Goal: Task Accomplishment & Management: Use online tool/utility

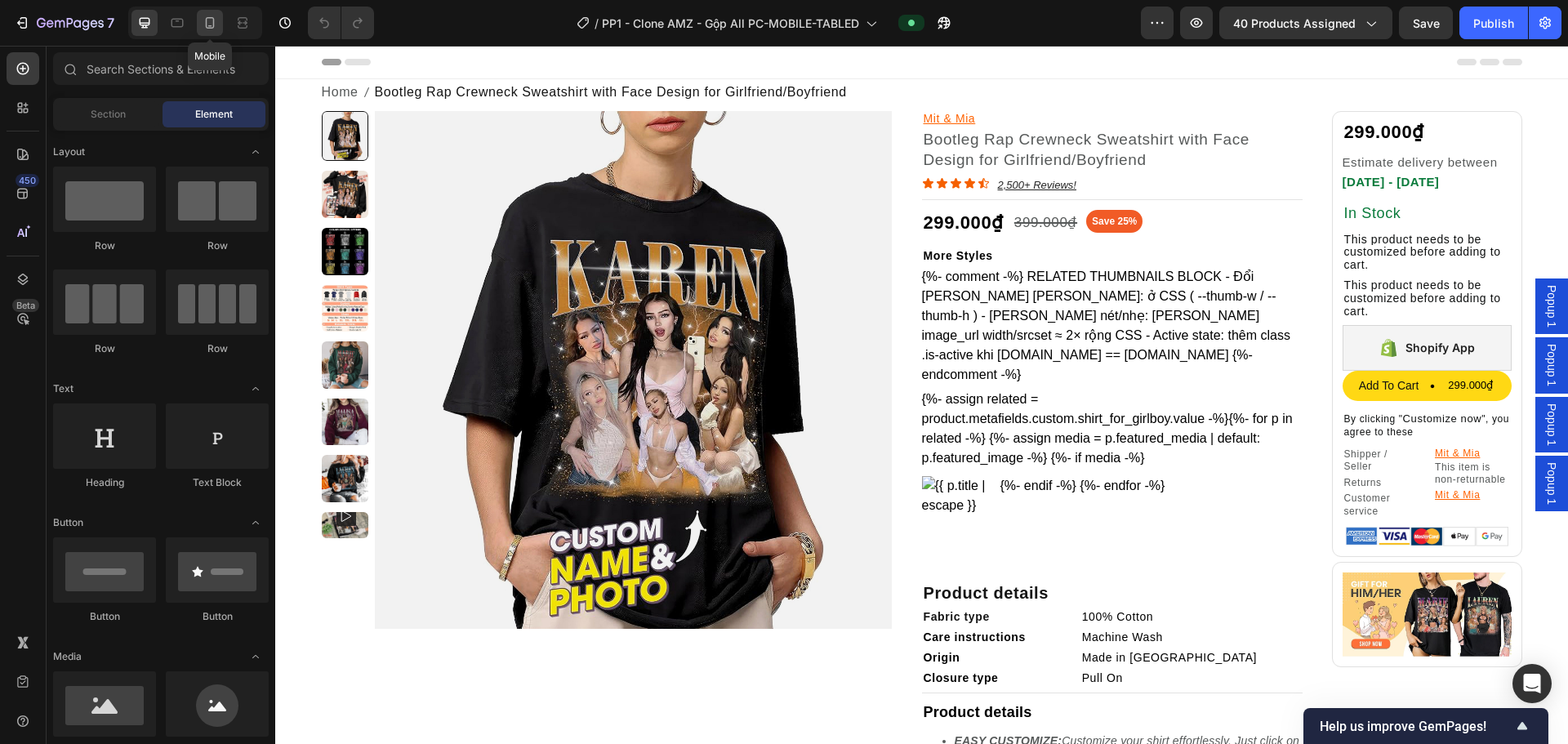
click at [207, 22] on icon at bounding box center [209, 22] width 16 height 16
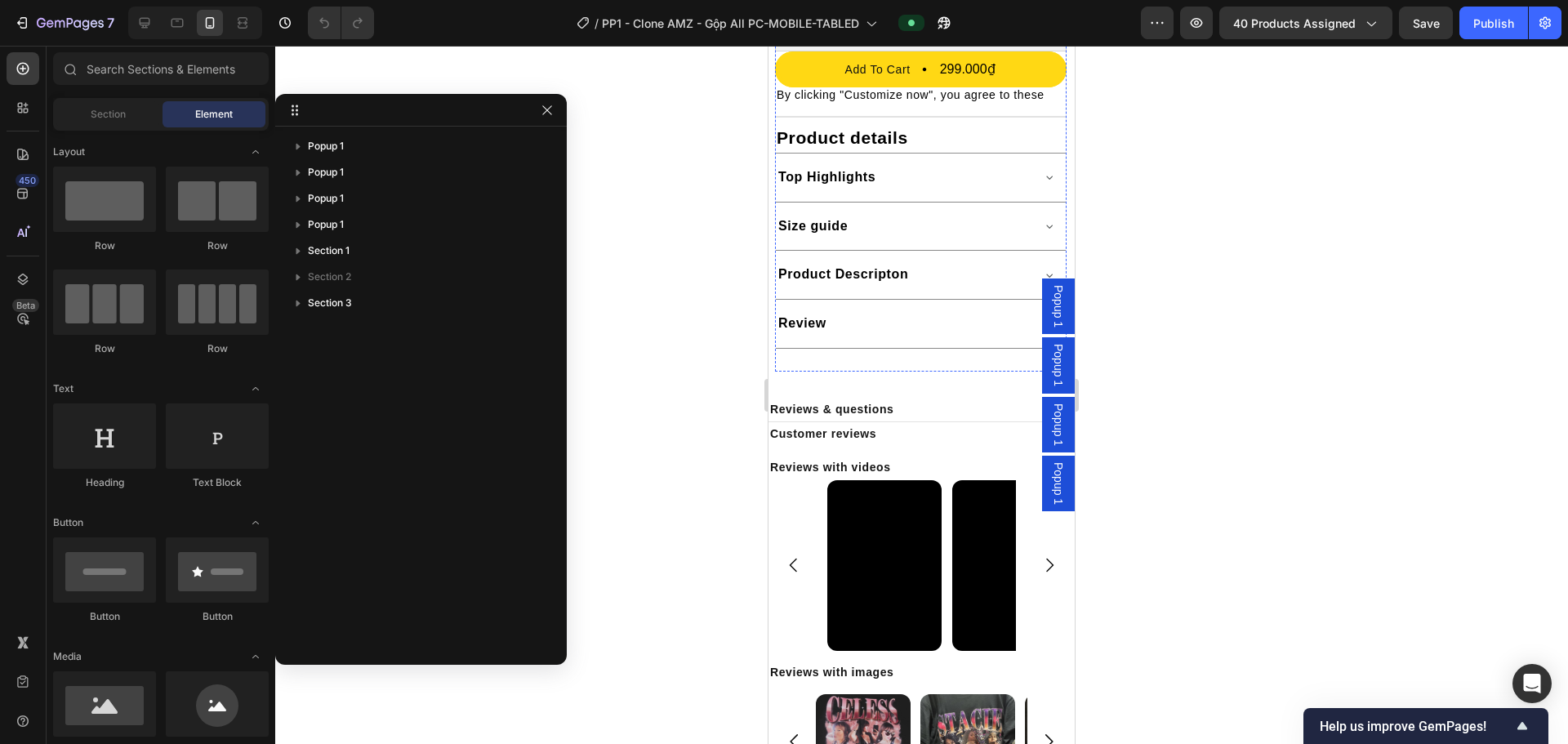
scroll to position [980, 0]
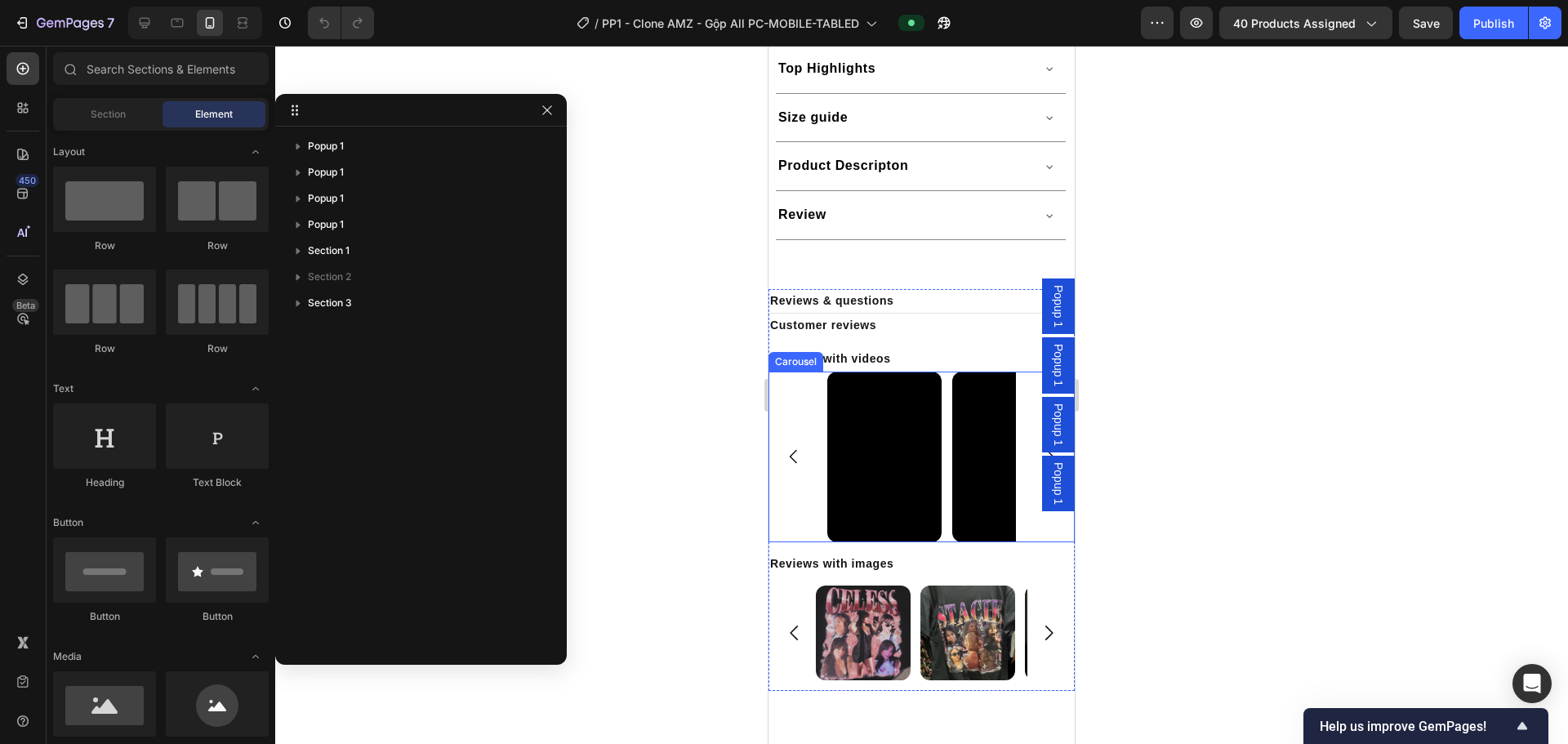
click at [794, 497] on div "Video Video Video Video Video Video Video Video Video Video Video Video" at bounding box center [921, 456] width 306 height 171
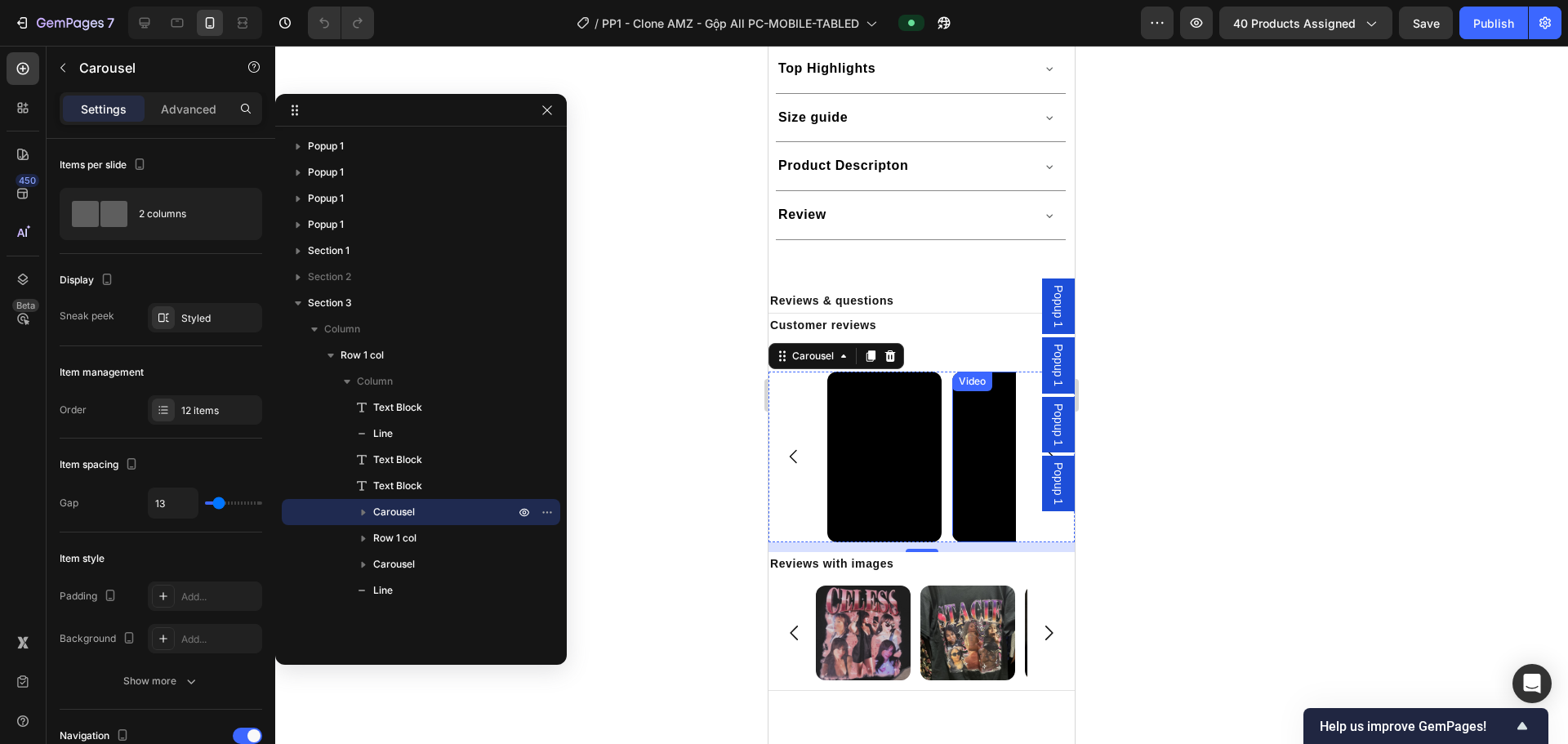
click at [794, 442] on video at bounding box center [1009, 456] width 114 height 171
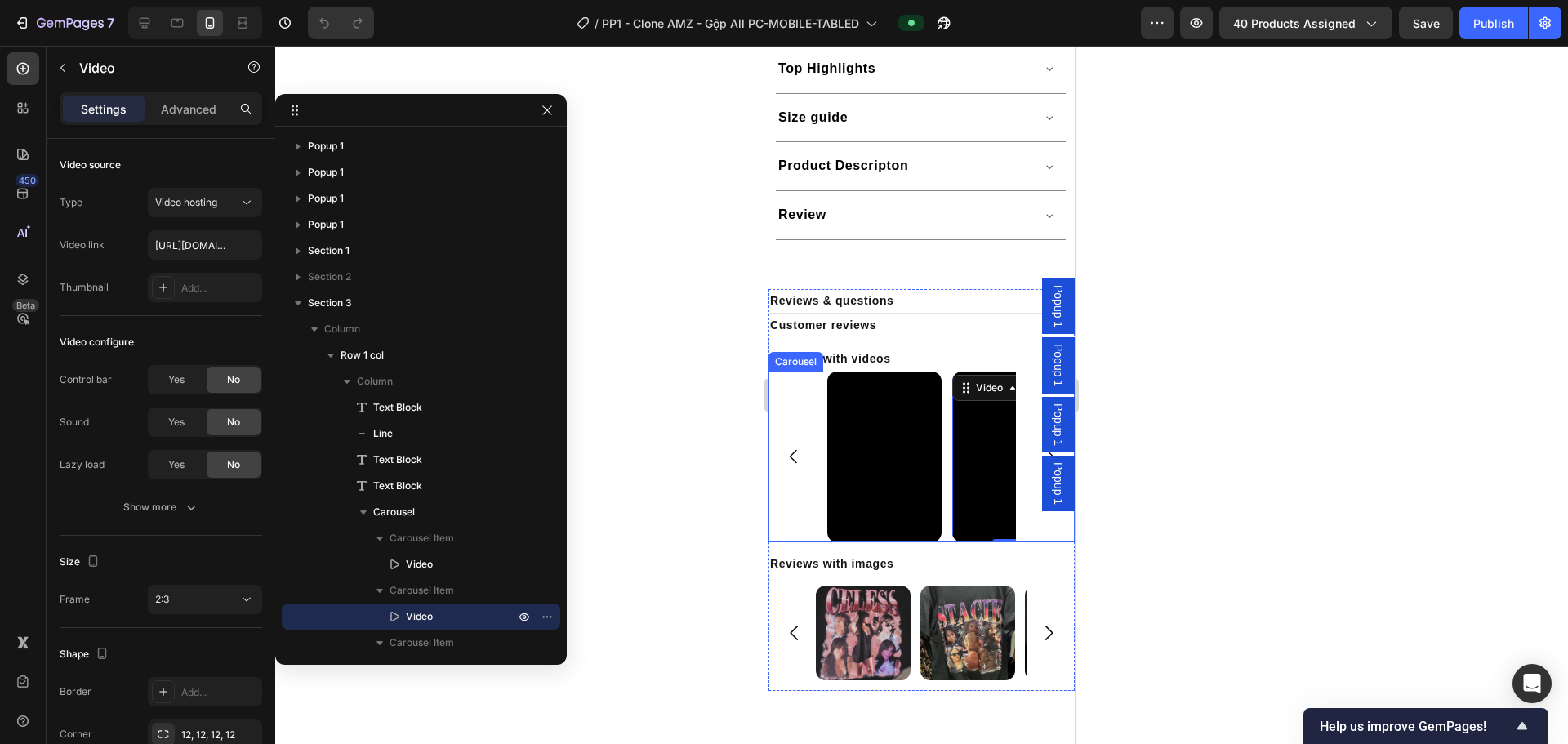
click at [780, 425] on div "Video Video 0 Video Video Video Video Video Video Video Video Video Video" at bounding box center [921, 456] width 306 height 171
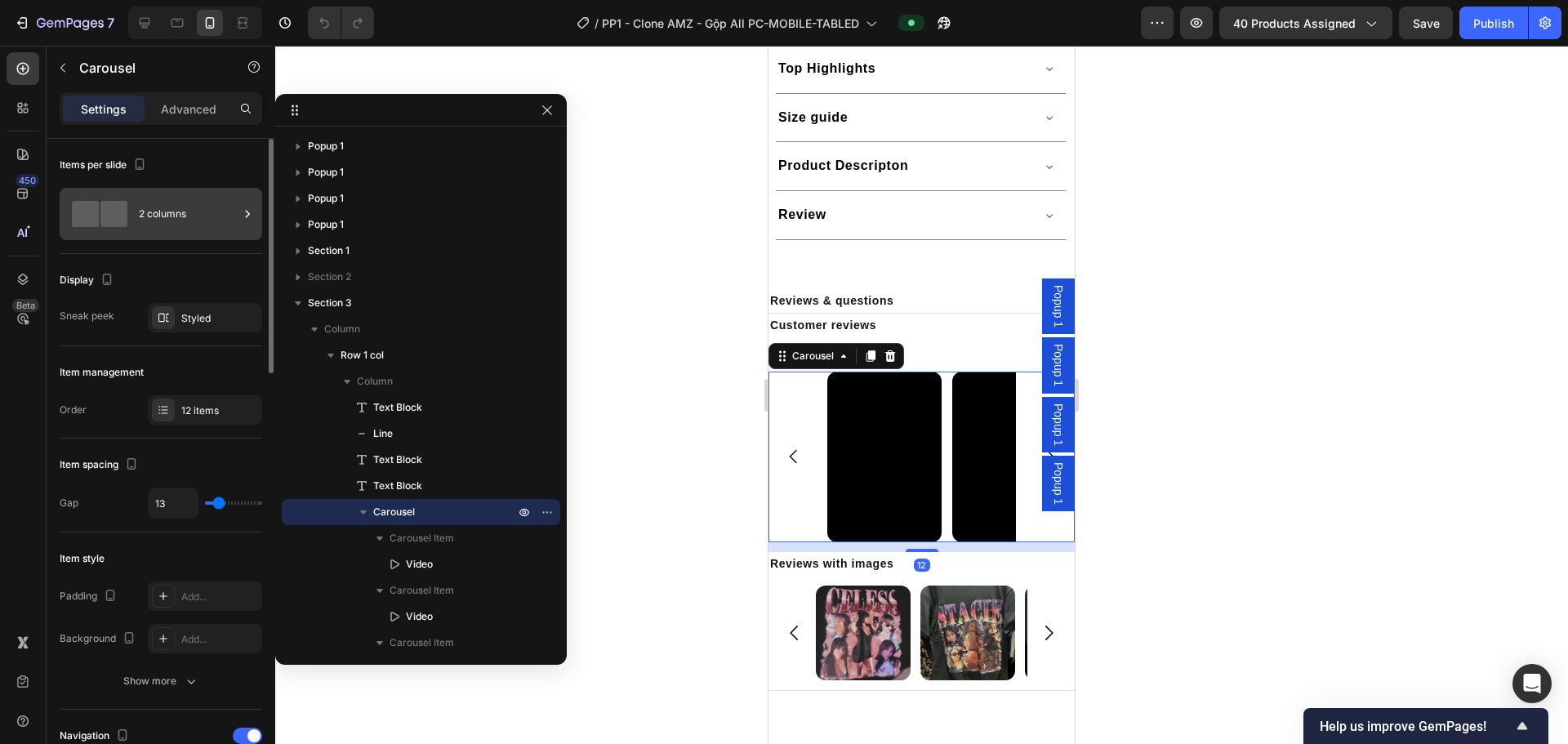
click at [225, 217] on div "2 columns" at bounding box center [189, 213] width 100 height 37
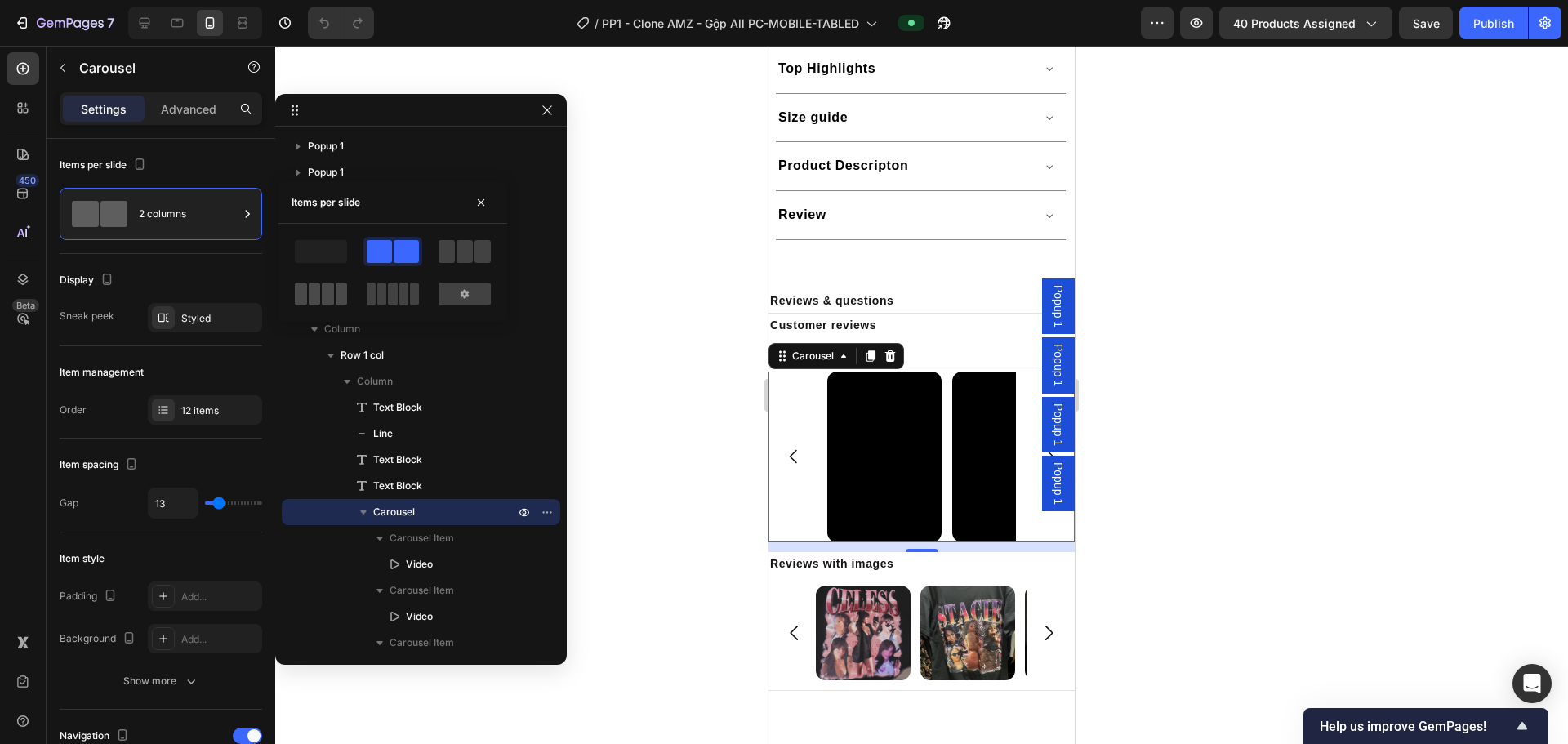
click at [337, 291] on span at bounding box center [341, 294] width 12 height 23
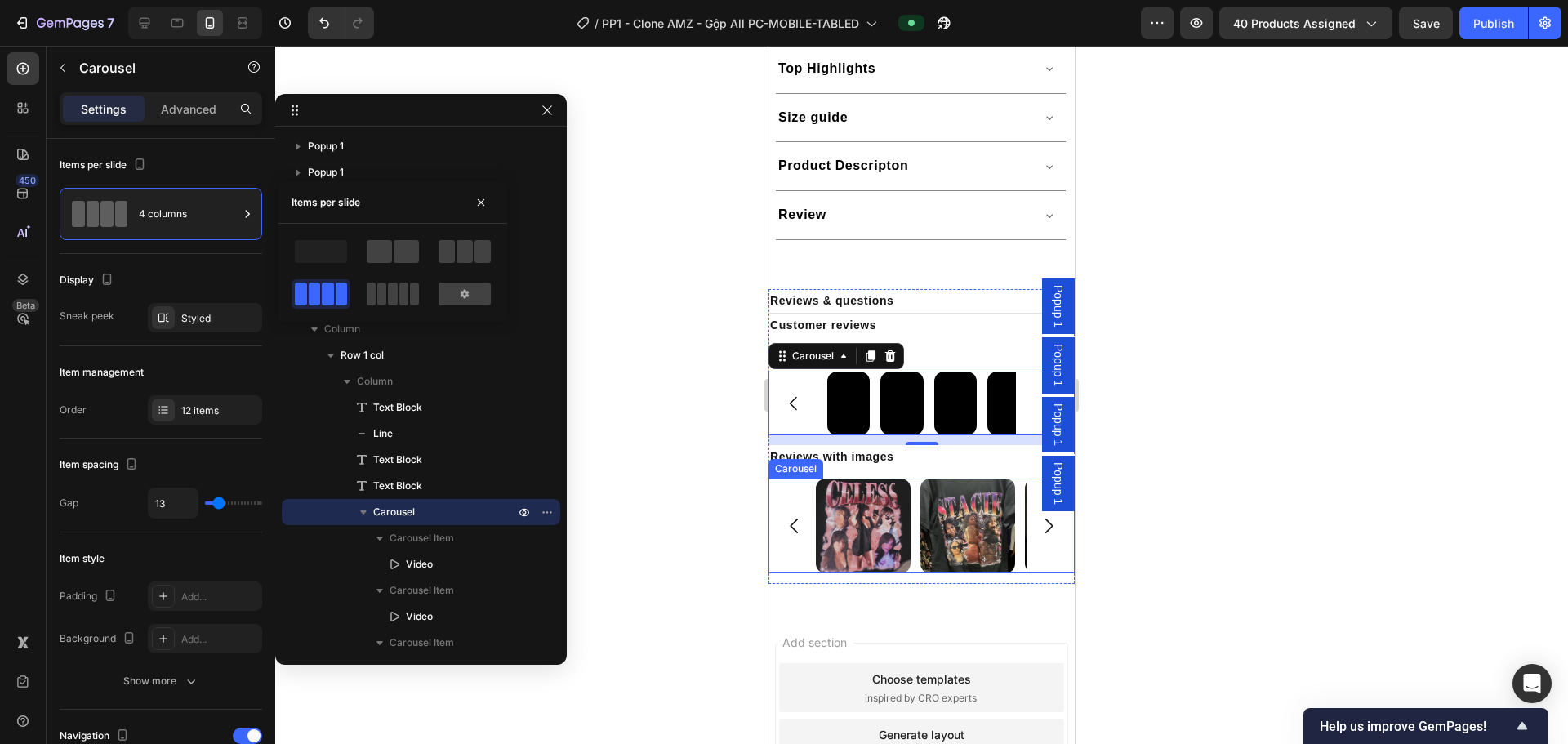
click at [789, 495] on div "Image Image Image Image Image Image Image Image Image Image Image" at bounding box center [921, 525] width 306 height 95
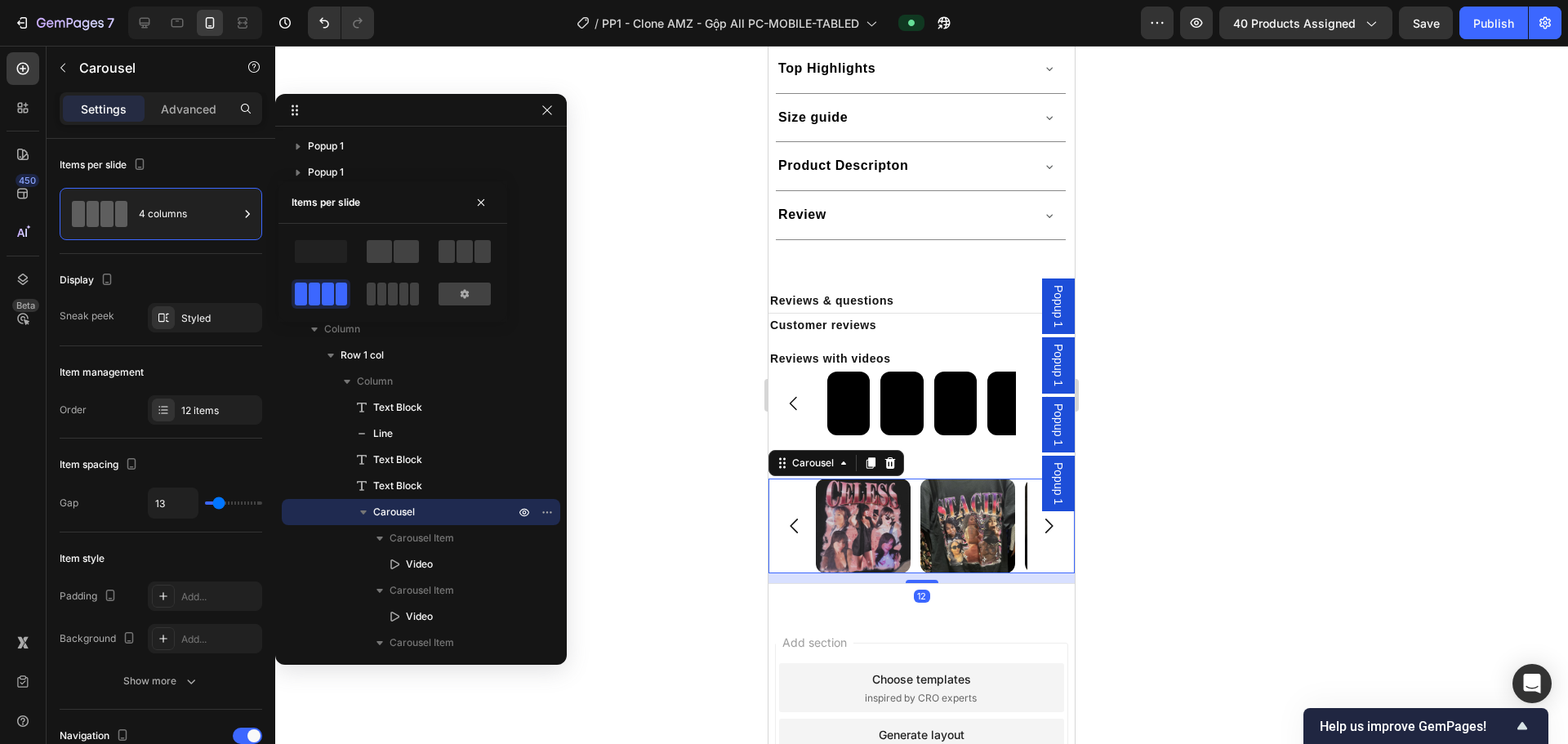
scroll to position [584, 0]
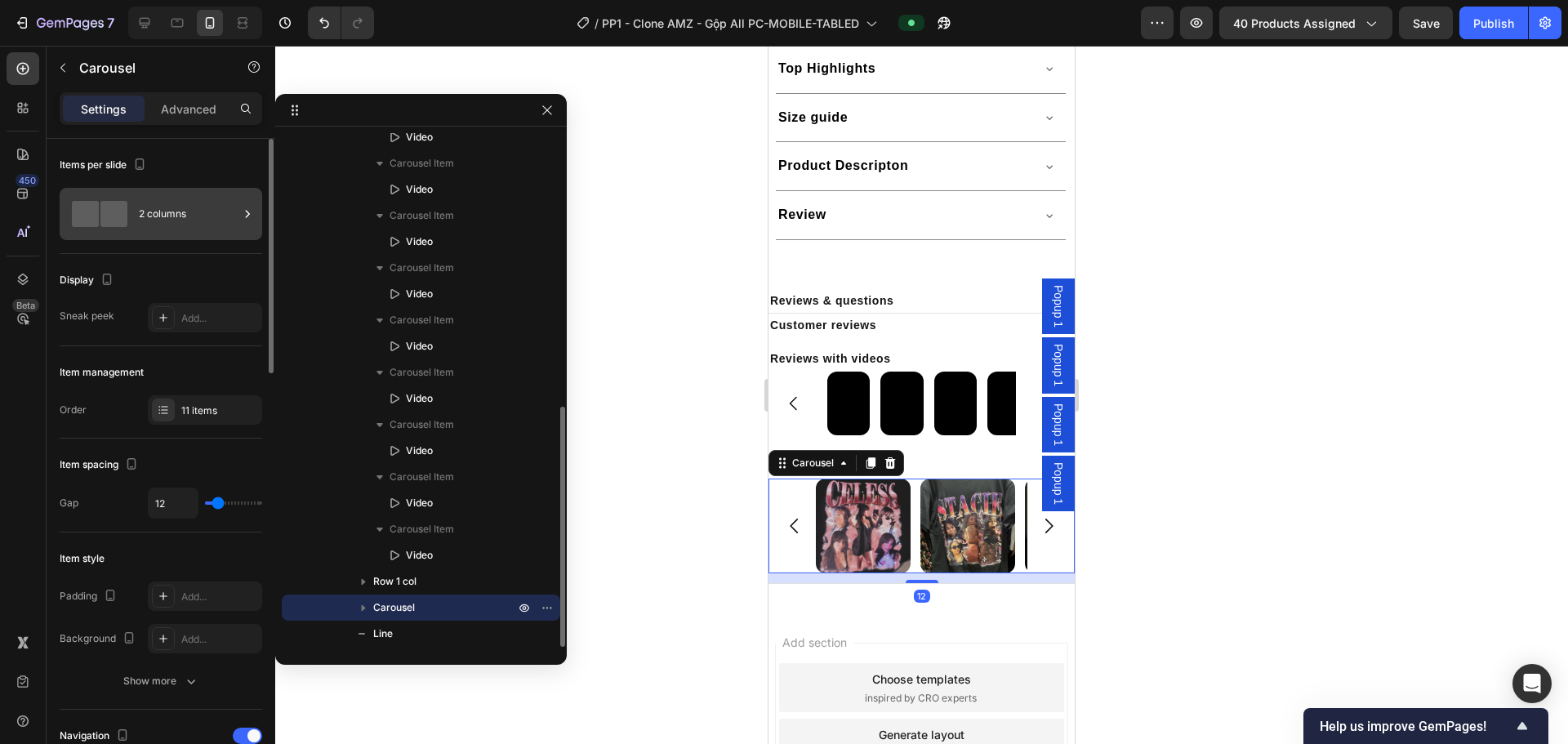
click at [162, 222] on div "2 columns" at bounding box center [189, 213] width 100 height 37
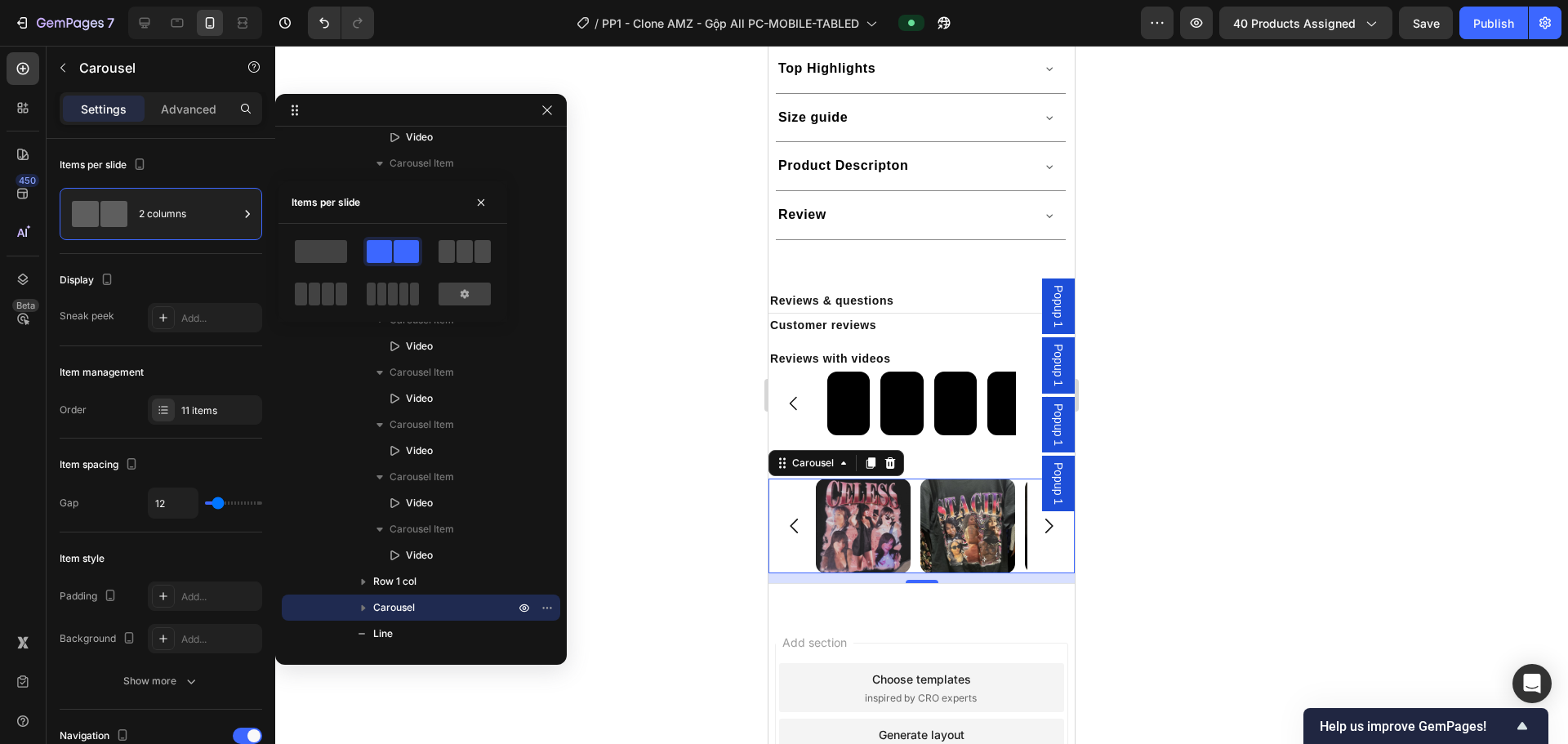
click at [450, 259] on span at bounding box center [446, 251] width 16 height 23
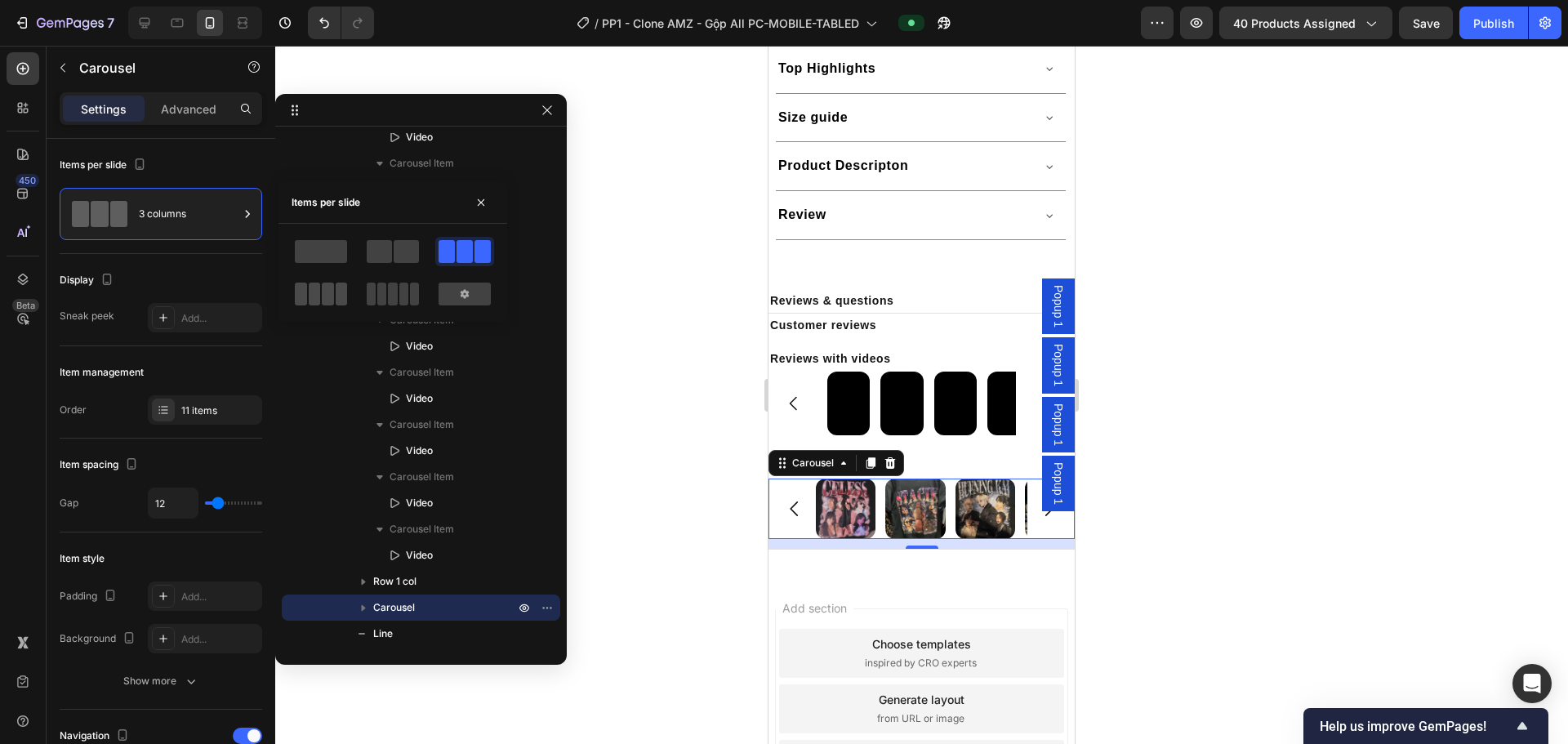
click at [327, 297] on span at bounding box center [327, 294] width 12 height 23
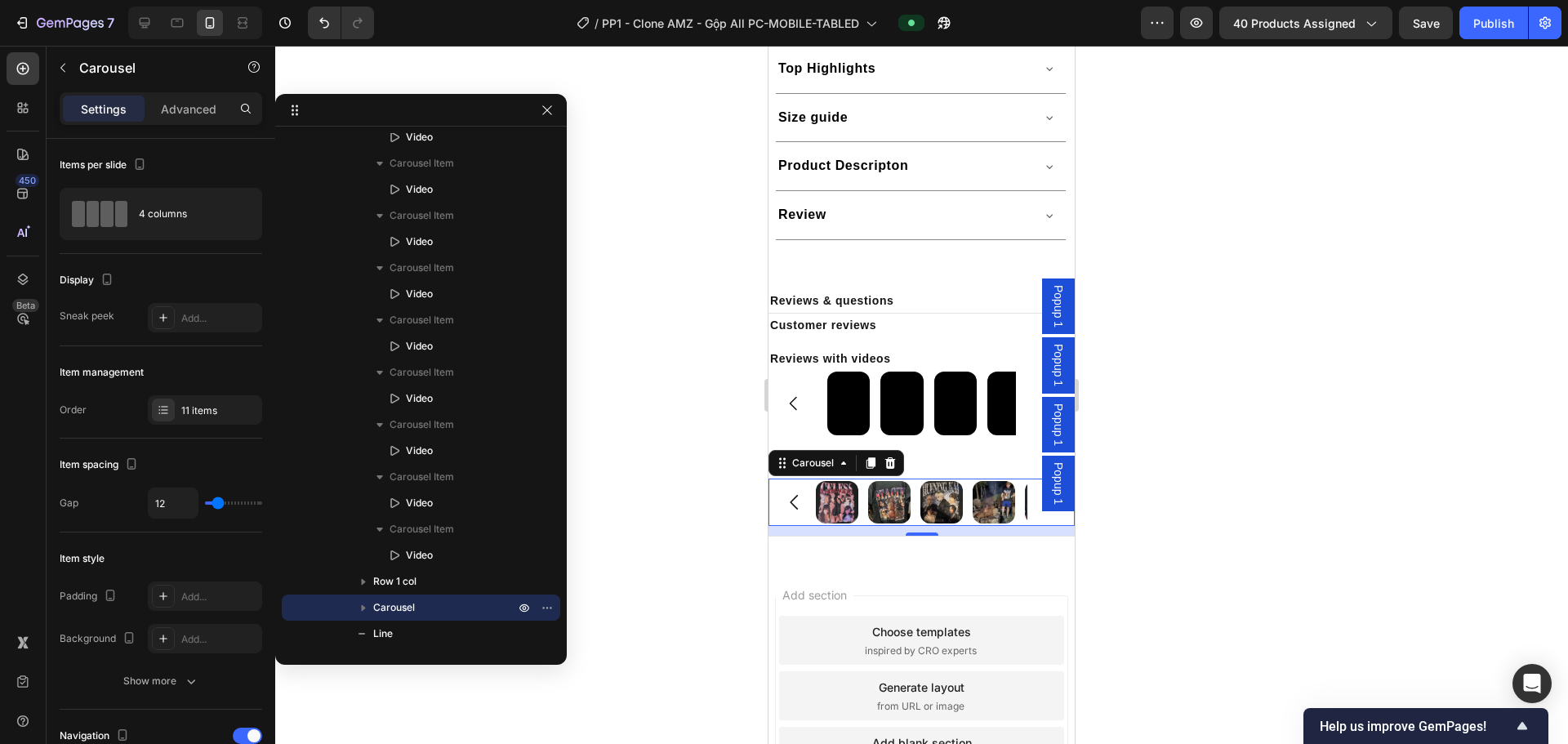
click at [794, 519] on div at bounding box center [922, 395] width 1293 height 698
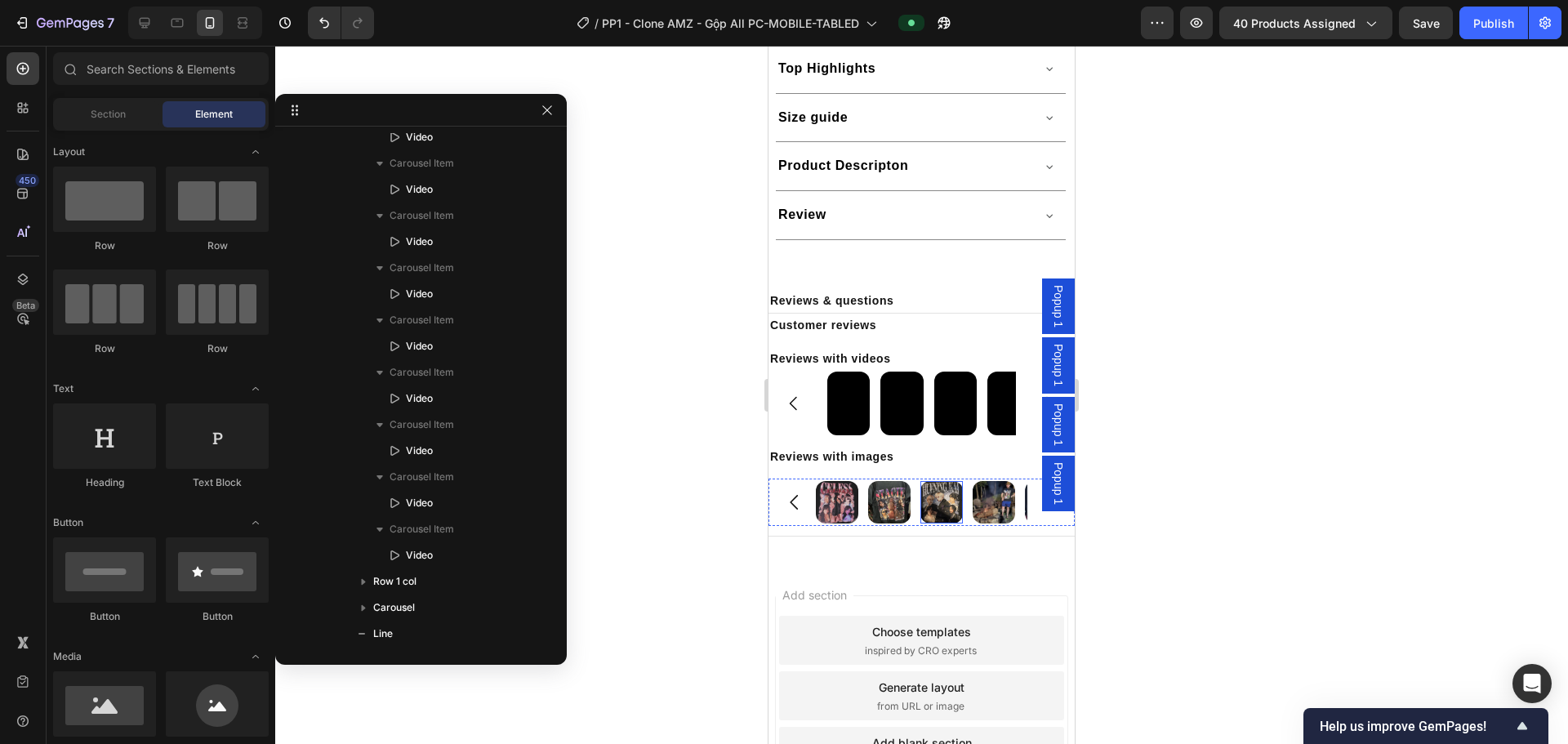
click at [794, 492] on img at bounding box center [942, 501] width 42 height 42
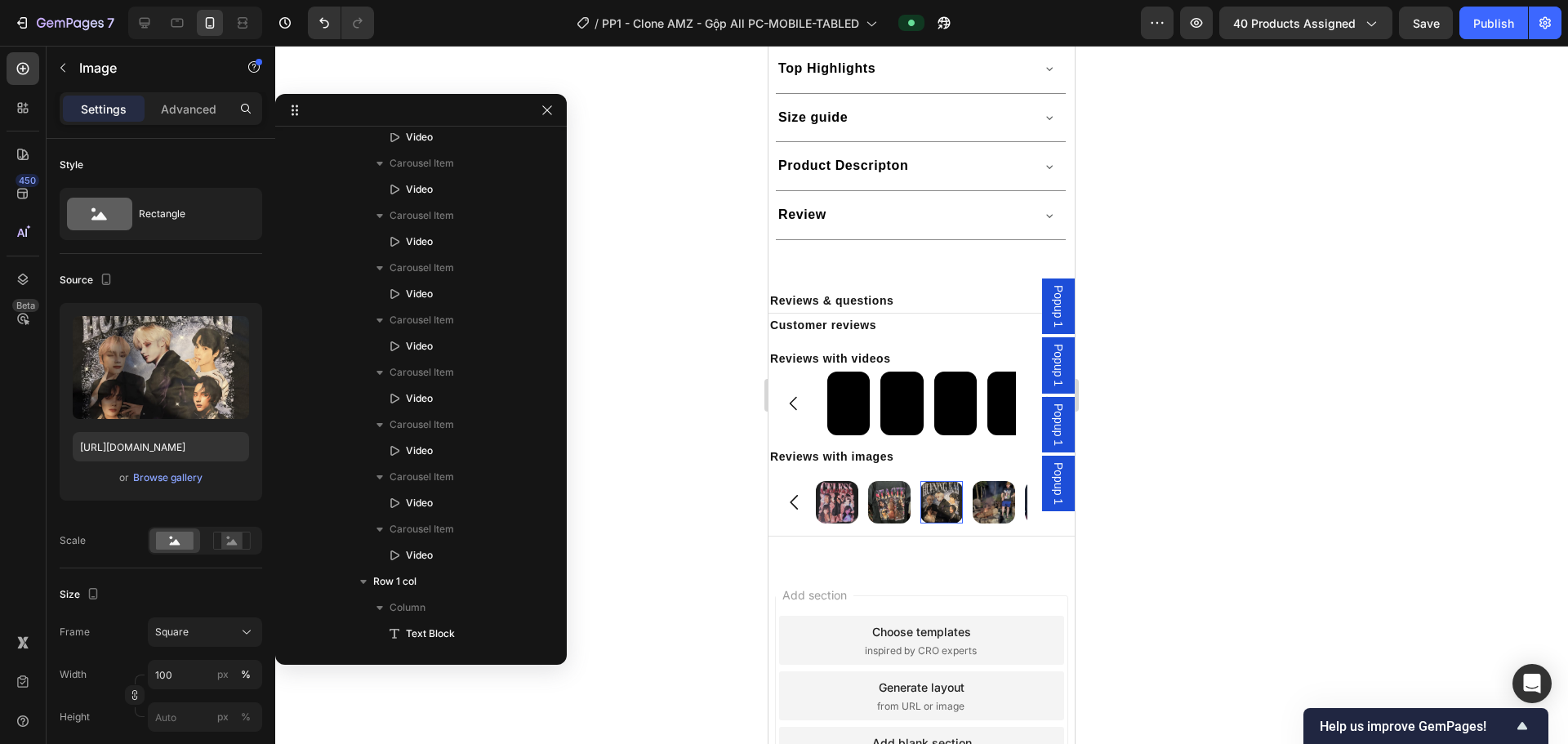
scroll to position [1063, 0]
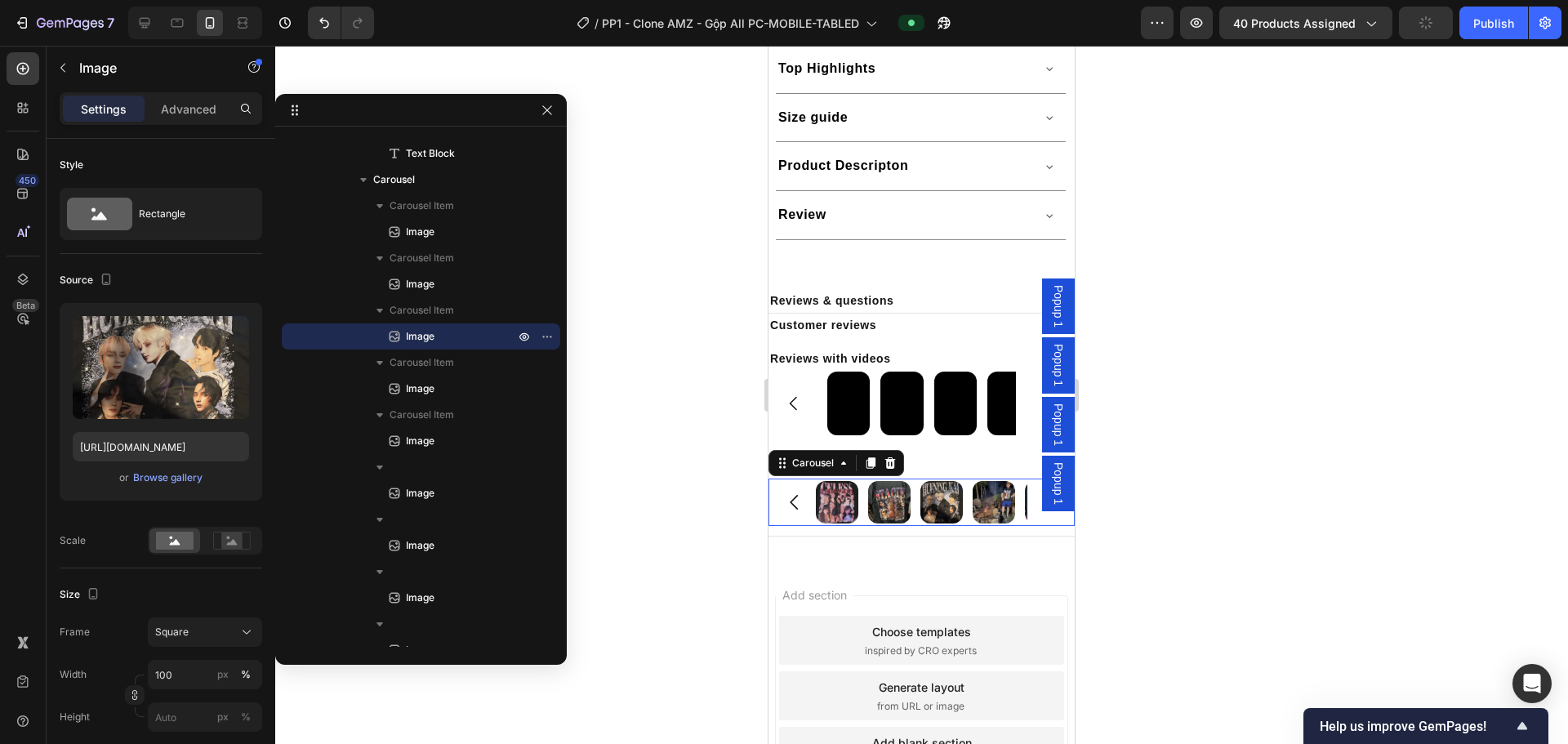
click at [784, 500] on icon "Carousel Back Arrow" at bounding box center [794, 502] width 21 height 21
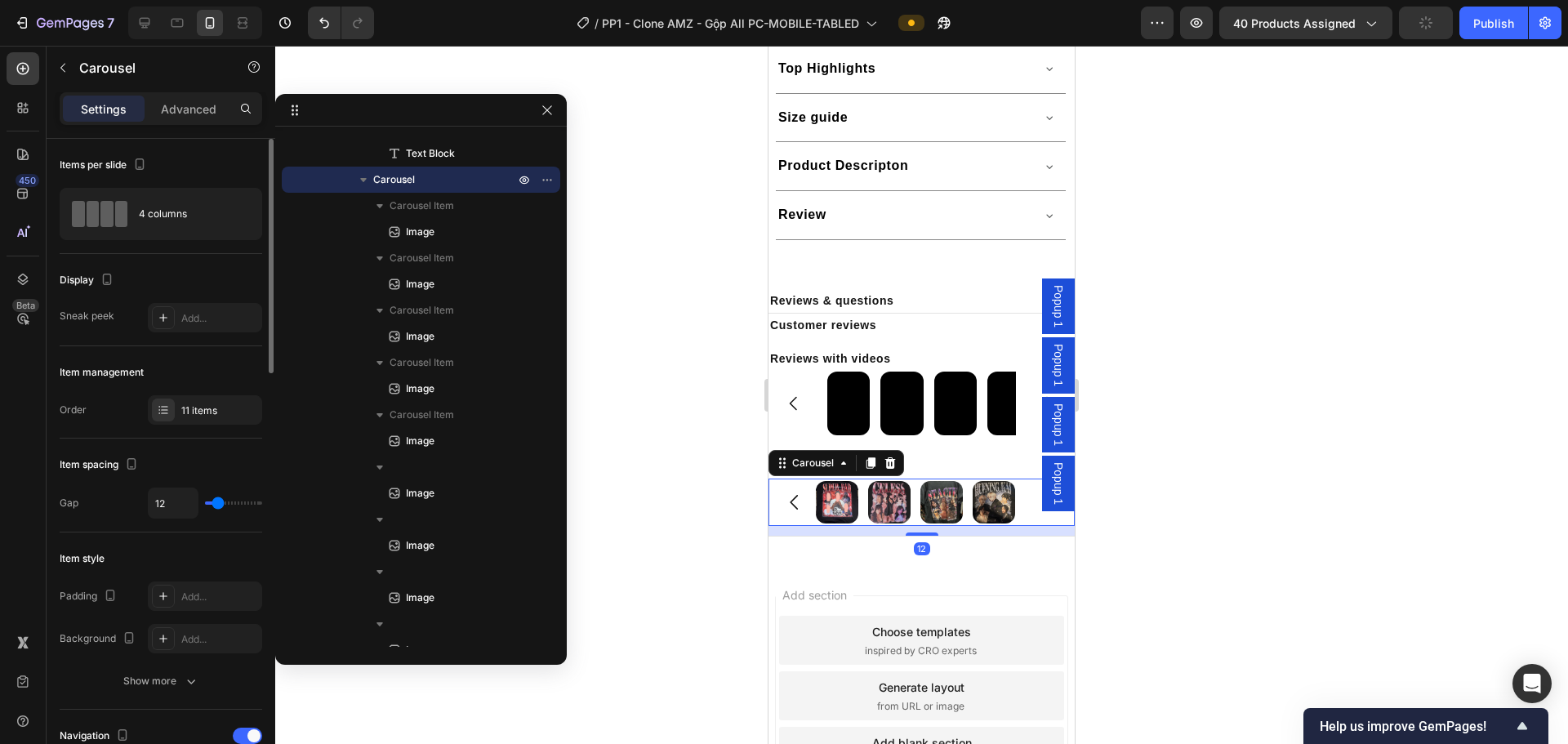
type input "0"
type input "3"
type input "6"
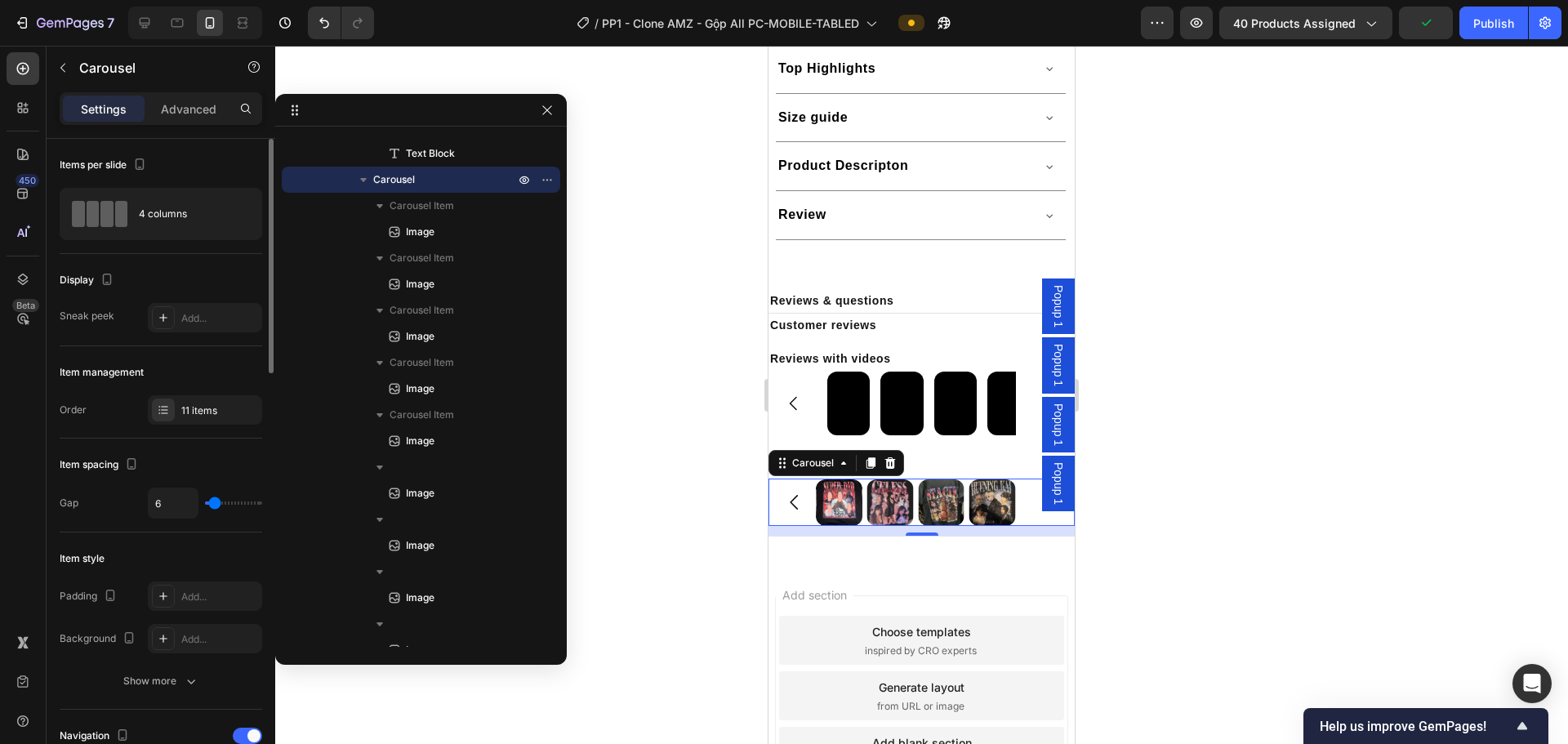
type input "6"
click at [215, 502] on input "range" at bounding box center [234, 502] width 58 height 3
click at [142, 204] on div "4 columns" at bounding box center [189, 213] width 100 height 37
type input "0"
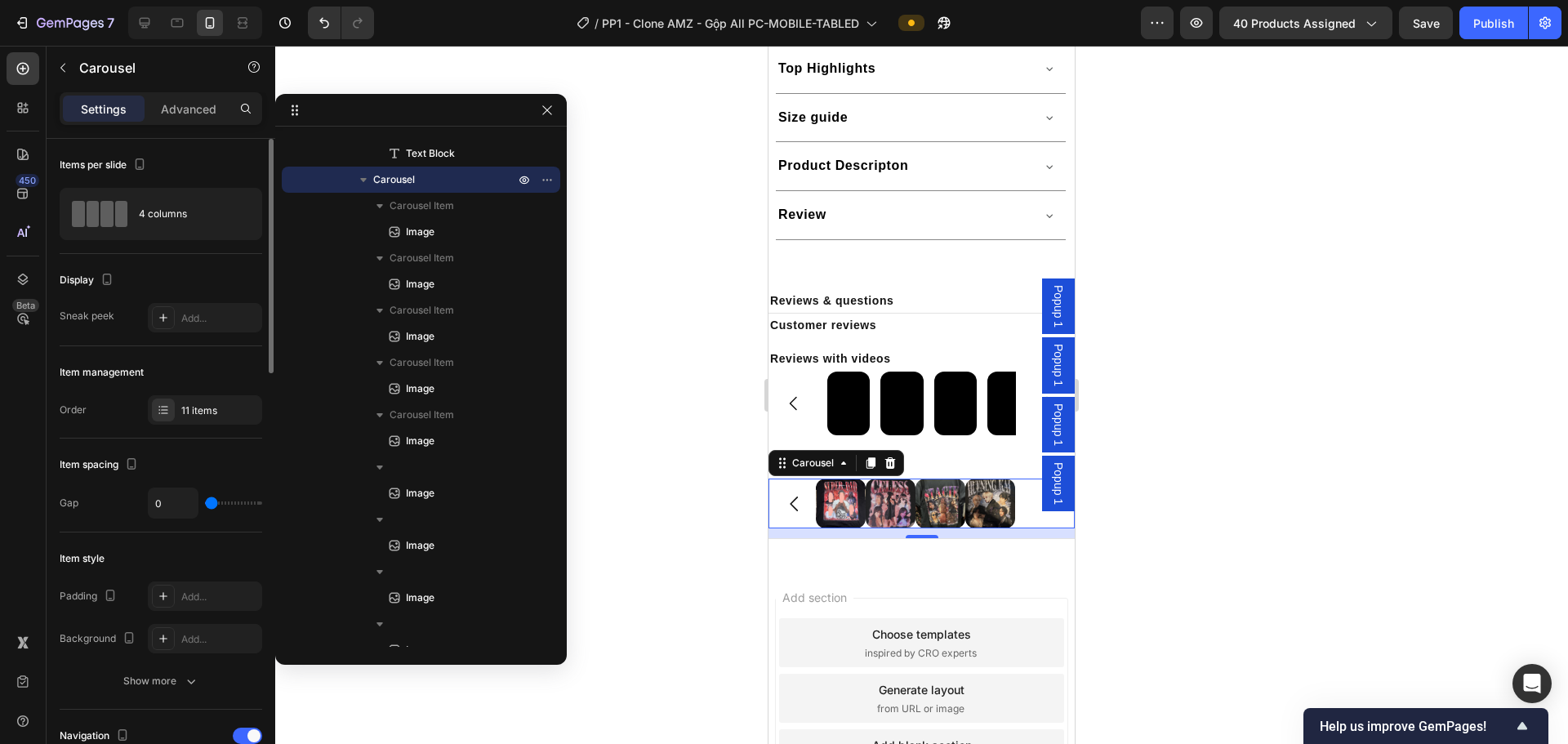
type input "9"
type input "15"
type input "18"
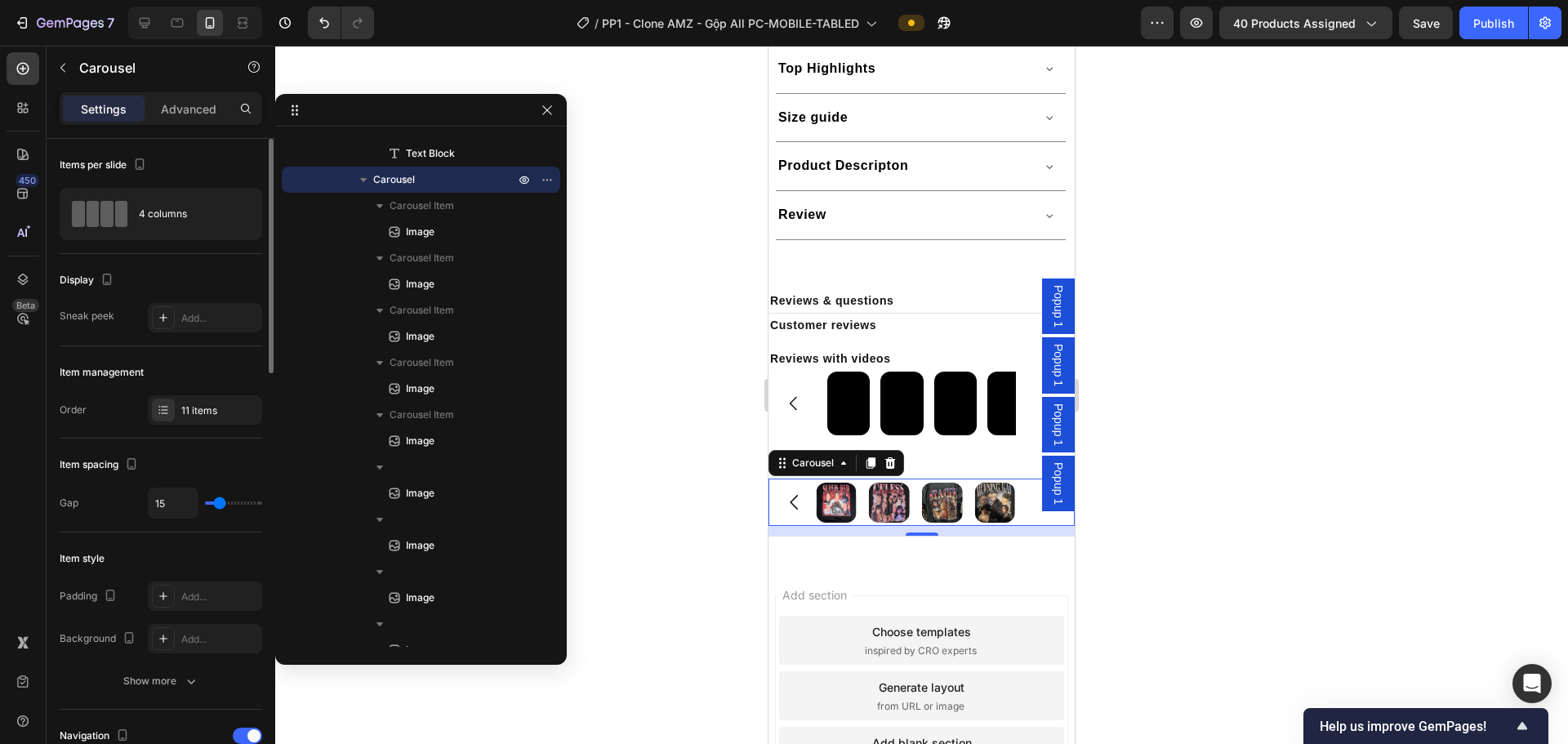
type input "18"
type input "6"
type input "4"
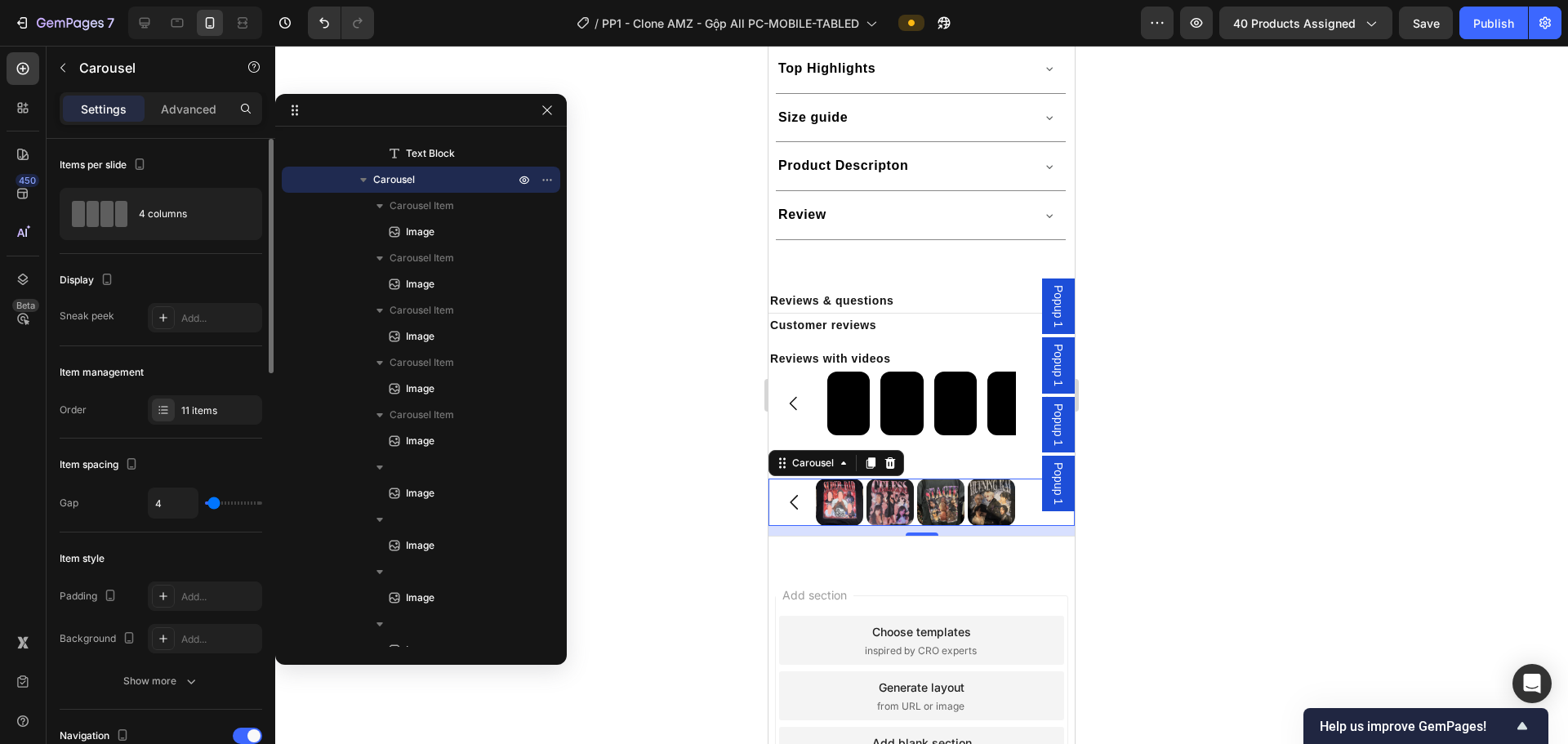
type input "0"
type input "1"
type input "3"
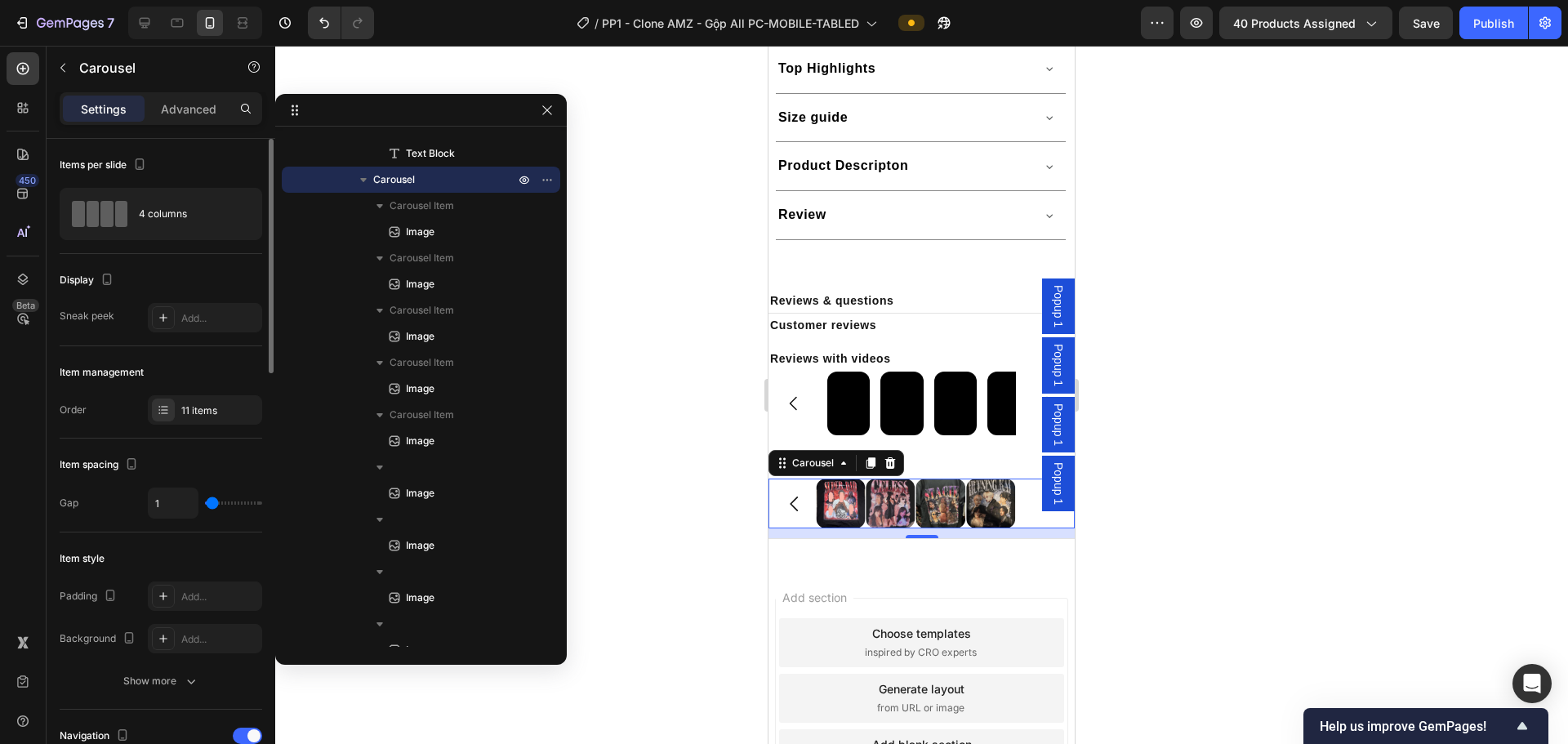
type input "3"
type input "4"
click at [214, 501] on input "range" at bounding box center [234, 502] width 58 height 3
click at [794, 387] on button "Carousel Back Arrow" at bounding box center [794, 404] width 46 height 46
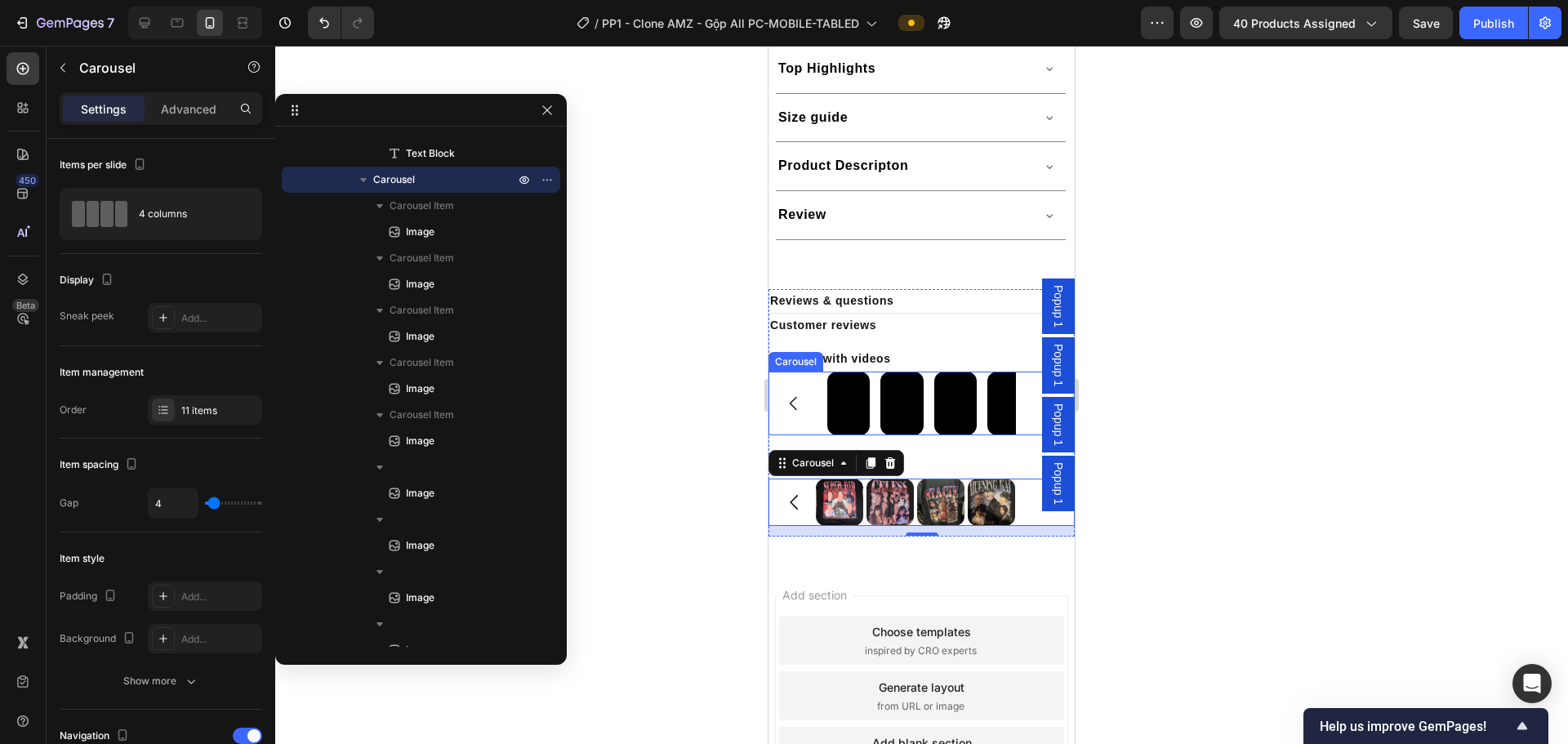
scroll to position [175, 0]
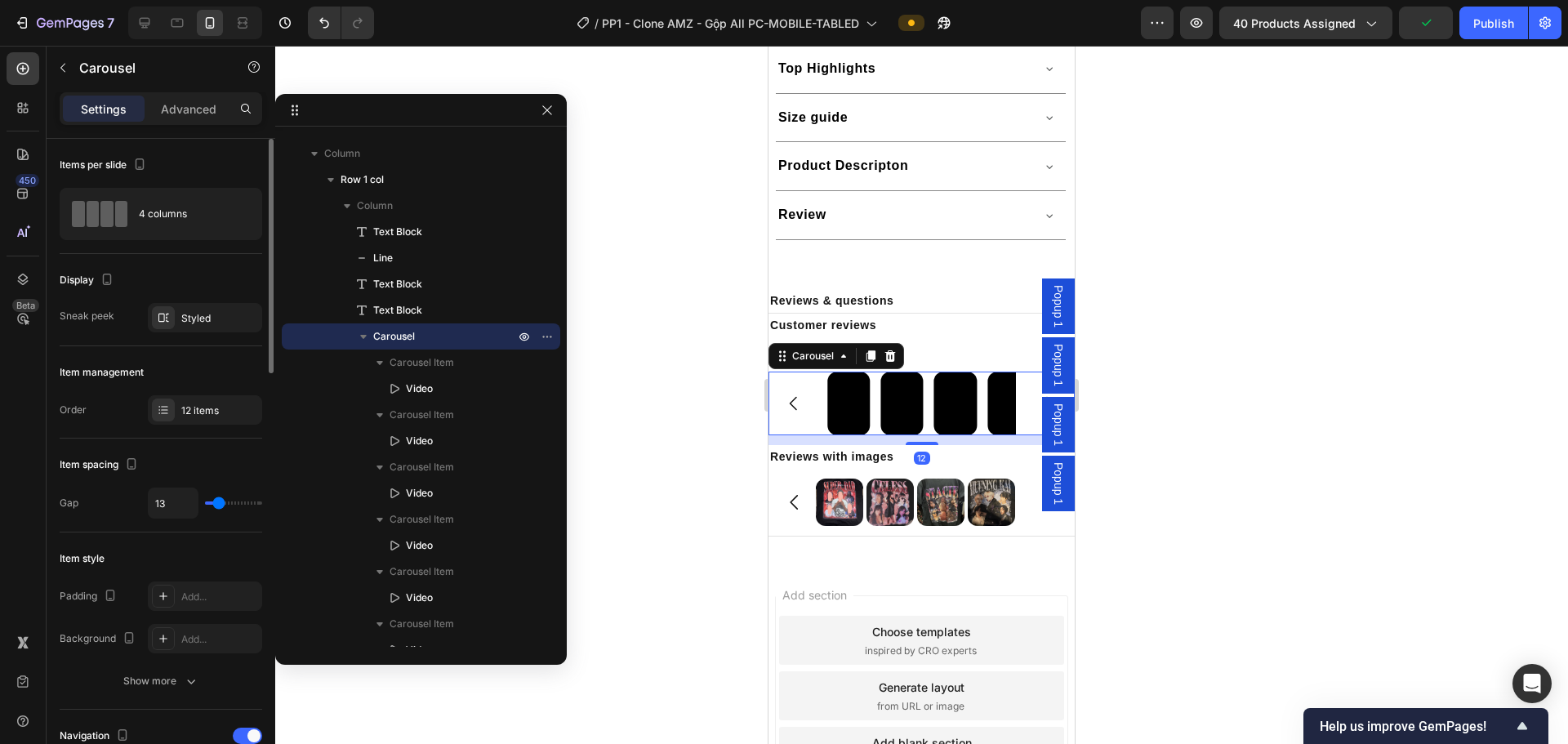
type input "15"
type input "0"
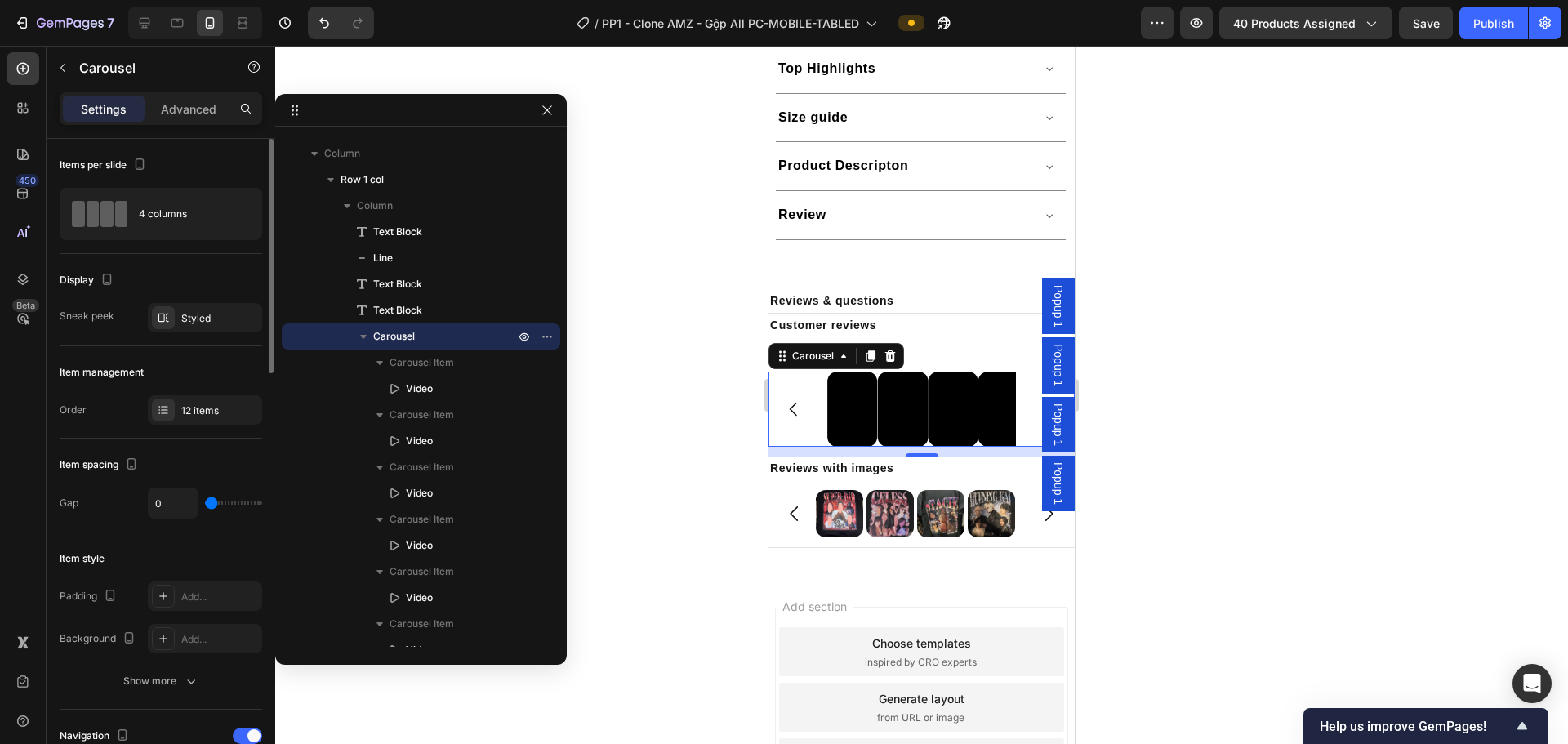
type input "3"
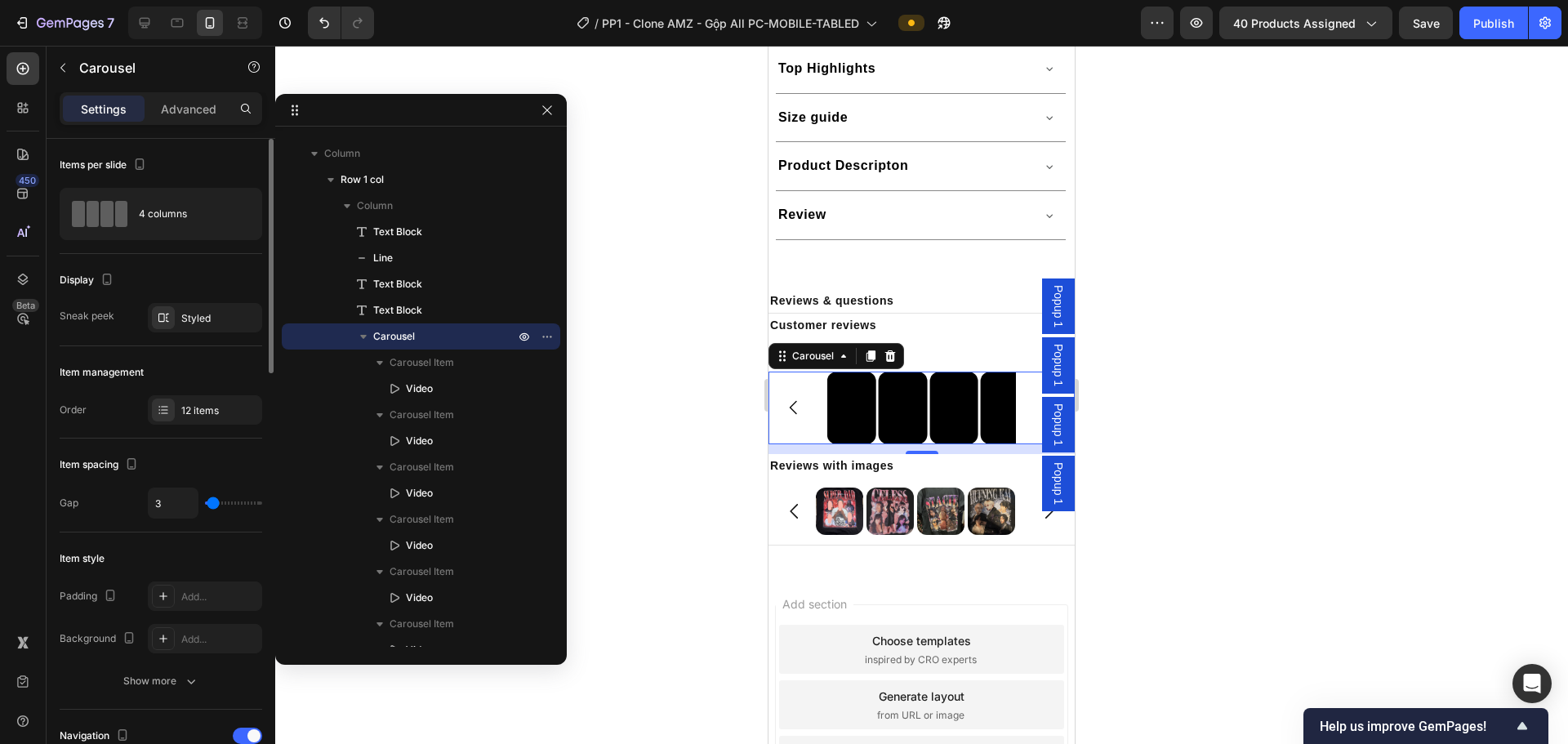
type input "4"
type input "6"
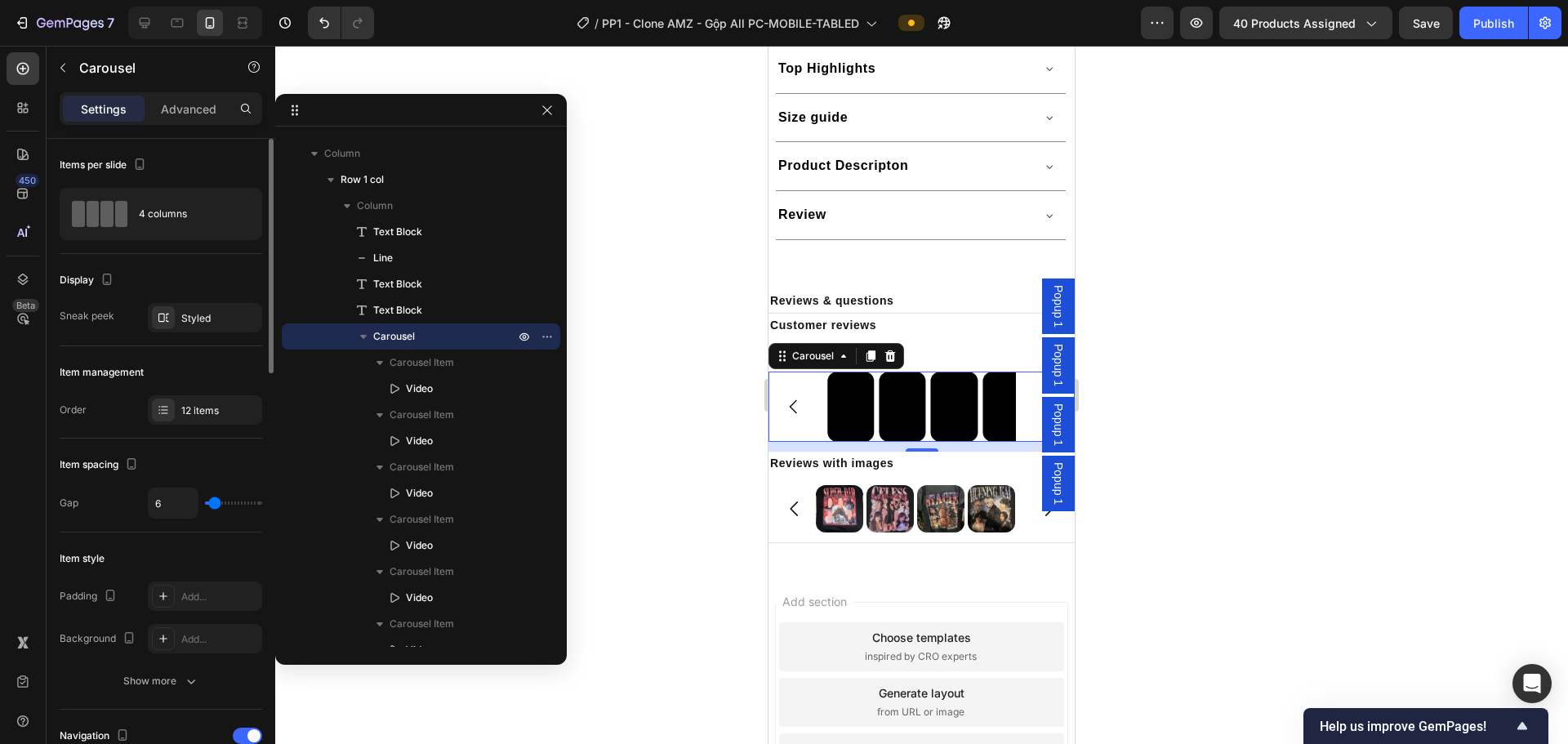
drag, startPoint x: 222, startPoint y: 501, endPoint x: 215, endPoint y: 508, distance: 9.9
type input "6"
click at [215, 504] on input "range" at bounding box center [234, 502] width 58 height 3
click at [794, 413] on button "Carousel Back Arrow" at bounding box center [794, 407] width 46 height 46
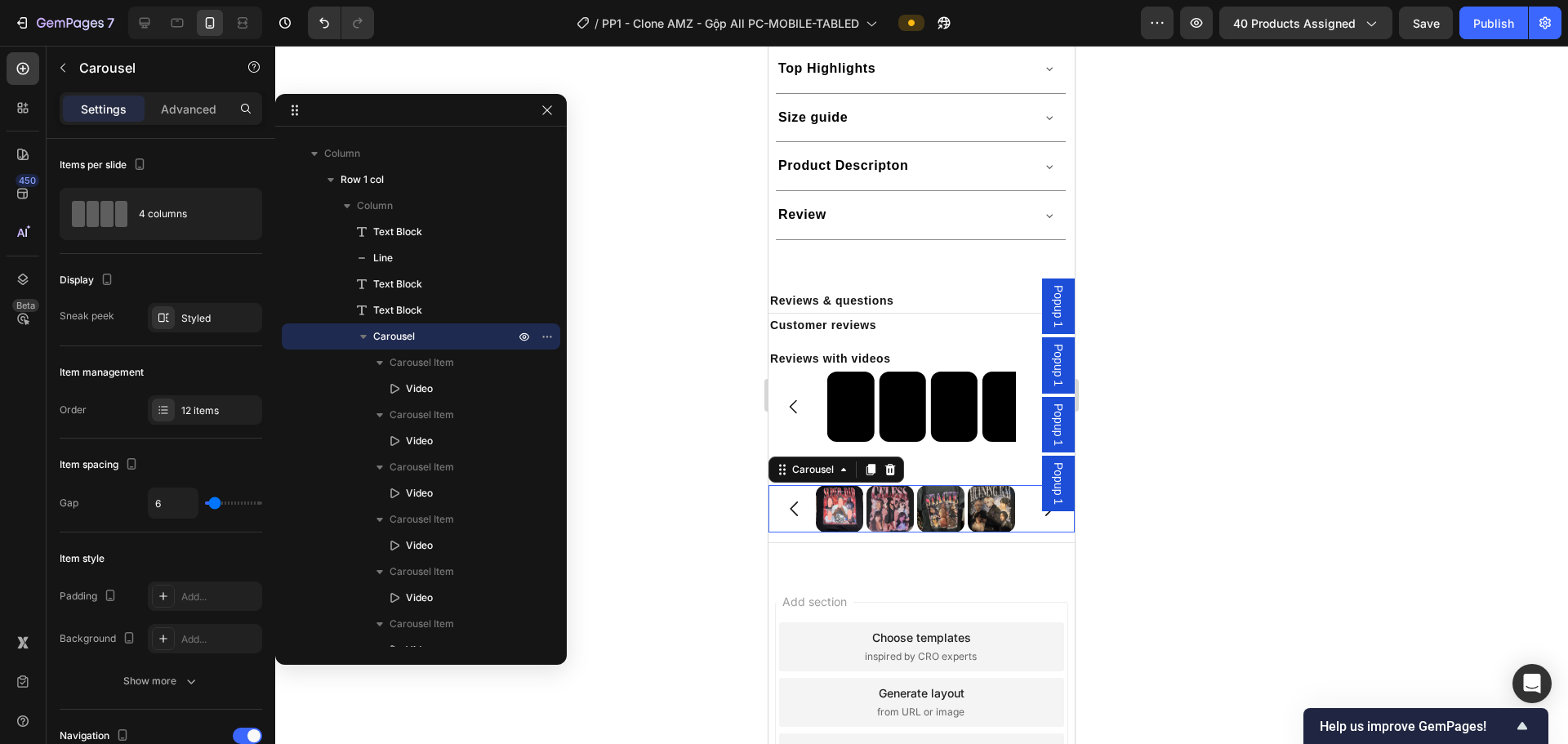
click at [779, 520] on button "Carousel Back Arrow" at bounding box center [794, 508] width 47 height 47
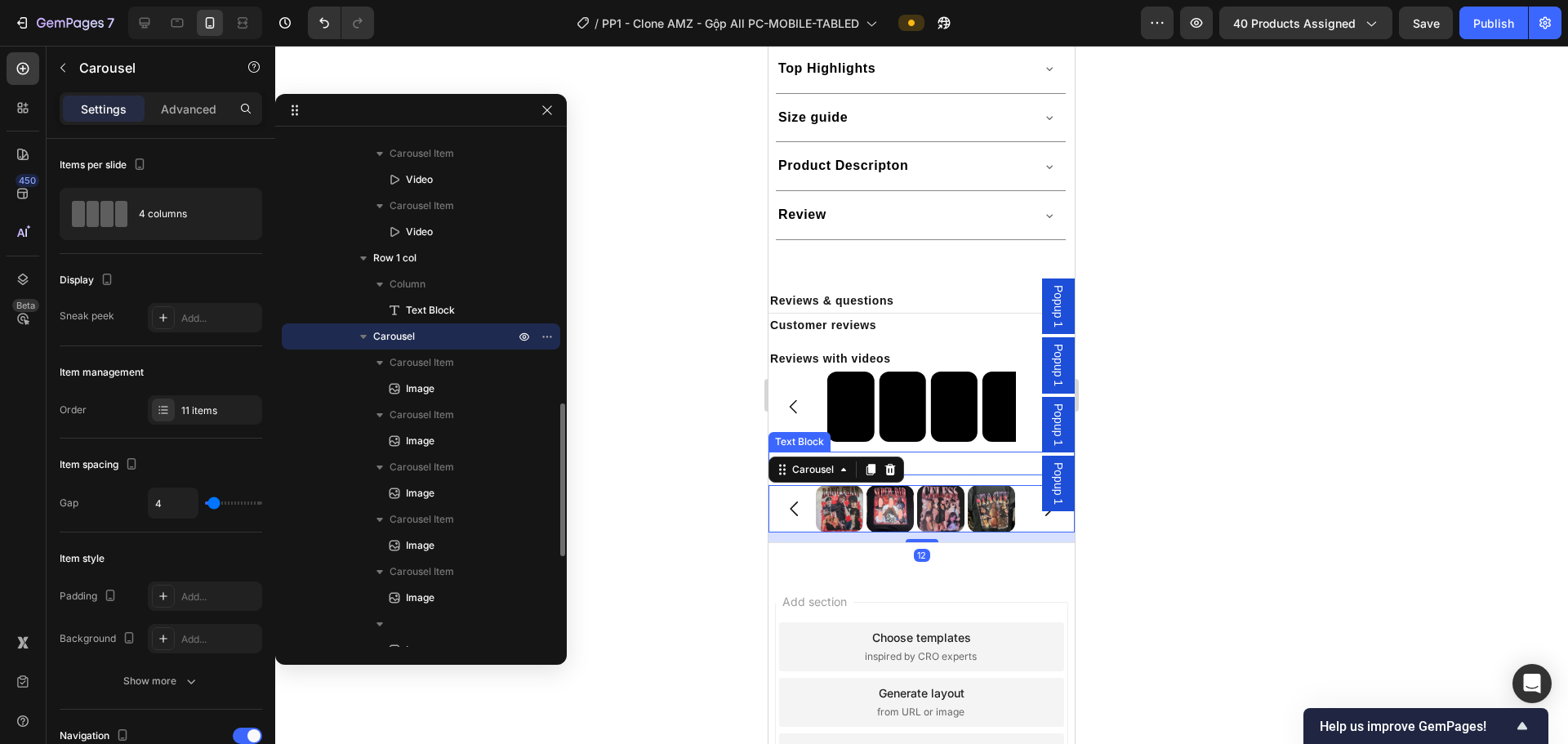
click at [791, 424] on button "Carousel Back Arrow" at bounding box center [794, 407] width 46 height 46
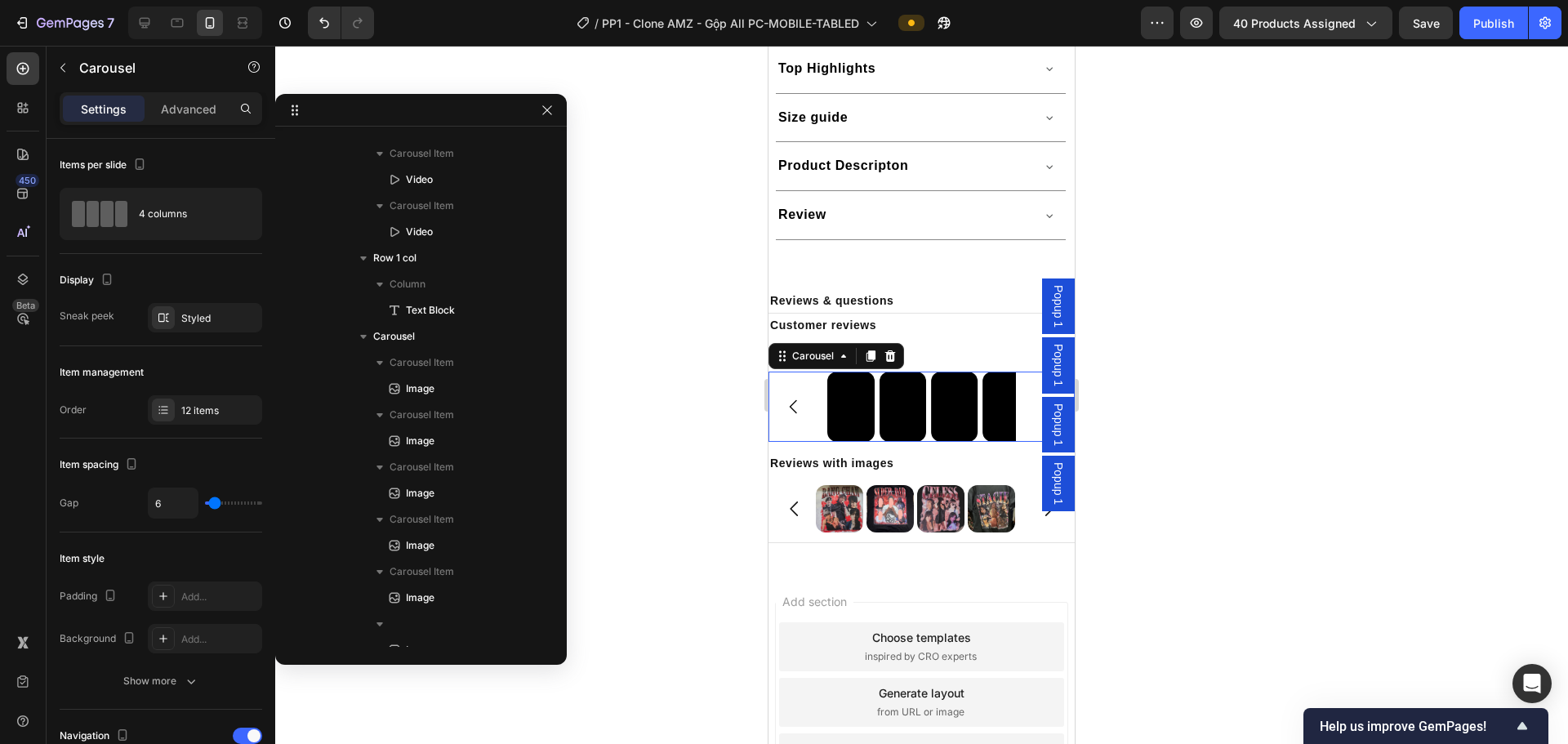
scroll to position [175, 0]
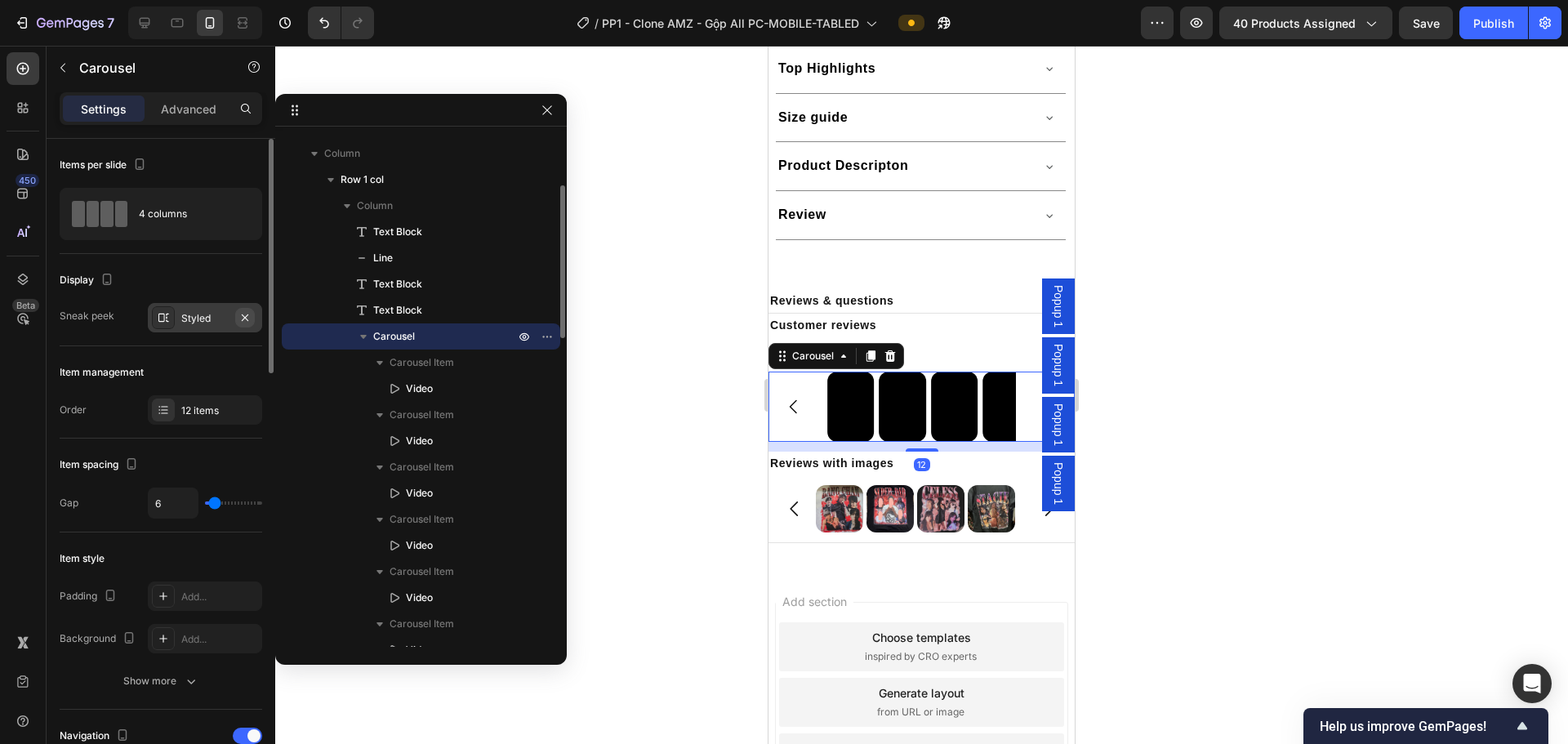
click at [248, 321] on icon "button" at bounding box center [246, 317] width 13 height 13
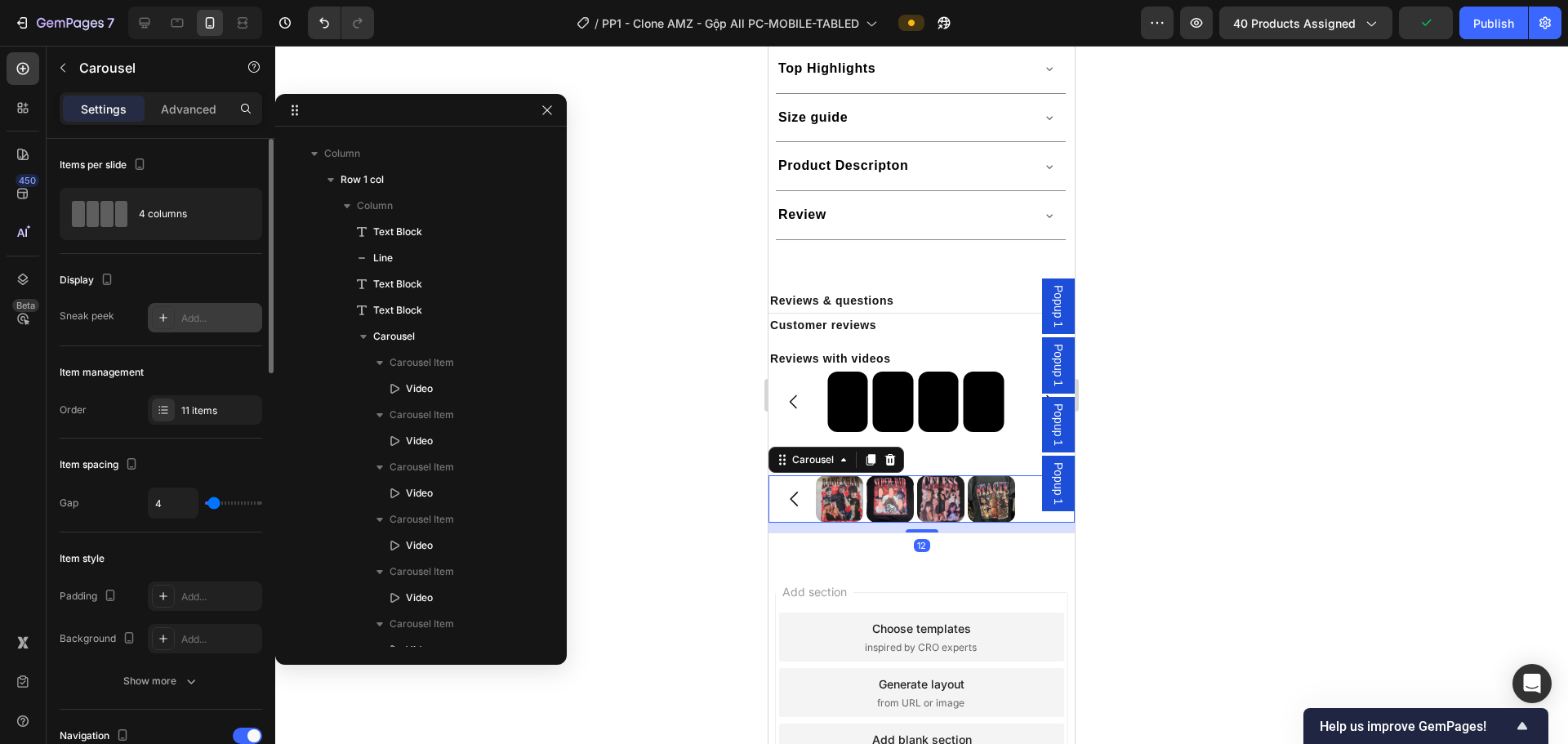
click at [786, 500] on icon "Carousel Back Arrow" at bounding box center [794, 499] width 21 height 21
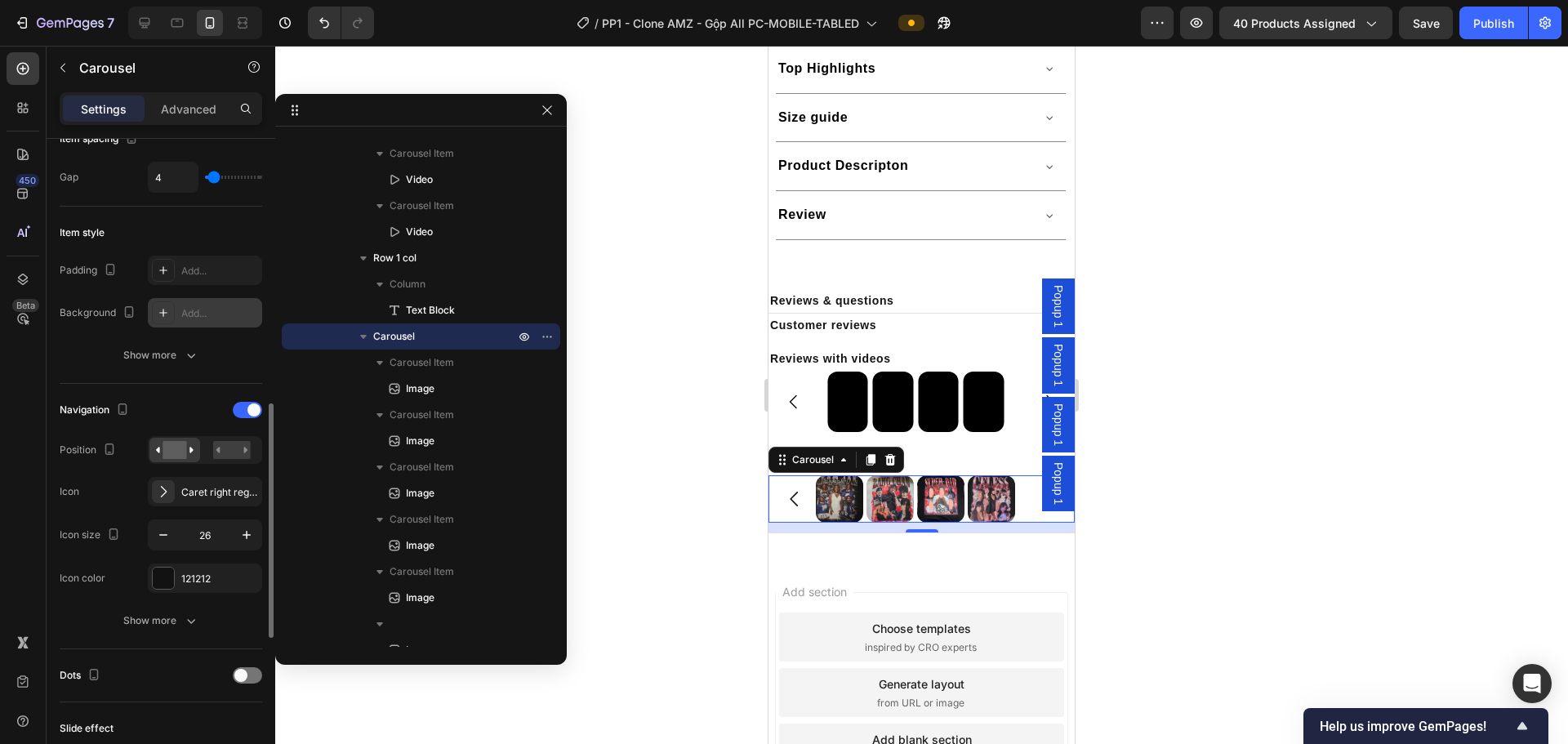
scroll to position [434, 0]
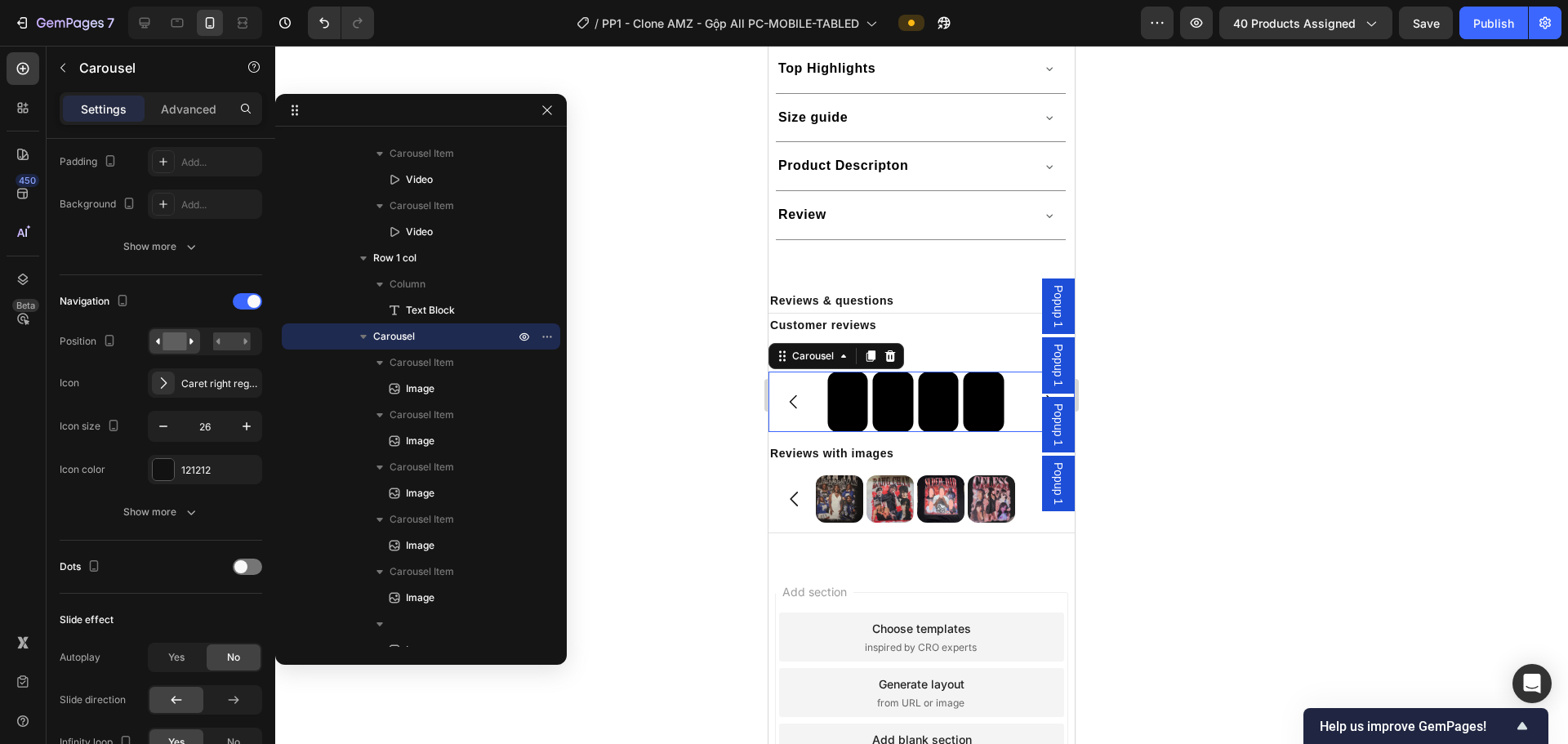
drag, startPoint x: 775, startPoint y: 395, endPoint x: 1509, endPoint y: 447, distance: 735.8
click at [775, 395] on button "Carousel Back Arrow" at bounding box center [794, 402] width 46 height 46
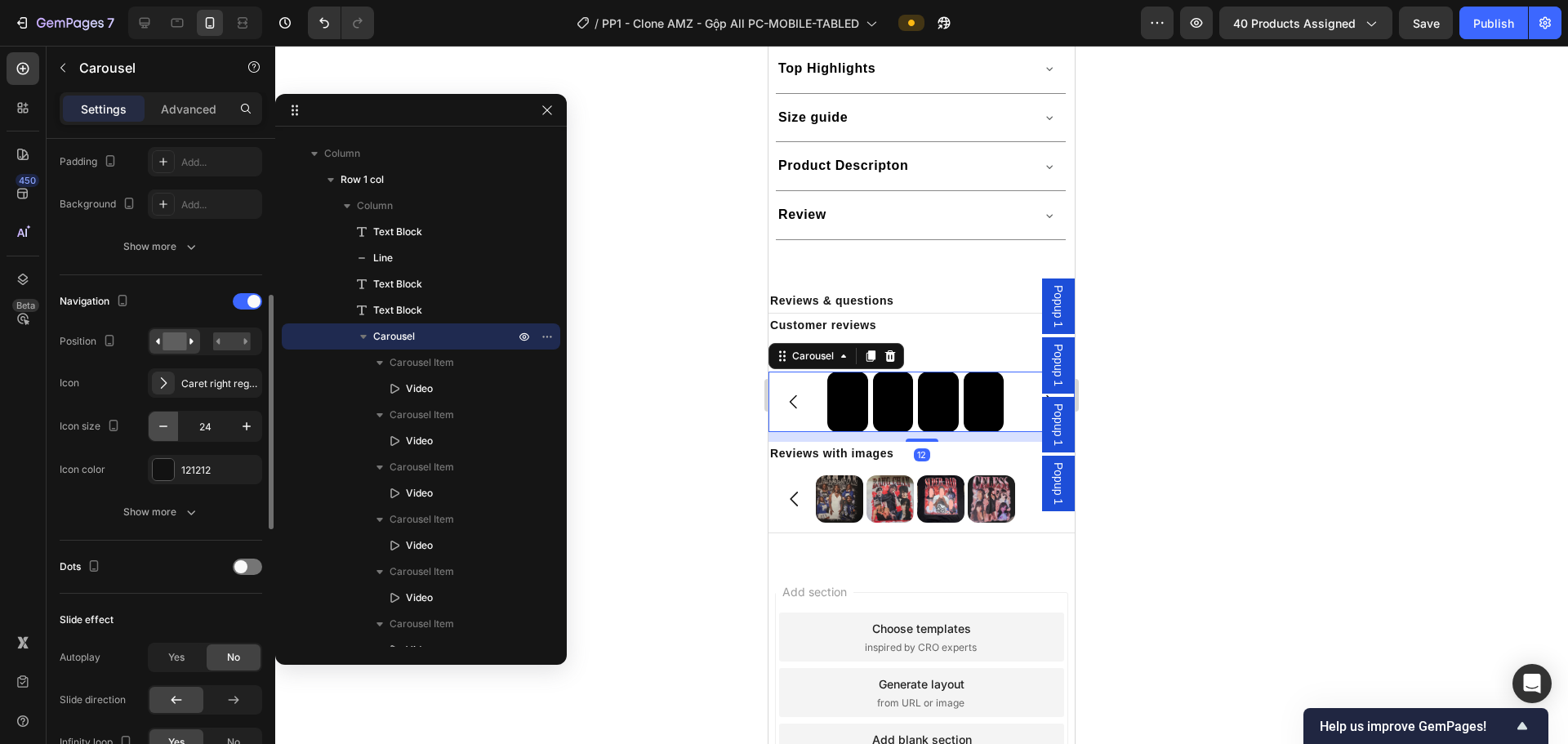
click at [162, 420] on icon "button" at bounding box center [163, 426] width 16 height 16
click at [252, 431] on icon "button" at bounding box center [246, 426] width 16 height 16
type input "25"
click at [226, 337] on rect at bounding box center [231, 341] width 37 height 18
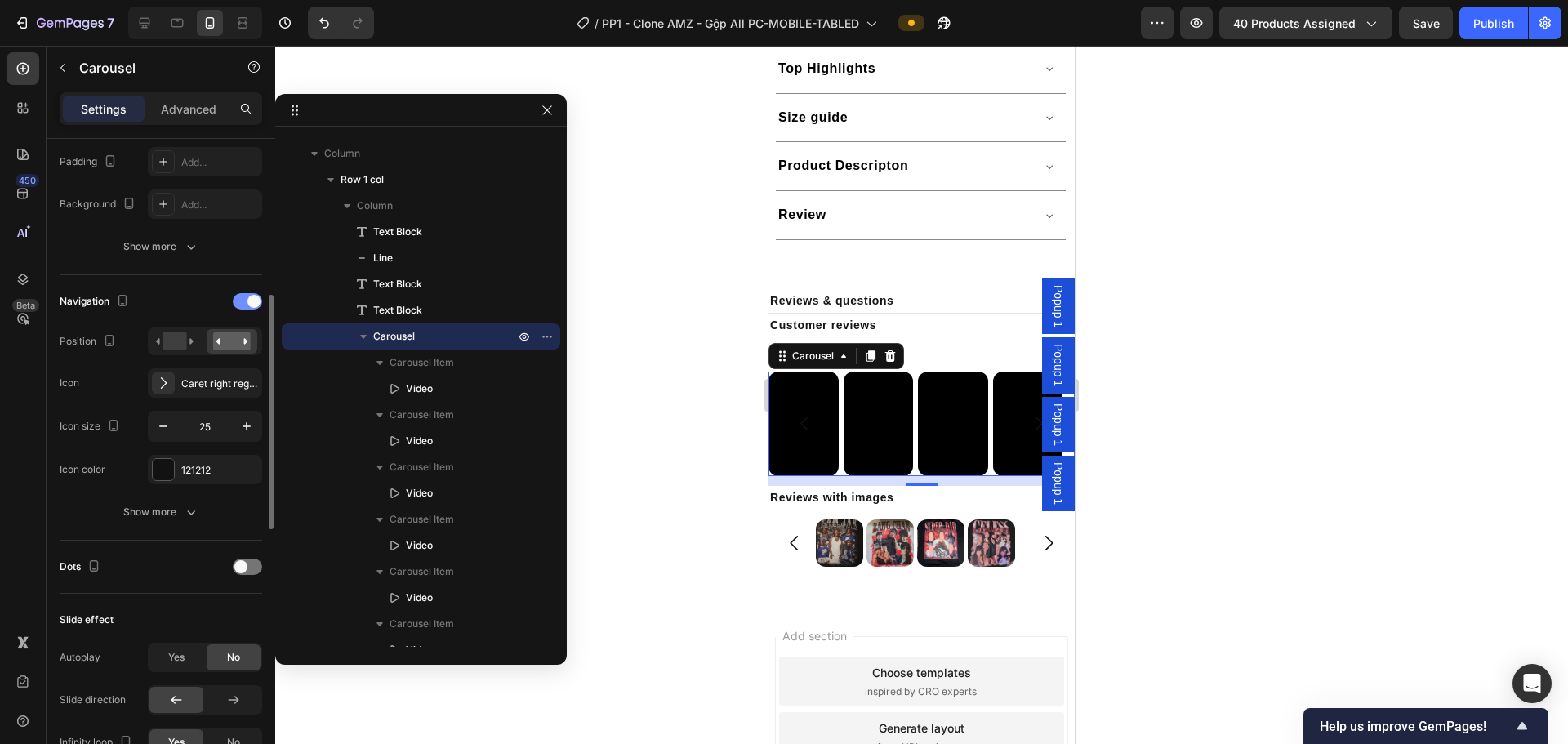
drag, startPoint x: 236, startPoint y: 294, endPoint x: 253, endPoint y: 306, distance: 20.8
click at [236, 296] on div at bounding box center [247, 301] width 30 height 16
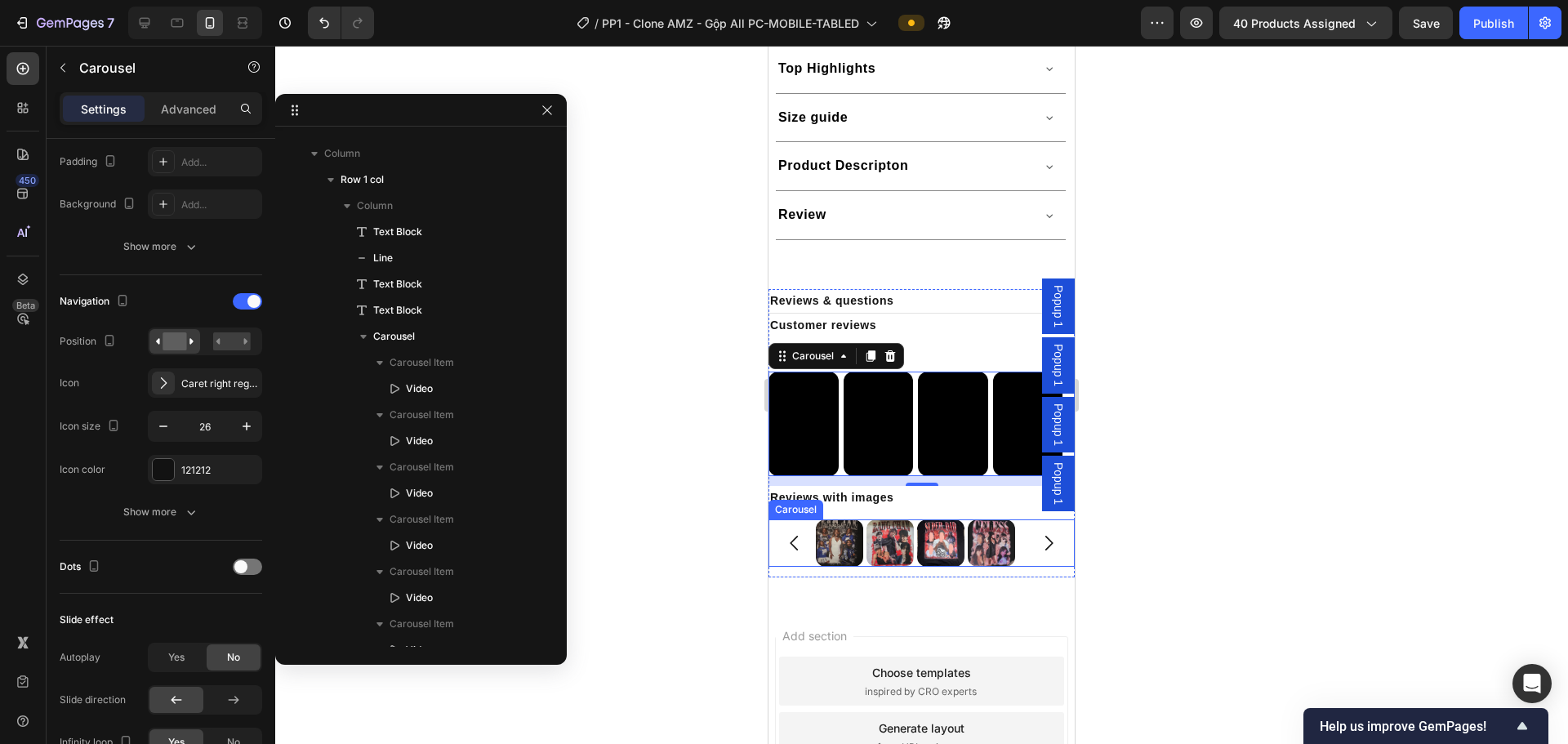
click at [788, 546] on icon "Carousel Back Arrow" at bounding box center [794, 543] width 21 height 21
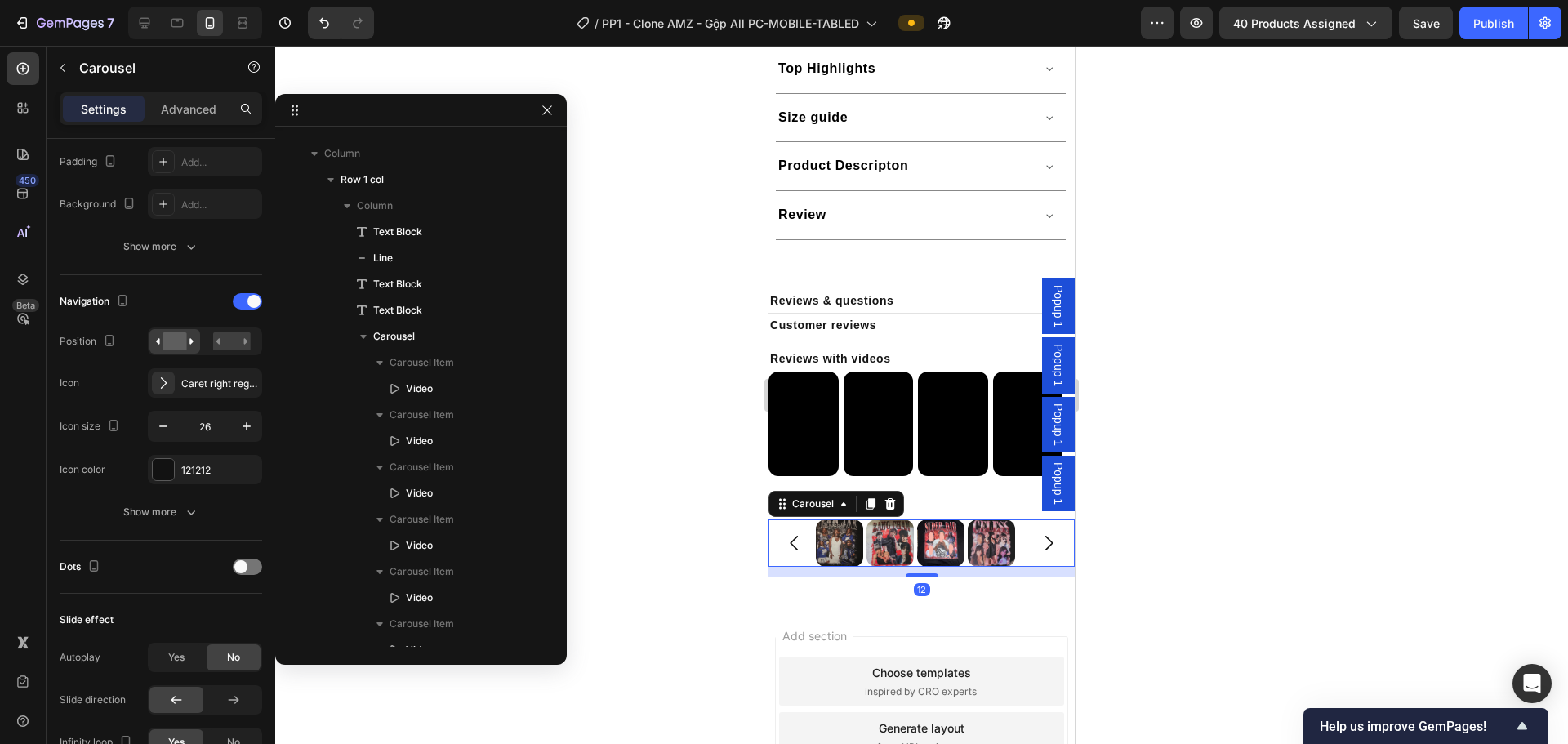
scroll to position [907, 0]
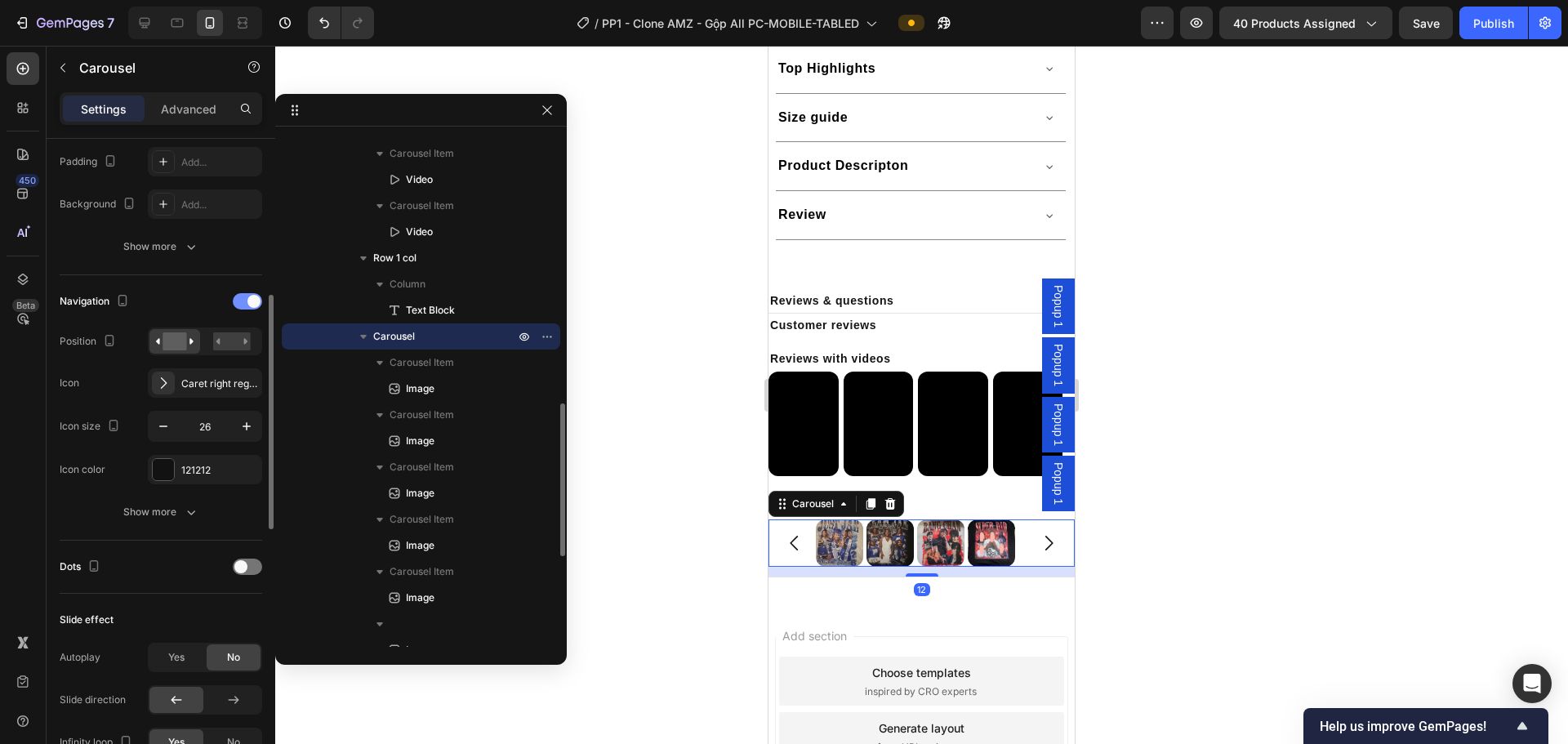
click at [250, 299] on span at bounding box center [254, 301] width 13 height 13
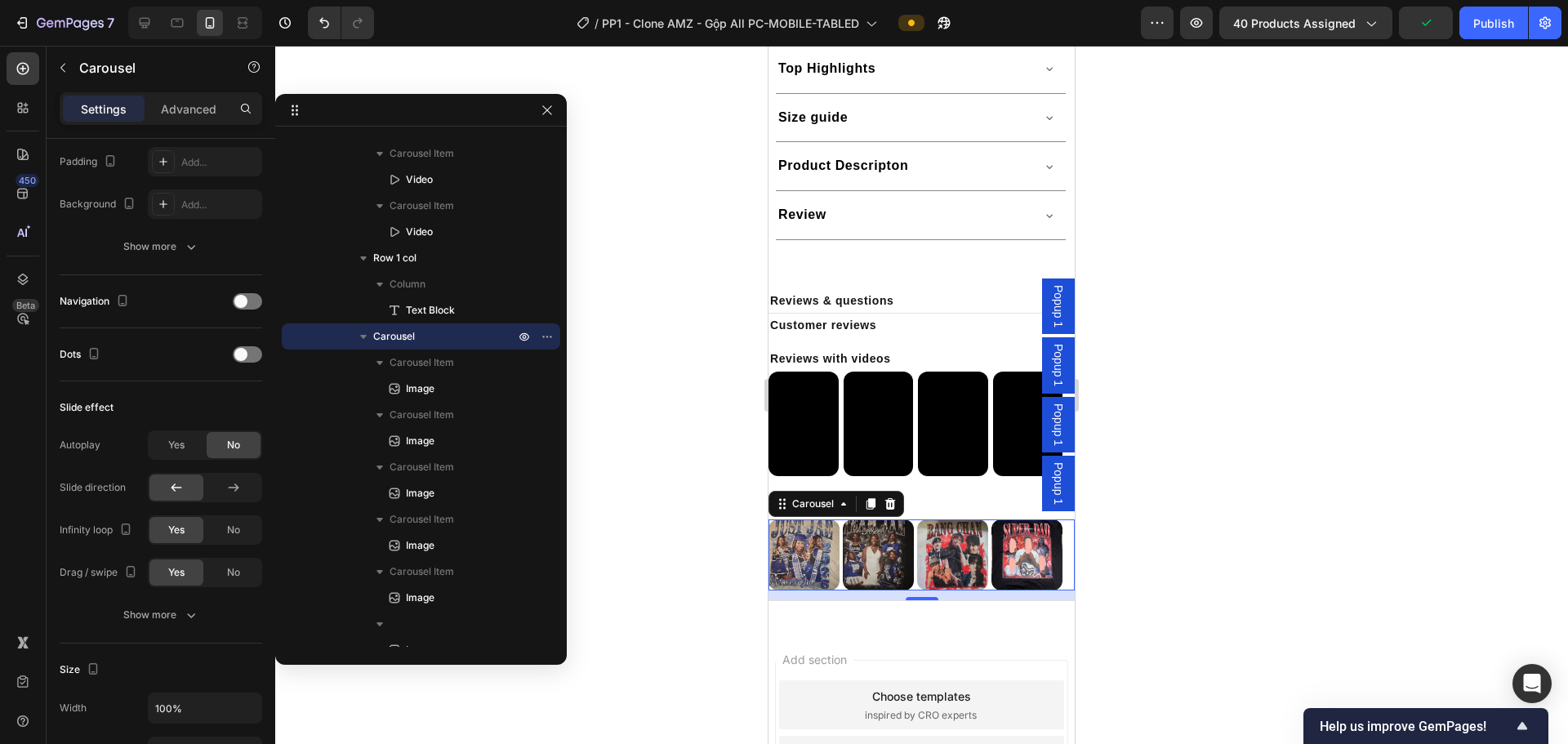
click at [794, 480] on div at bounding box center [922, 395] width 1293 height 698
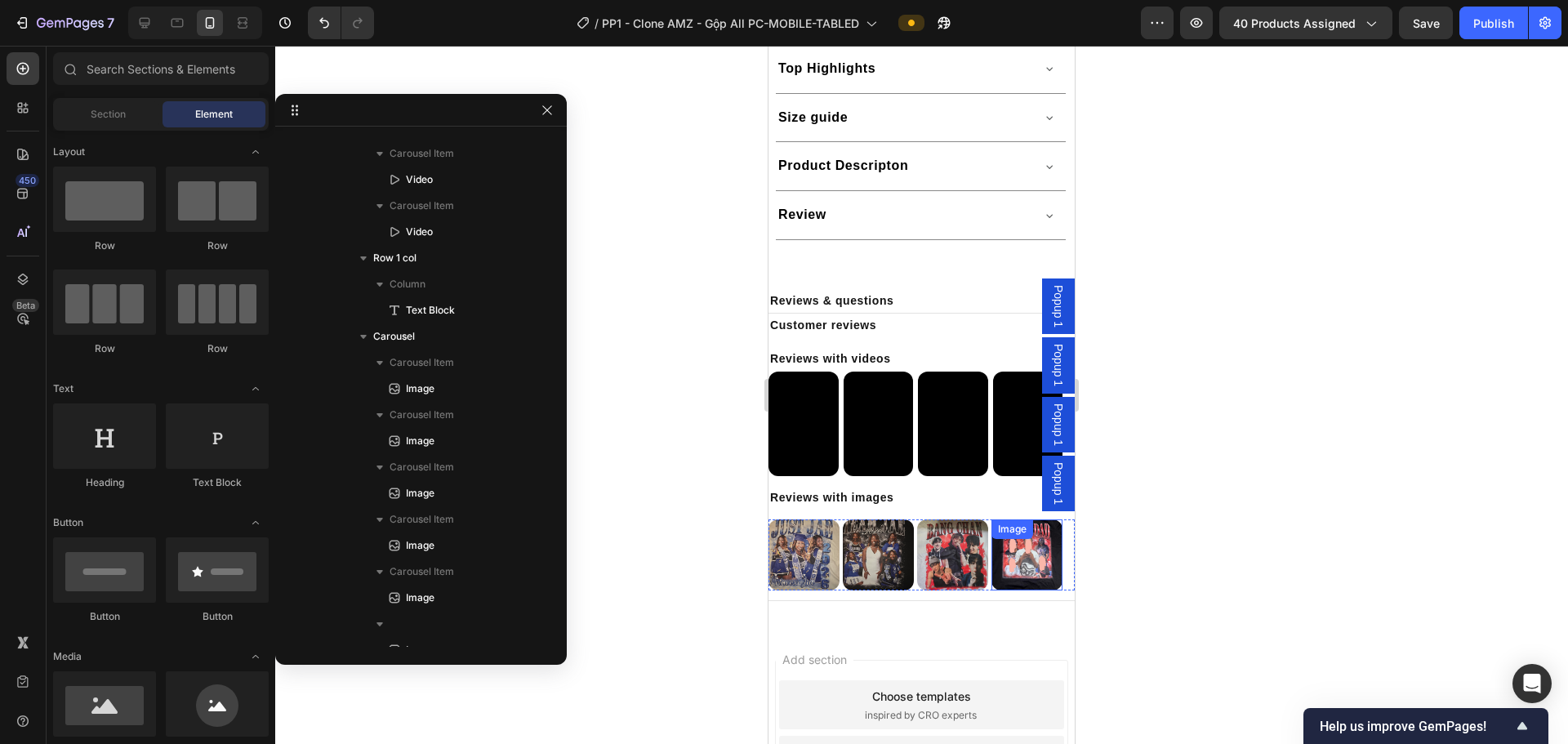
click at [794, 552] on img at bounding box center [1027, 554] width 71 height 71
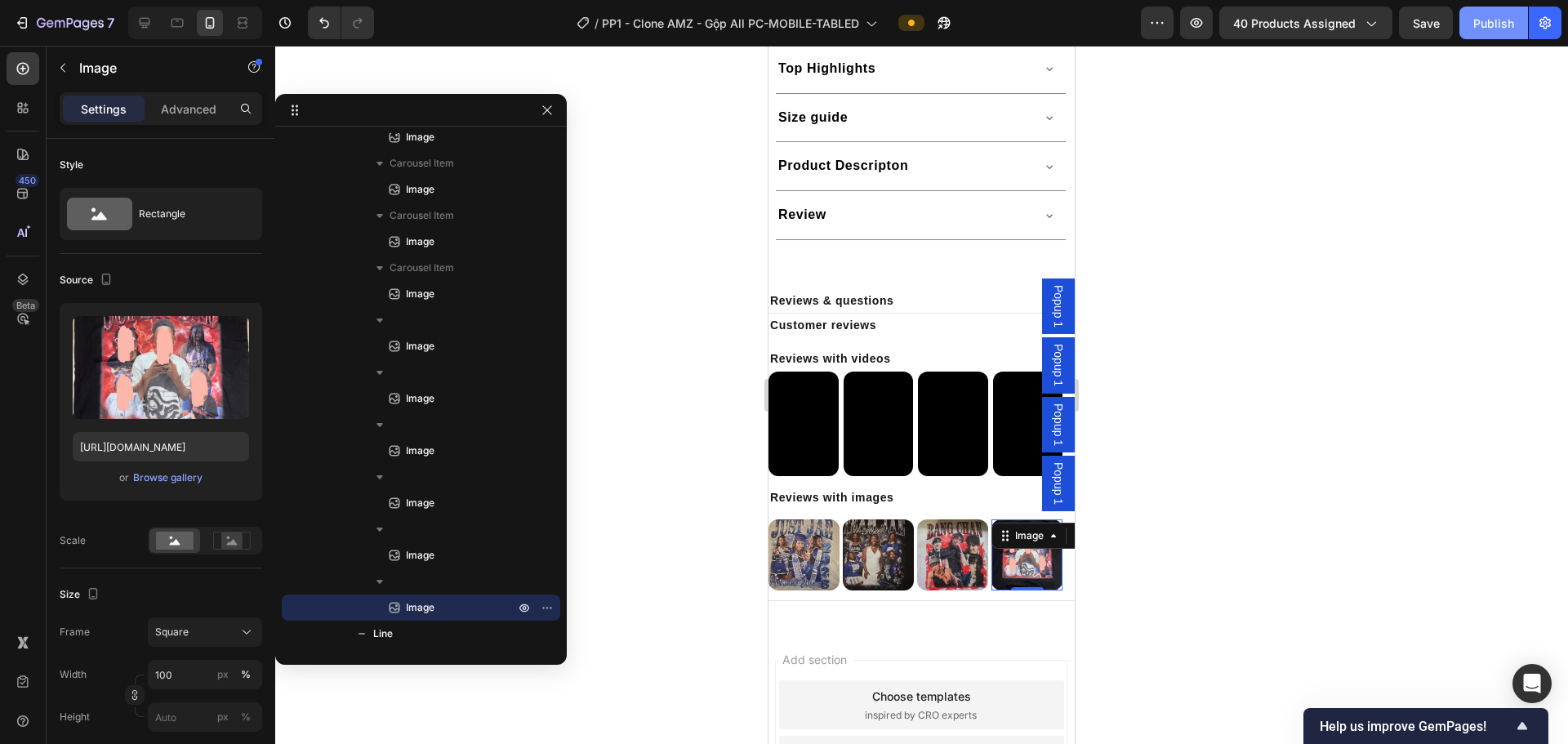
click at [794, 26] on div "Publish" at bounding box center [1493, 23] width 41 height 17
click at [682, 222] on div at bounding box center [922, 395] width 1293 height 698
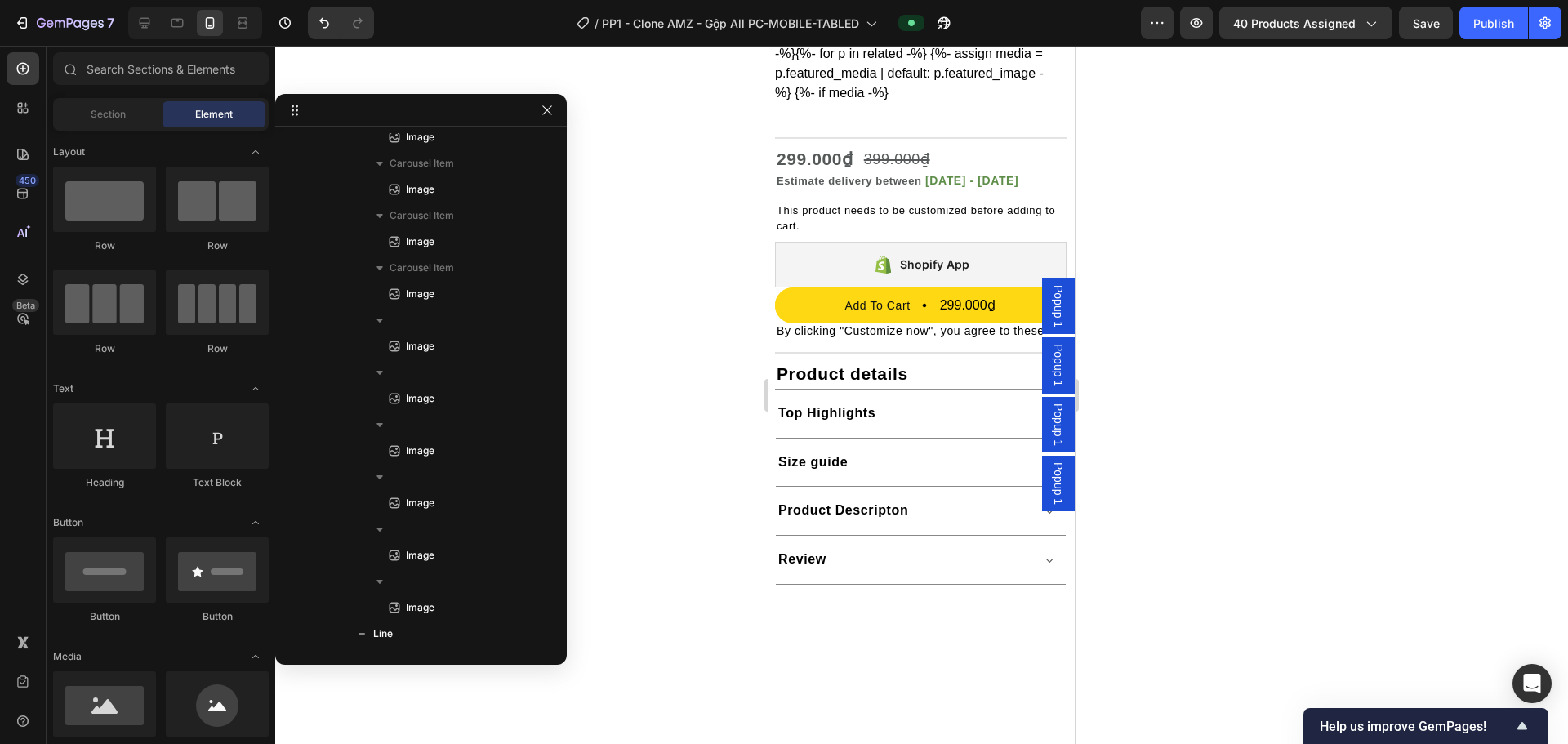
scroll to position [435, 0]
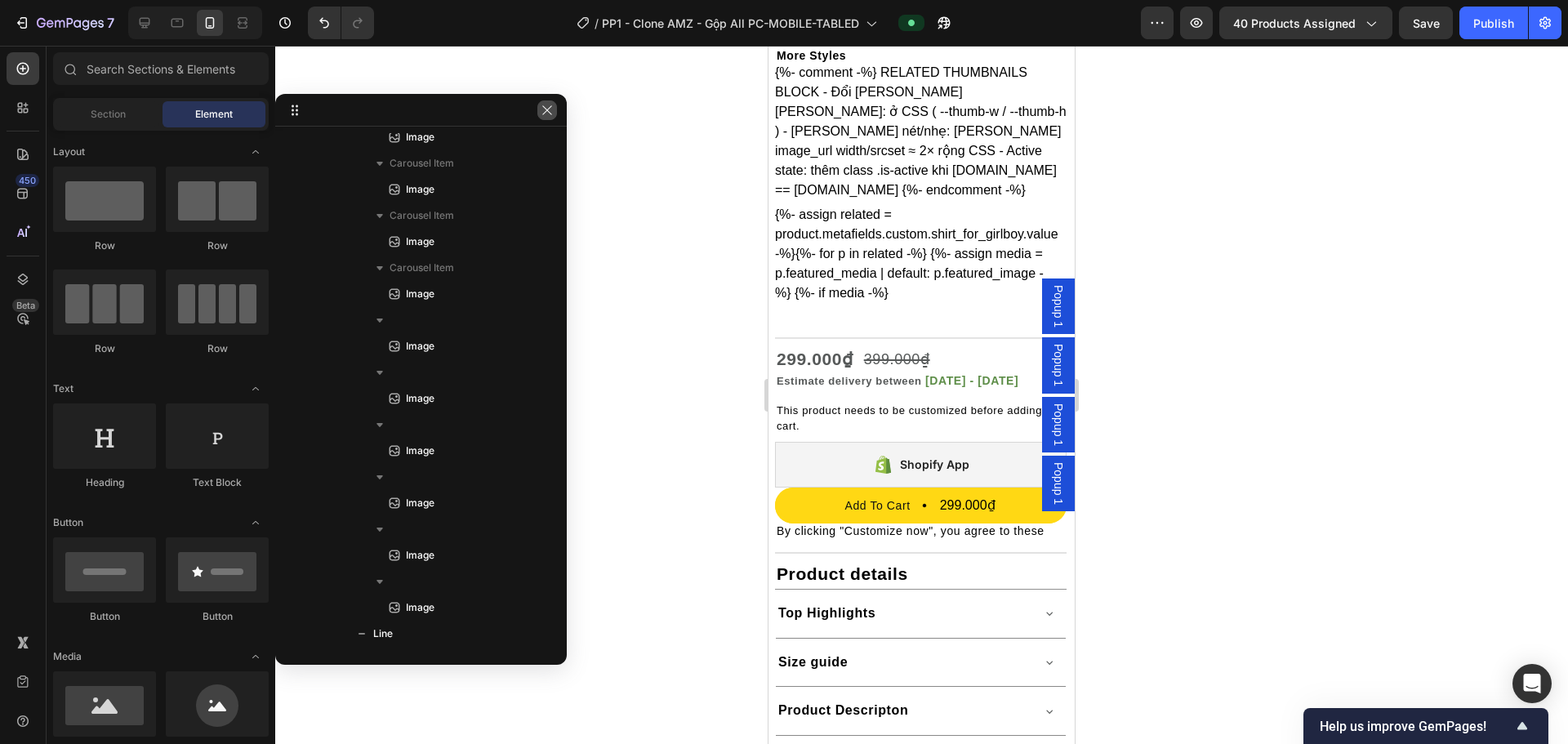
click at [547, 112] on icon "button" at bounding box center [548, 110] width 13 height 13
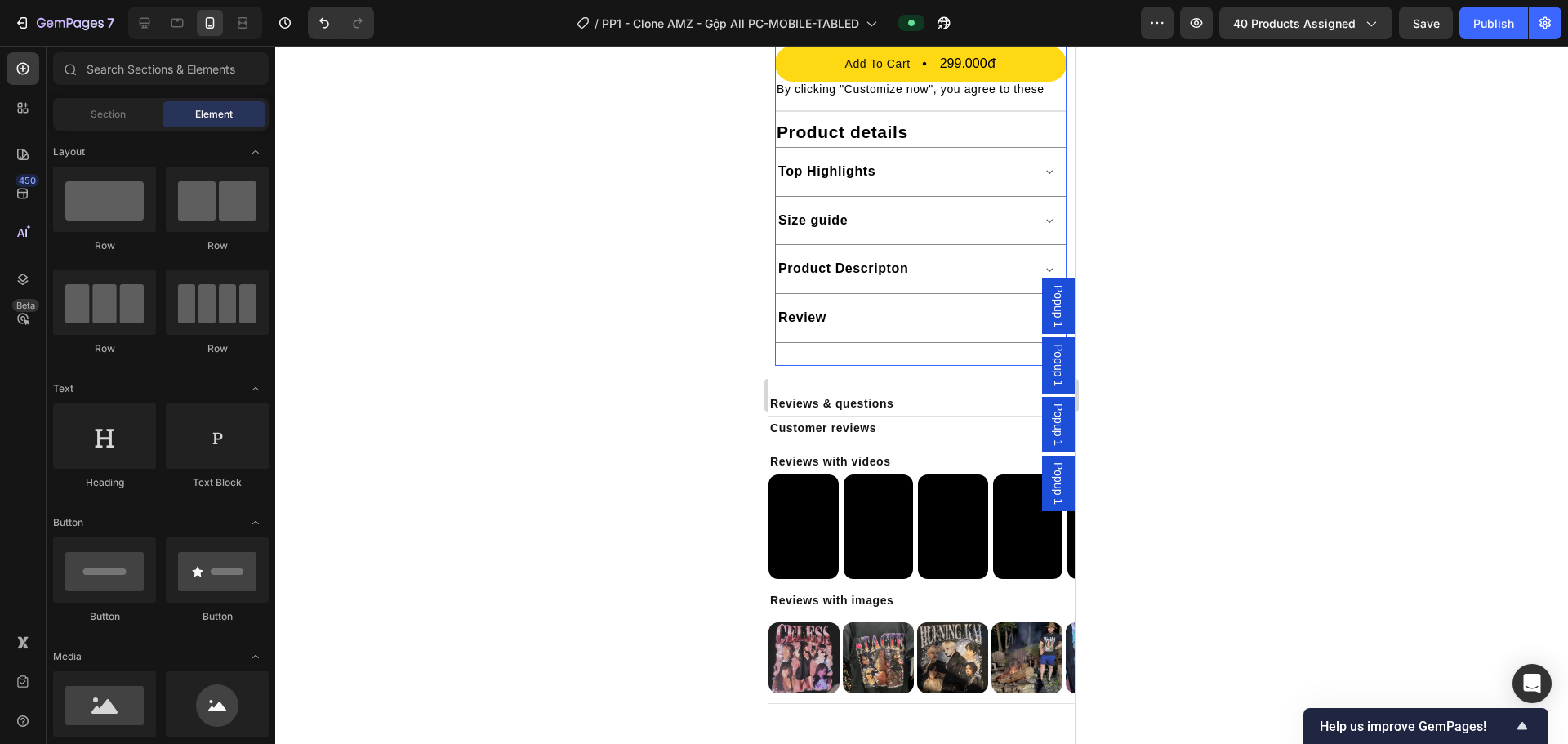
scroll to position [980, 0]
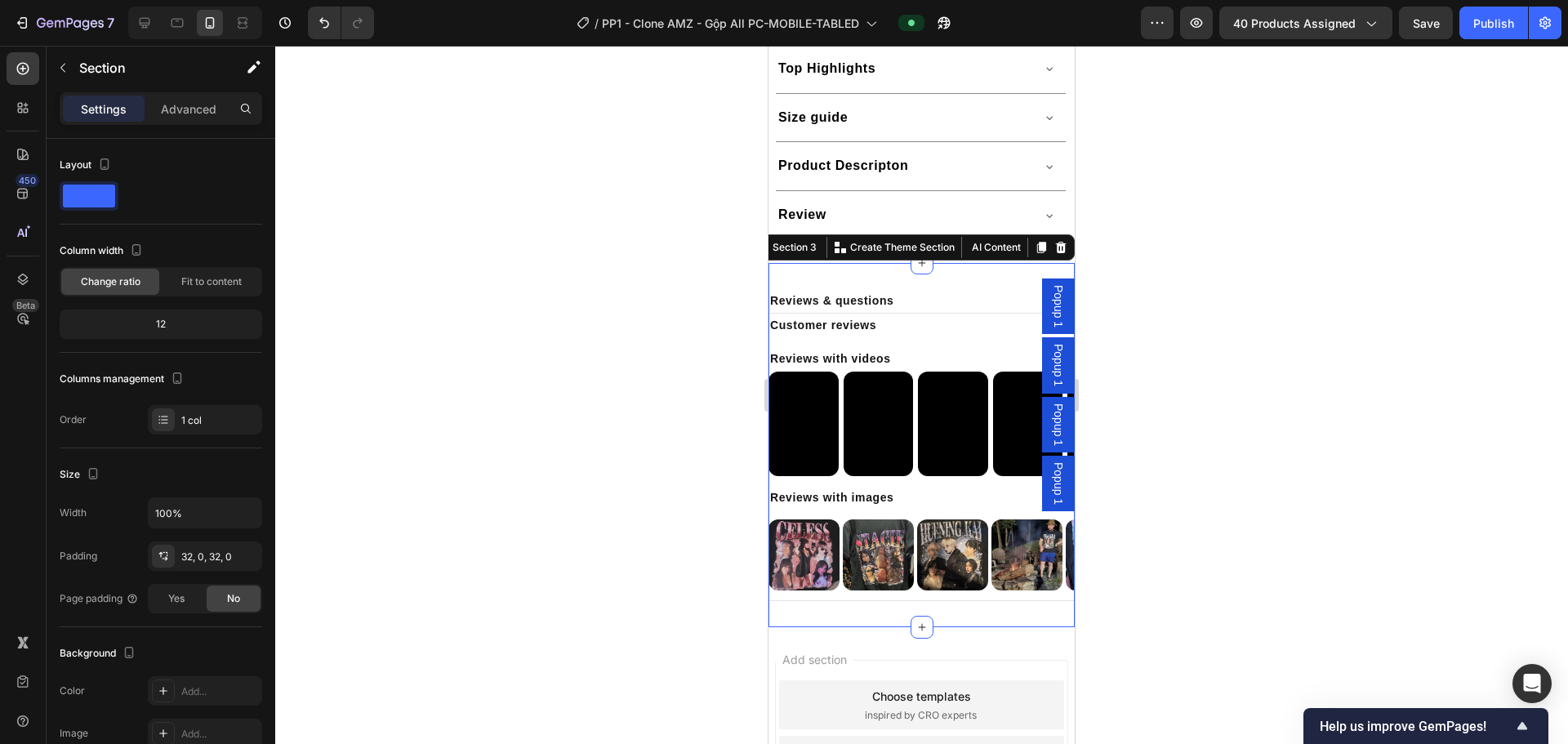
click at [794, 284] on div "Reviews & questions Text Block Title Line Customer reviews Text Block Reviews w…" at bounding box center [921, 445] width 306 height 364
drag, startPoint x: 164, startPoint y: 110, endPoint x: 169, endPoint y: 119, distance: 10.3
click at [165, 111] on p "Advanced" at bounding box center [189, 109] width 56 height 17
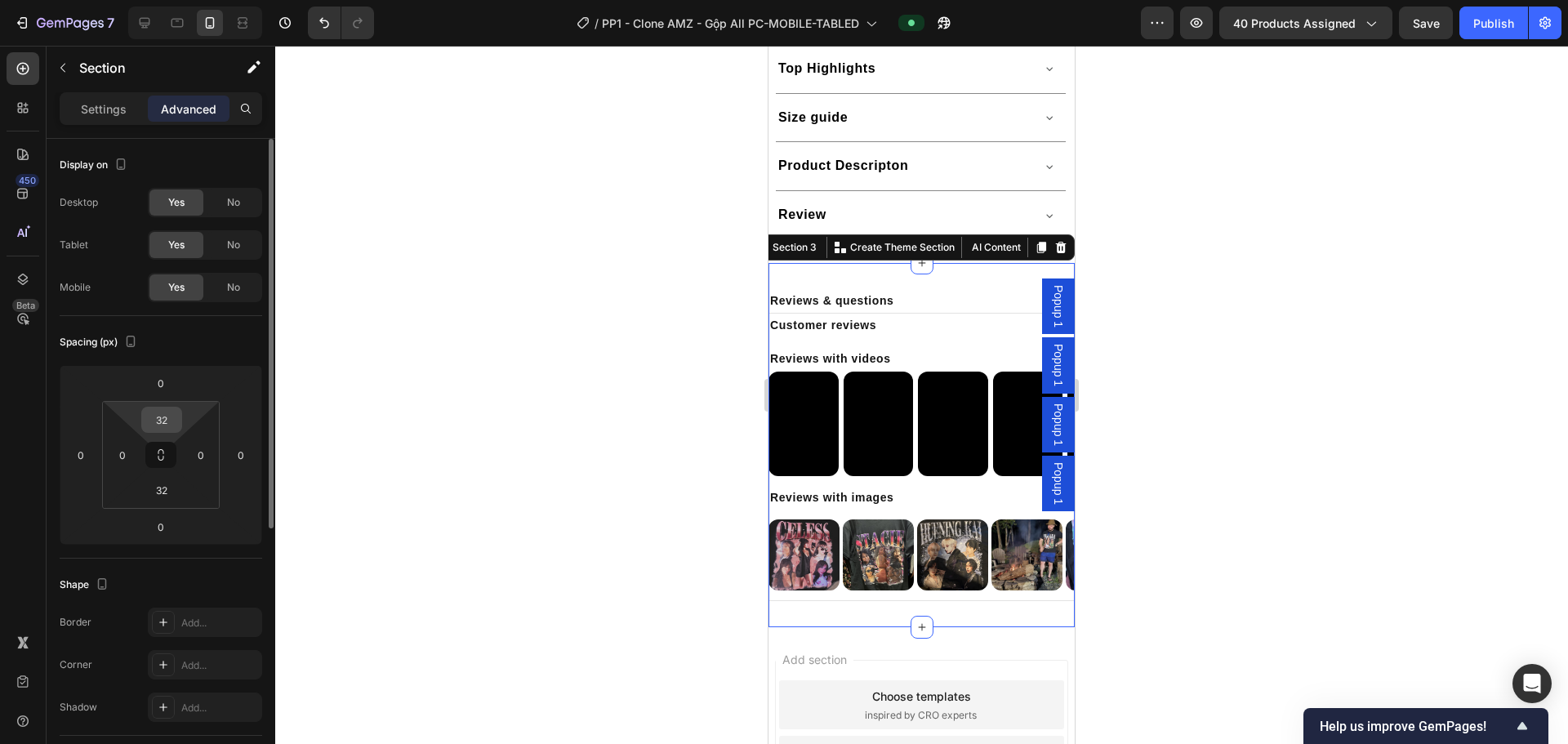
click at [171, 426] on input "32" at bounding box center [162, 420] width 33 height 25
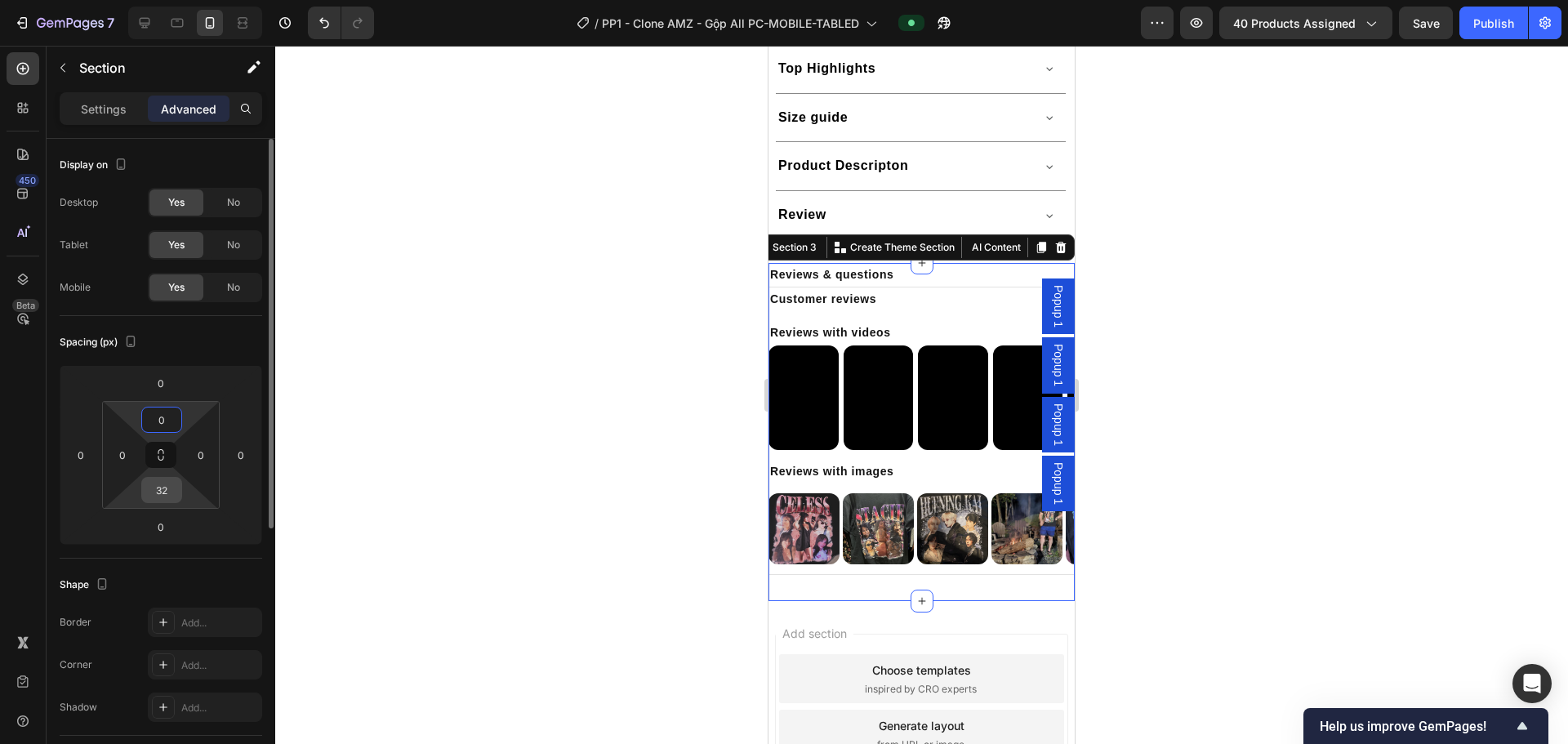
type input "0"
click at [173, 494] on input "32" at bounding box center [162, 490] width 33 height 25
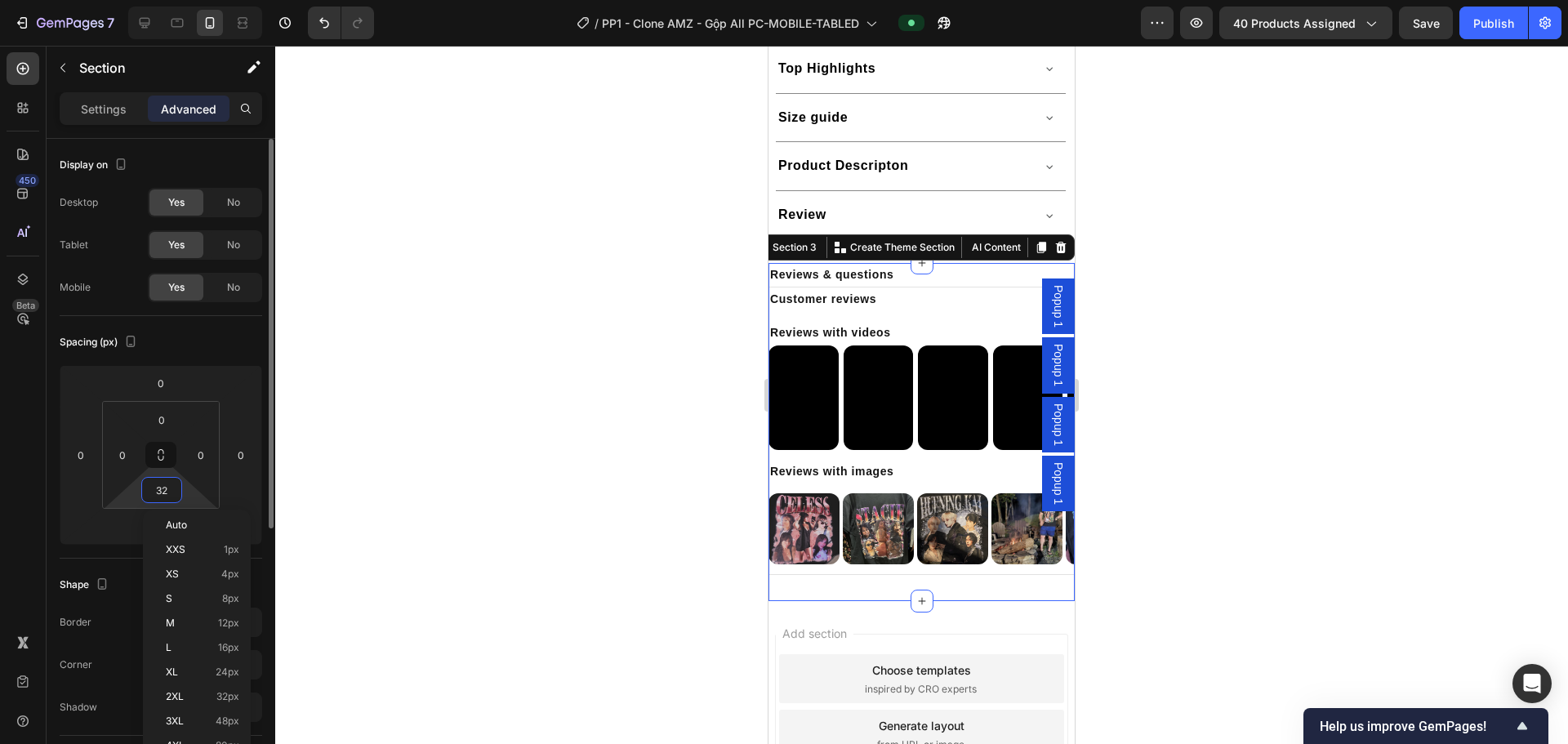
type input "0"
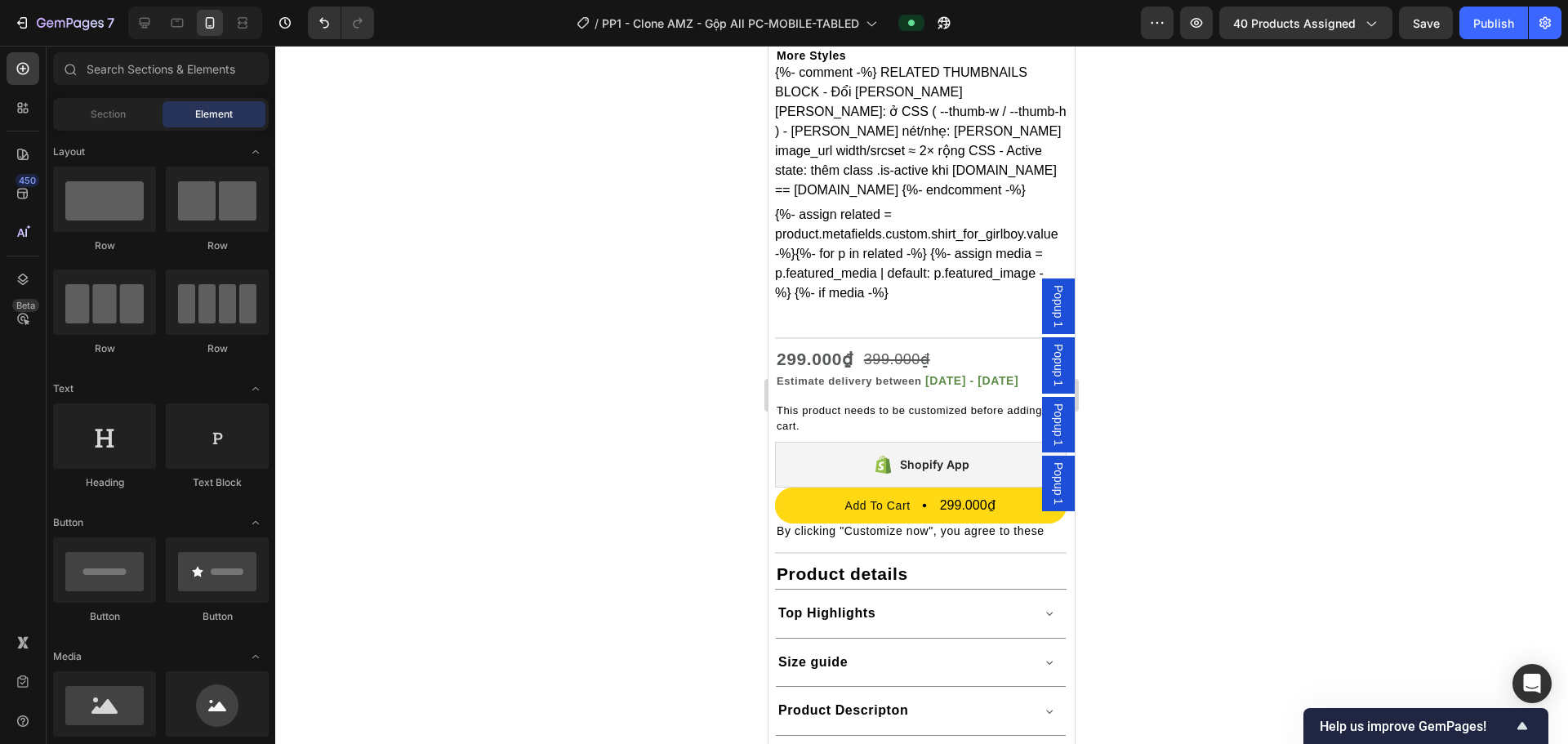
scroll to position [0, 0]
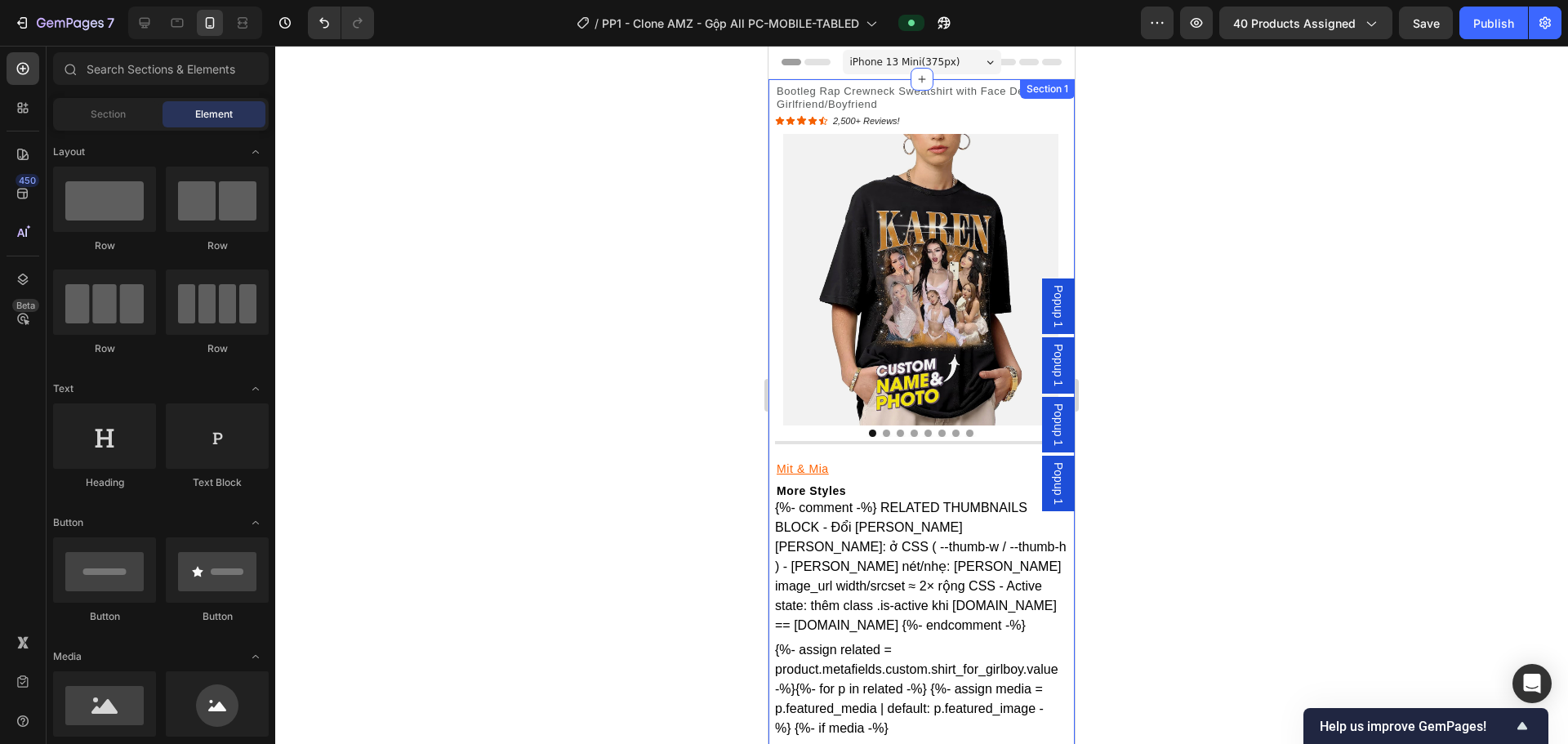
click at [794, 119] on div "Home Bootleg Rap Crewneck Sweatshirt with Face Design for Girlfriend/Boyfriend …" at bounding box center [921, 661] width 306 height 1163
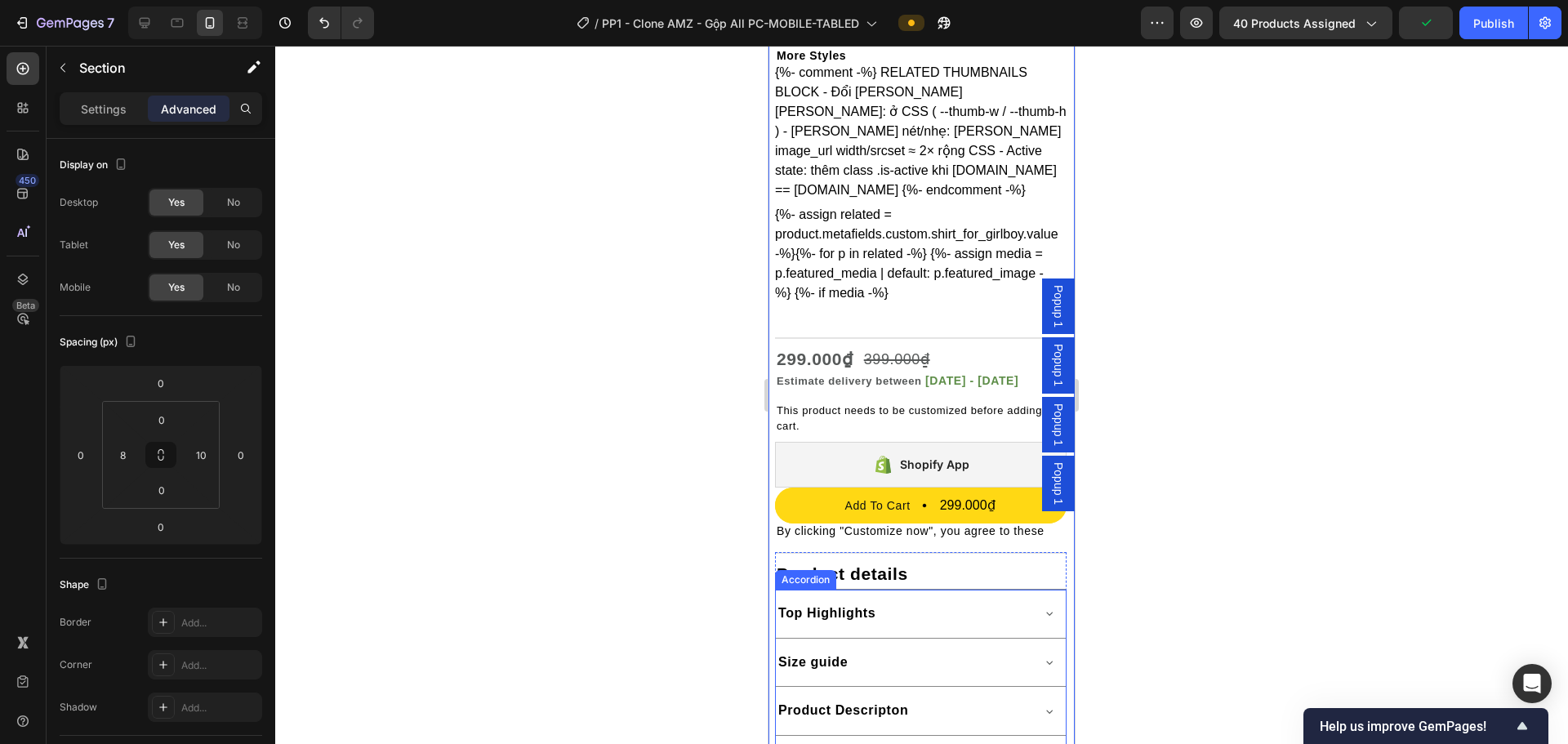
scroll to position [1088, 0]
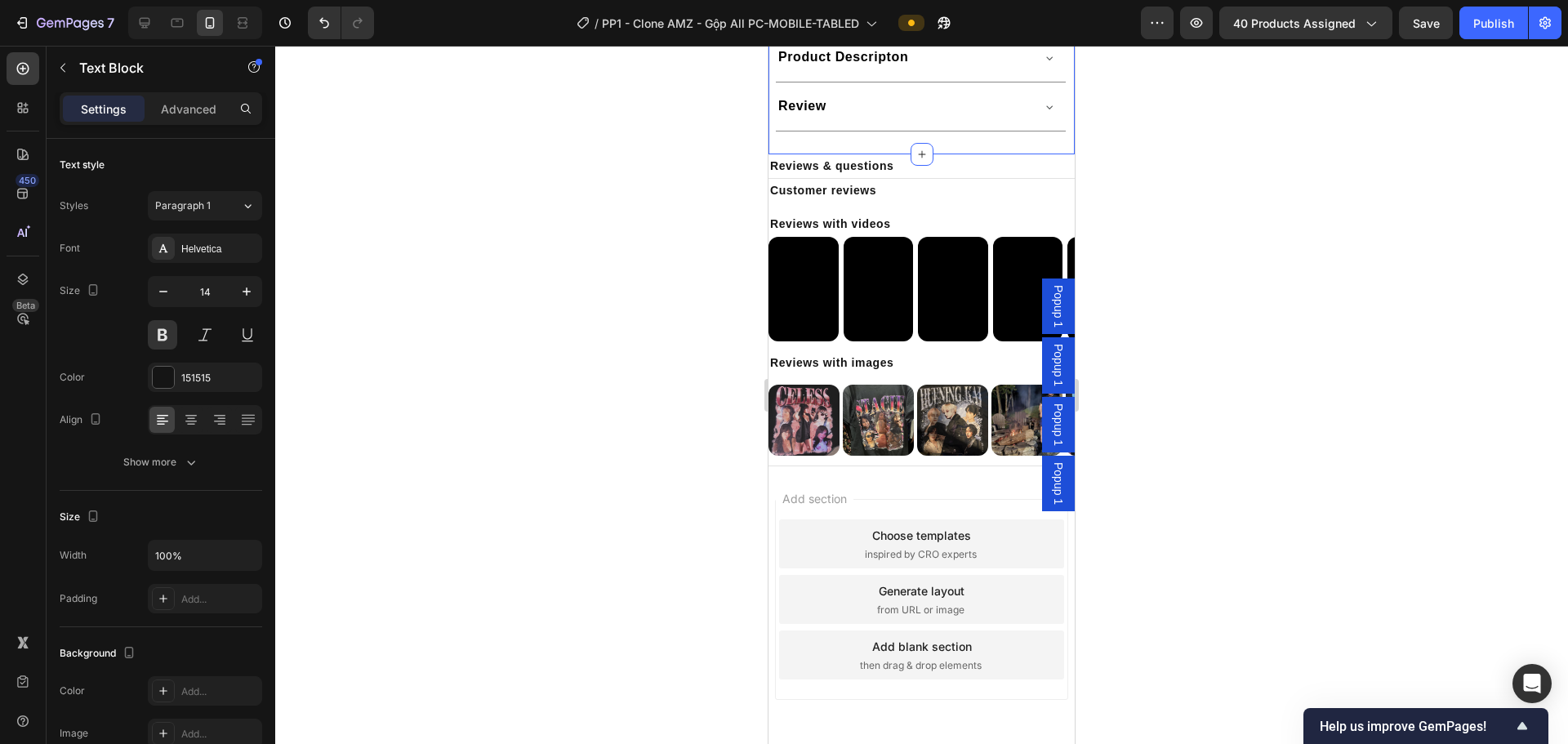
click at [794, 214] on div "Reviews with videos" at bounding box center [921, 223] width 306 height 24
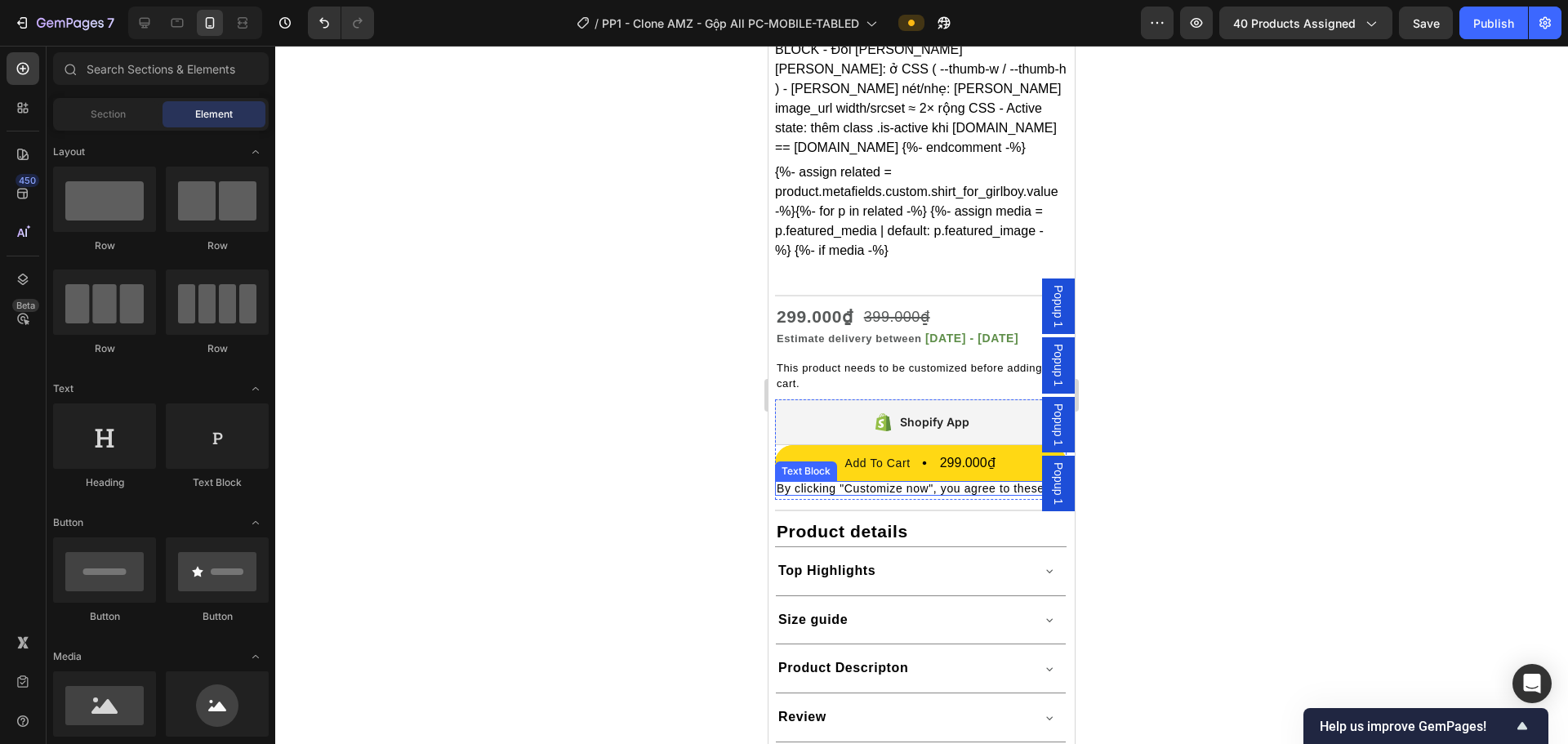
scroll to position [1130, 0]
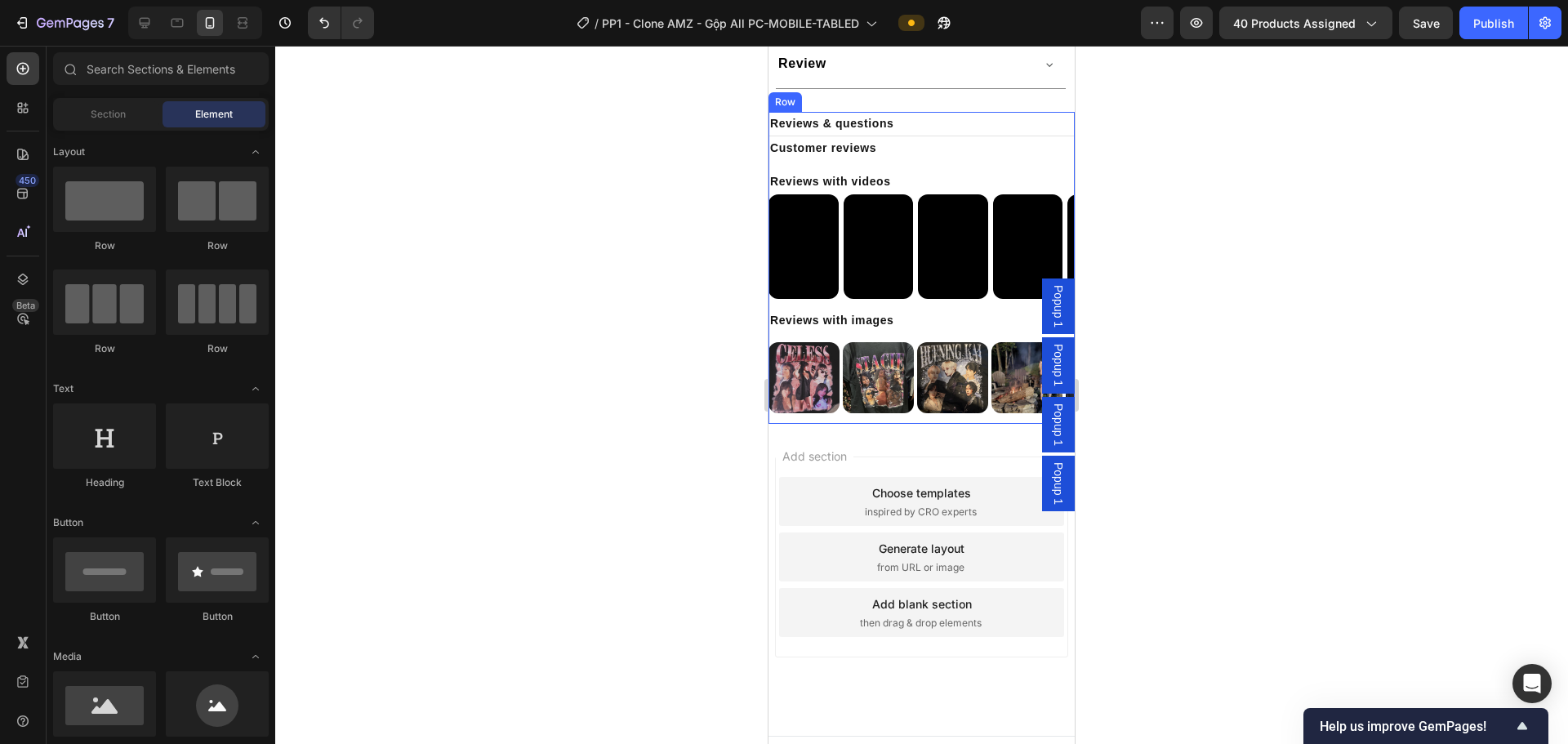
click at [794, 302] on div "Video Video Video Video Video Video Video Video Video Video Video Video Carousel" at bounding box center [921, 251] width 306 height 114
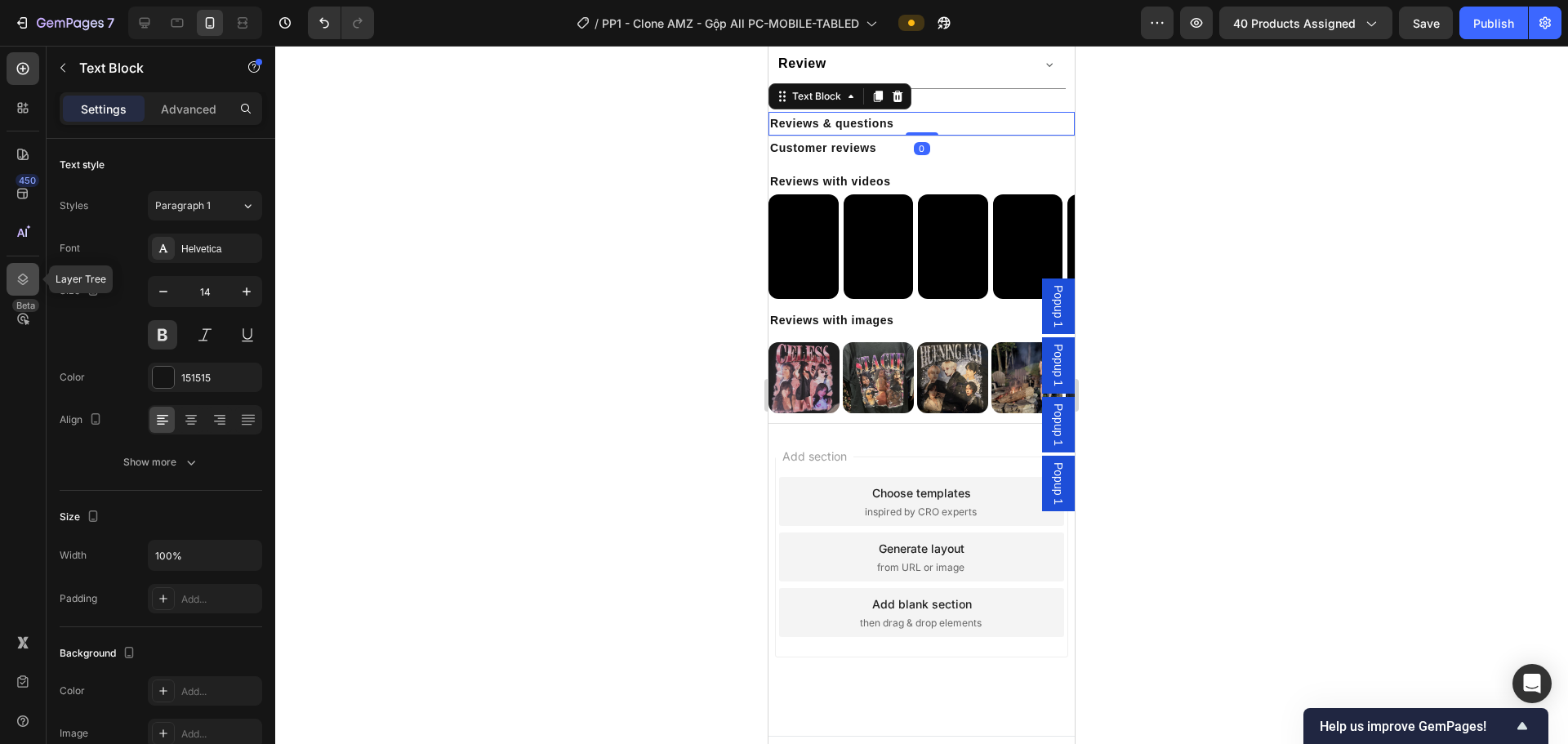
click at [22, 277] on icon at bounding box center [22, 279] width 16 height 16
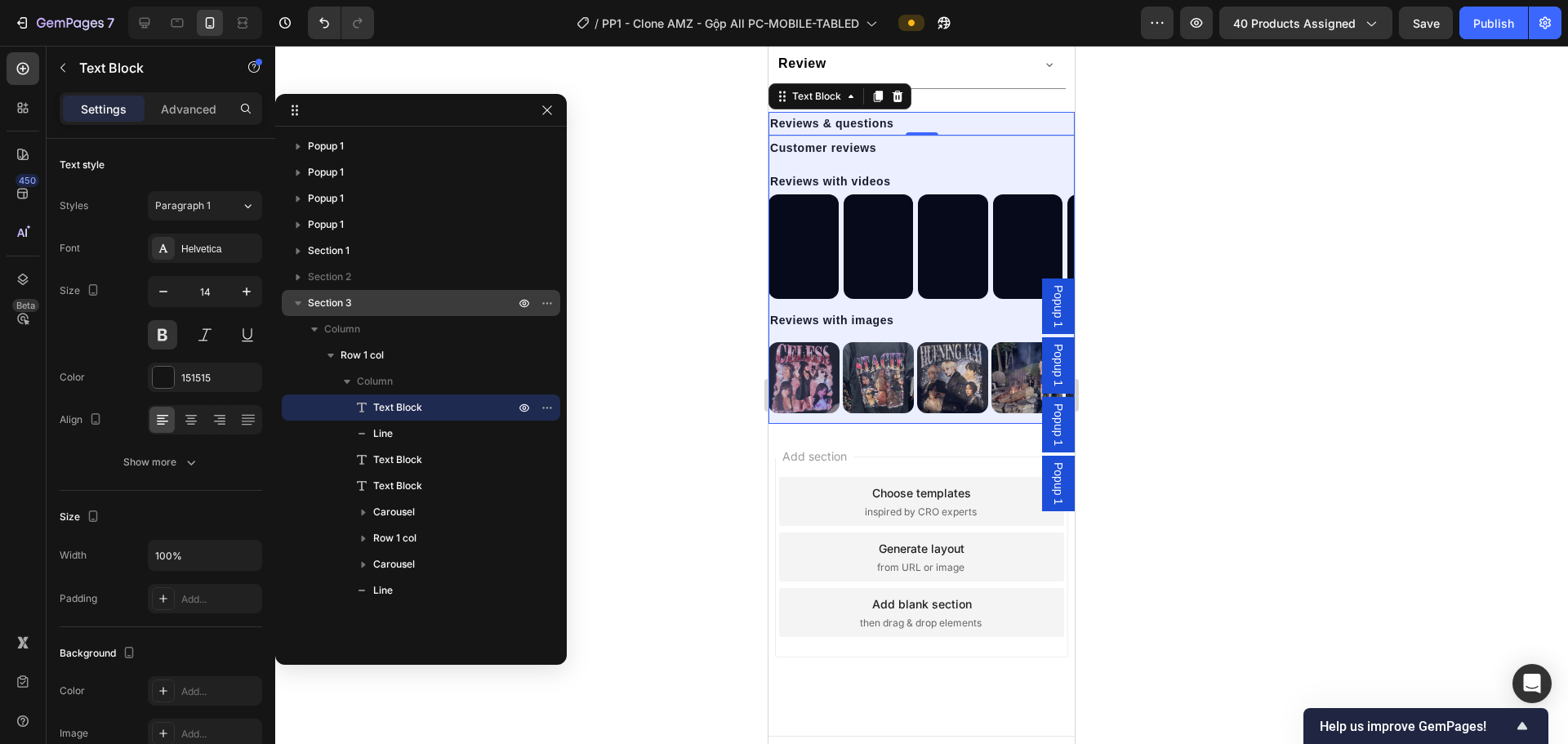
drag, startPoint x: 347, startPoint y: 299, endPoint x: 450, endPoint y: 297, distance: 103.0
click at [347, 300] on span "Section 3" at bounding box center [330, 302] width 44 height 16
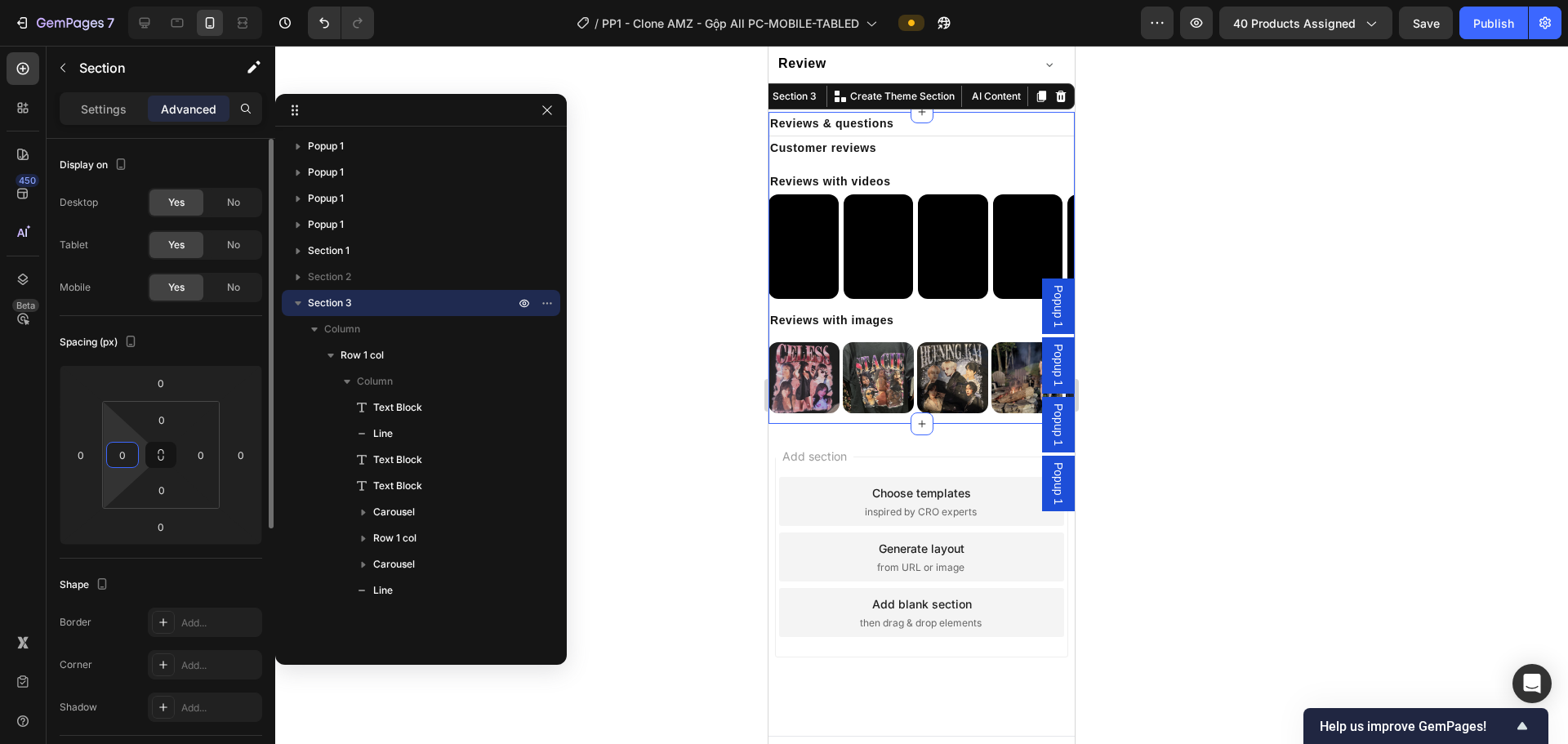
click at [124, 458] on input "0" at bounding box center [123, 454] width 25 height 25
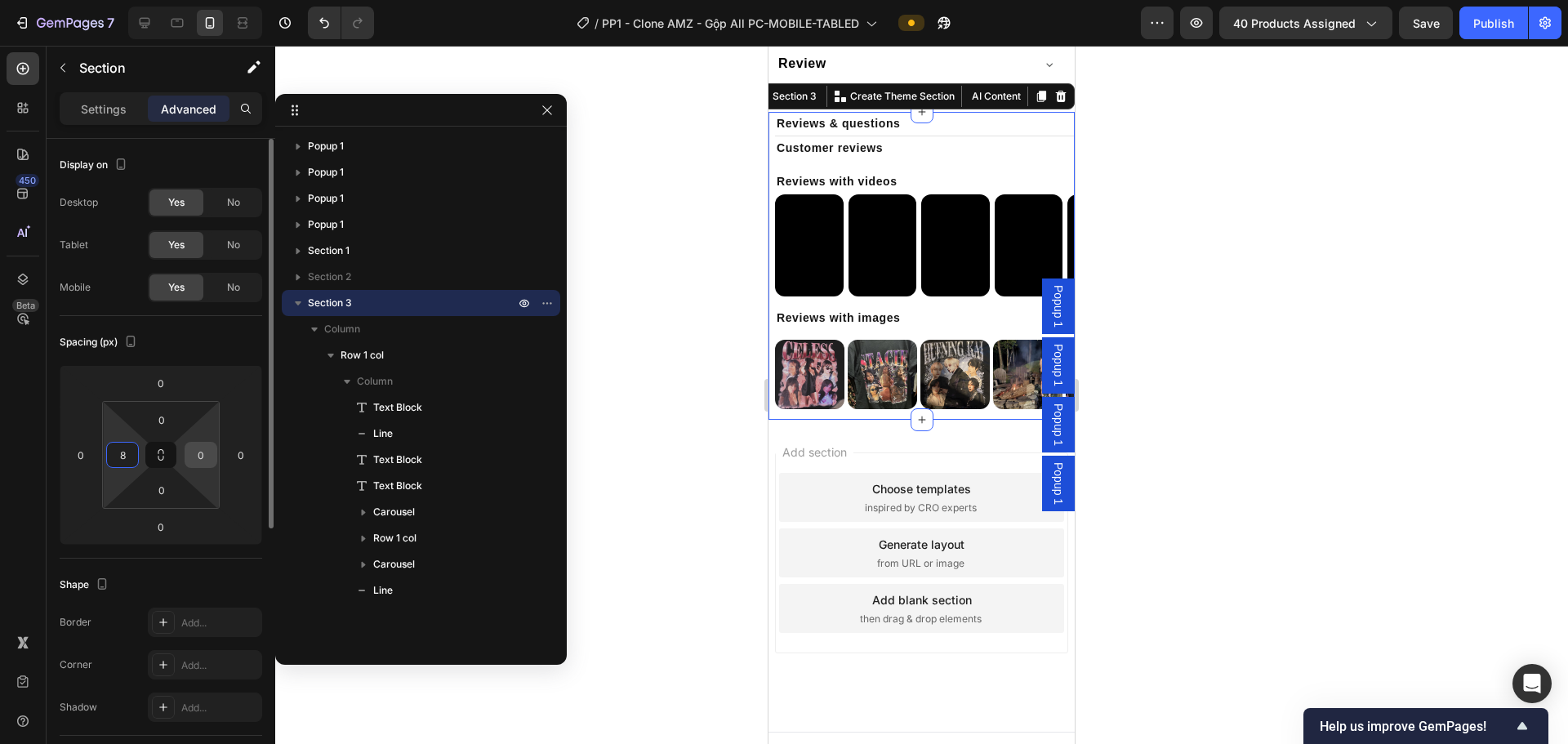
type input "8"
click at [199, 451] on input "0" at bounding box center [201, 454] width 25 height 25
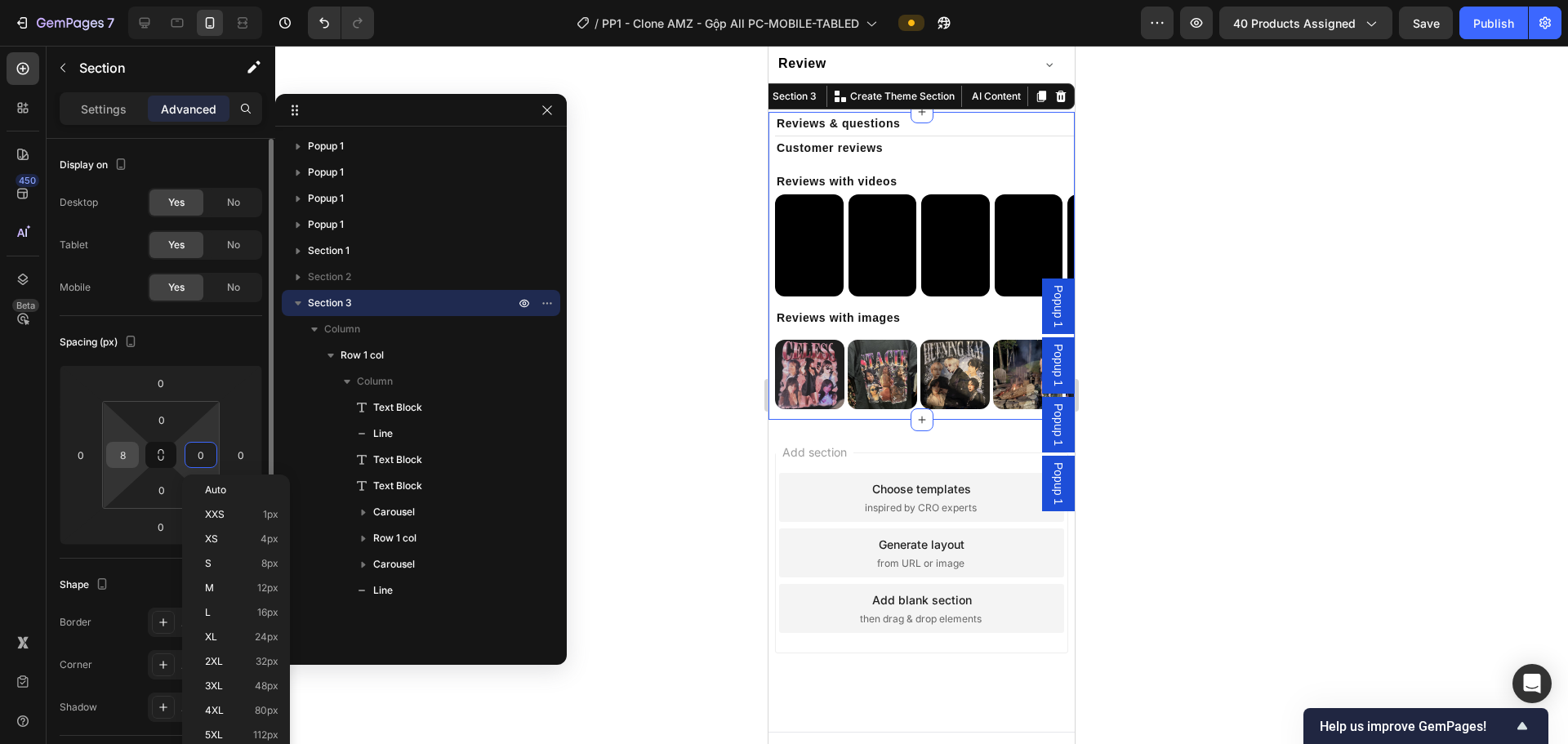
click at [129, 461] on input "8" at bounding box center [123, 454] width 25 height 25
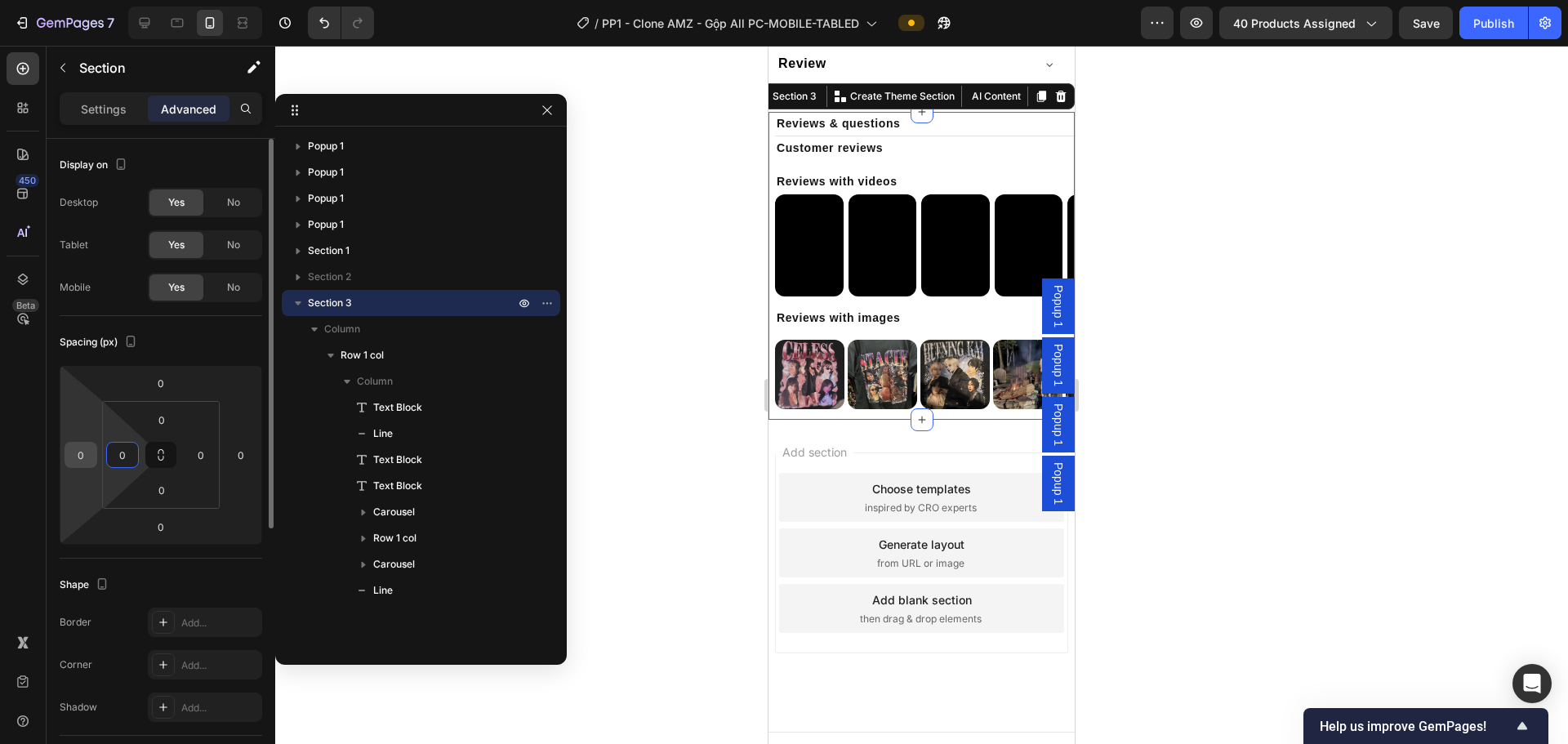
click at [78, 458] on input "0" at bounding box center [82, 454] width 25 height 25
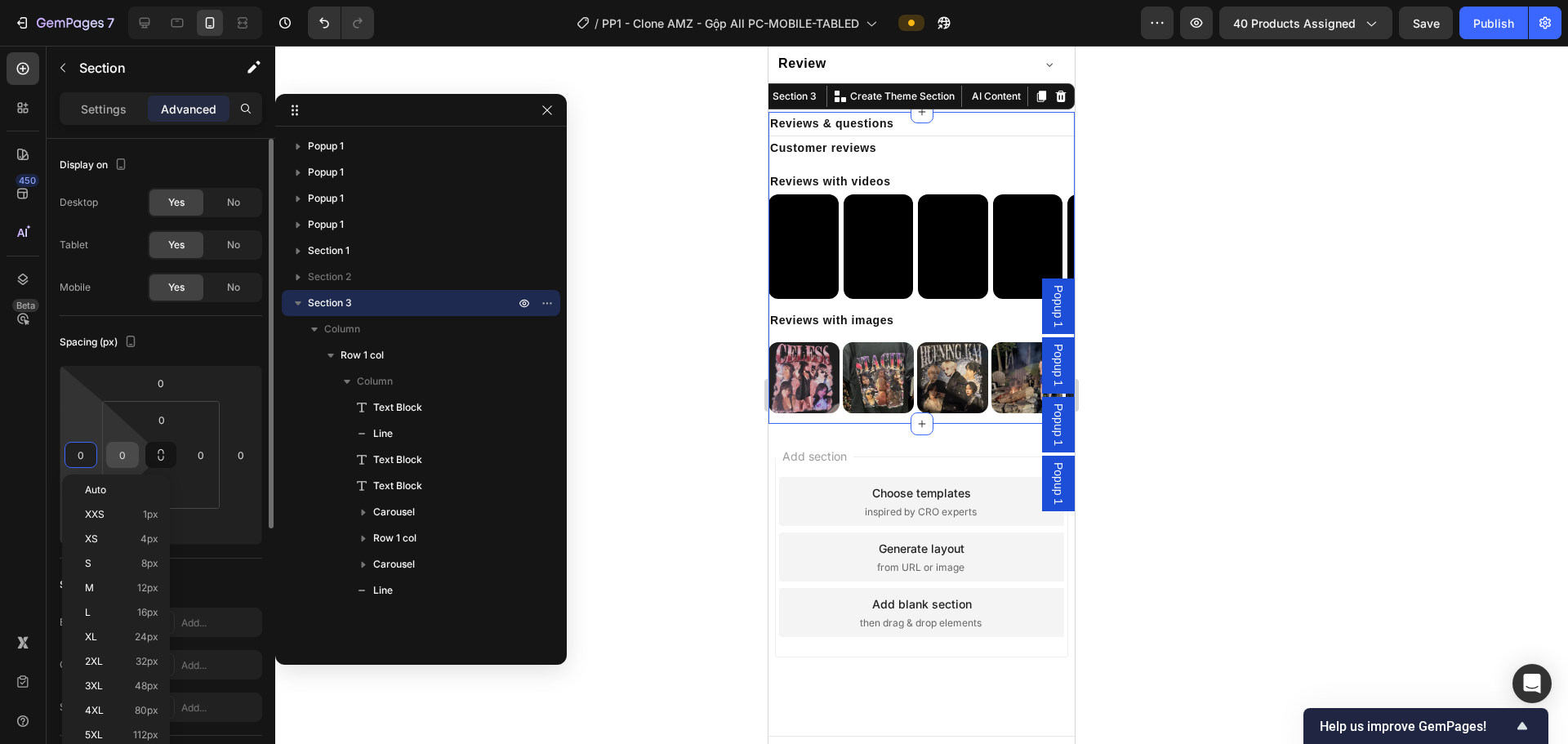
click at [129, 456] on input "0" at bounding box center [123, 454] width 25 height 25
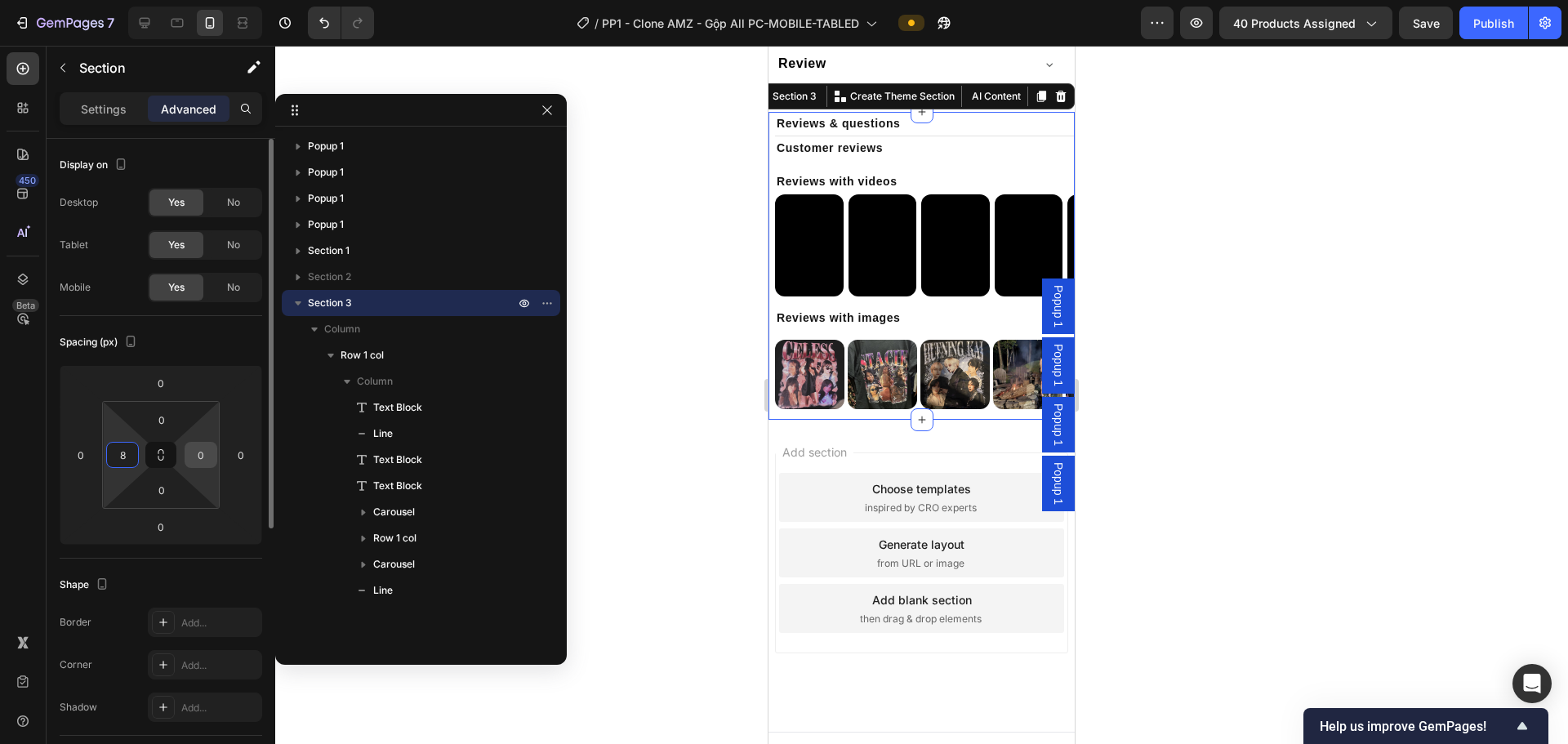
type input "8"
click at [195, 449] on input "0" at bounding box center [201, 454] width 25 height 25
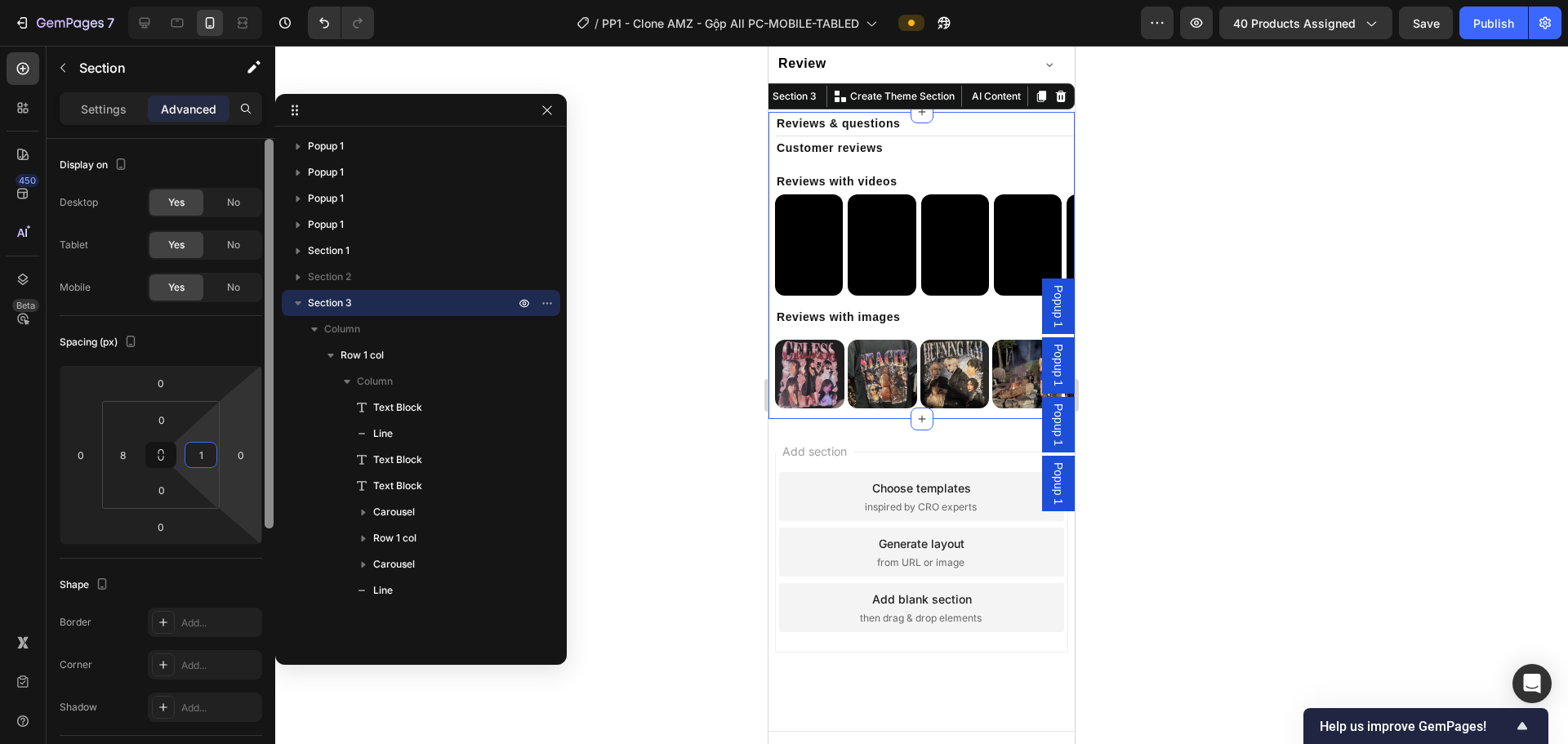
type input "10"
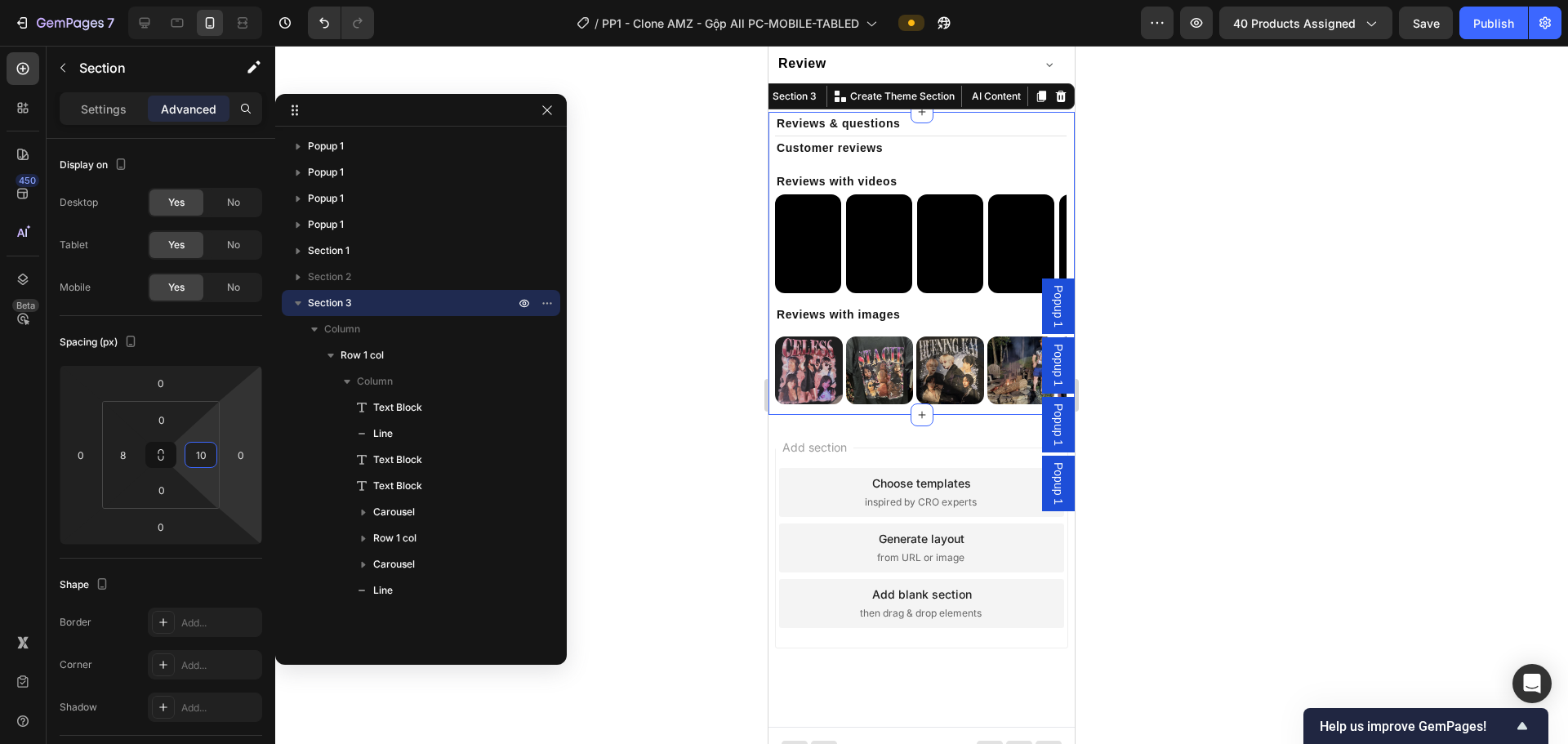
click at [794, 403] on div at bounding box center [922, 395] width 1293 height 698
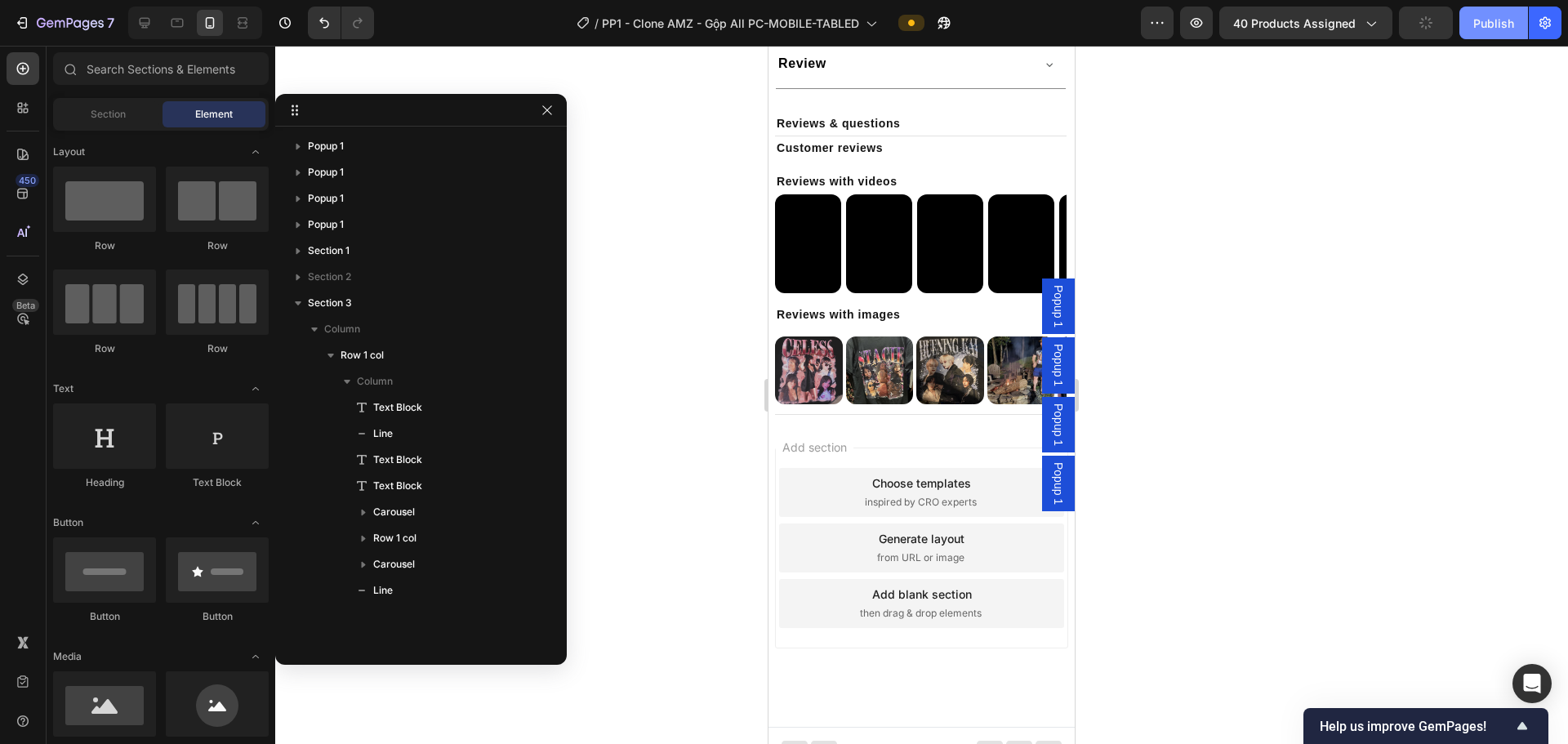
click at [794, 29] on div "Publish" at bounding box center [1493, 23] width 41 height 17
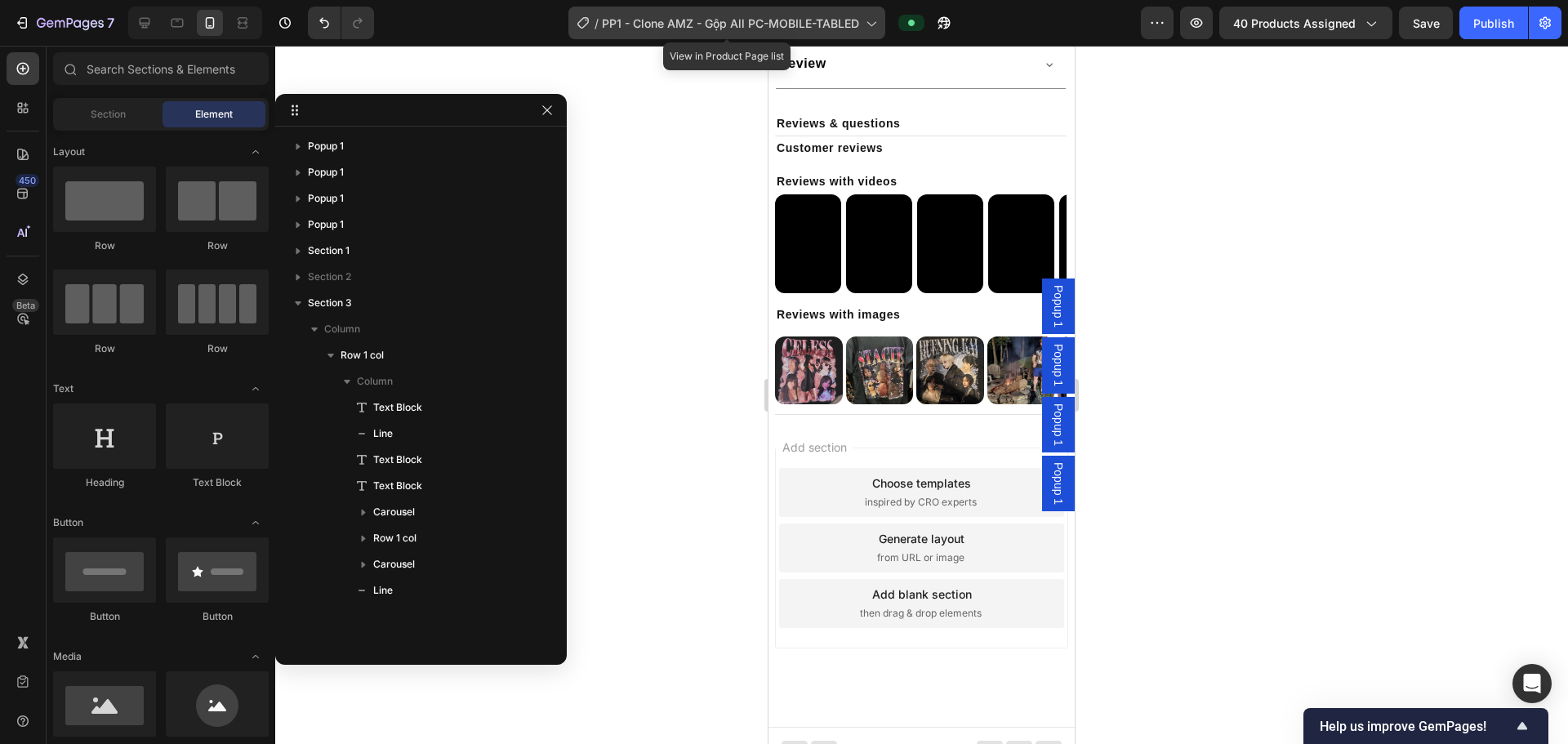
click at [700, 21] on span "PP1 - Clone AMZ - Gộp All PC-MOBILE-TABLED" at bounding box center [730, 23] width 257 height 17
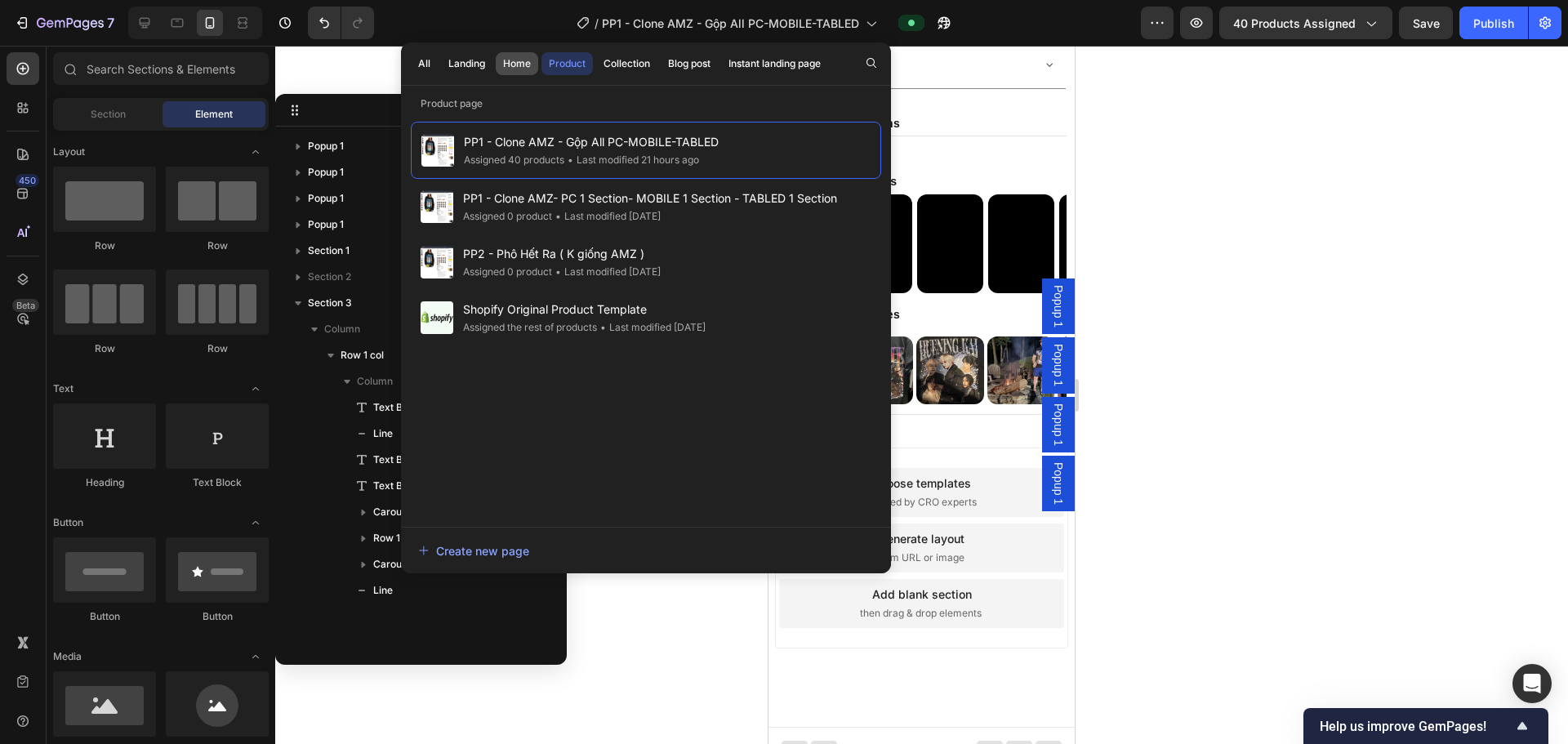
click at [498, 58] on button "Home" at bounding box center [517, 63] width 42 height 23
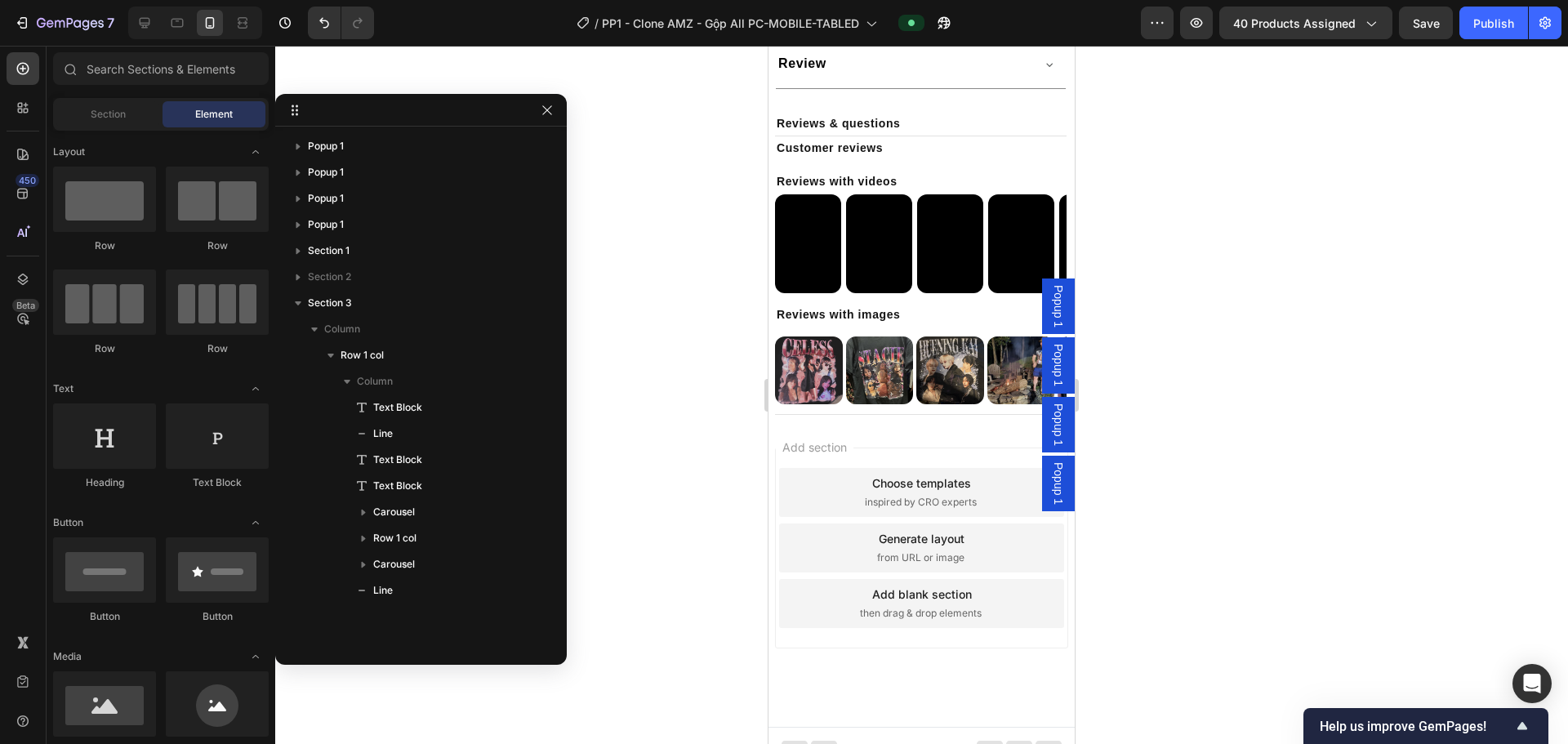
click at [794, 200] on div at bounding box center [922, 395] width 1293 height 698
drag, startPoint x: 1261, startPoint y: 218, endPoint x: 1311, endPoint y: 216, distance: 50.0
click at [794, 218] on div at bounding box center [922, 395] width 1293 height 698
